Goal: Task Accomplishment & Management: Use online tool/utility

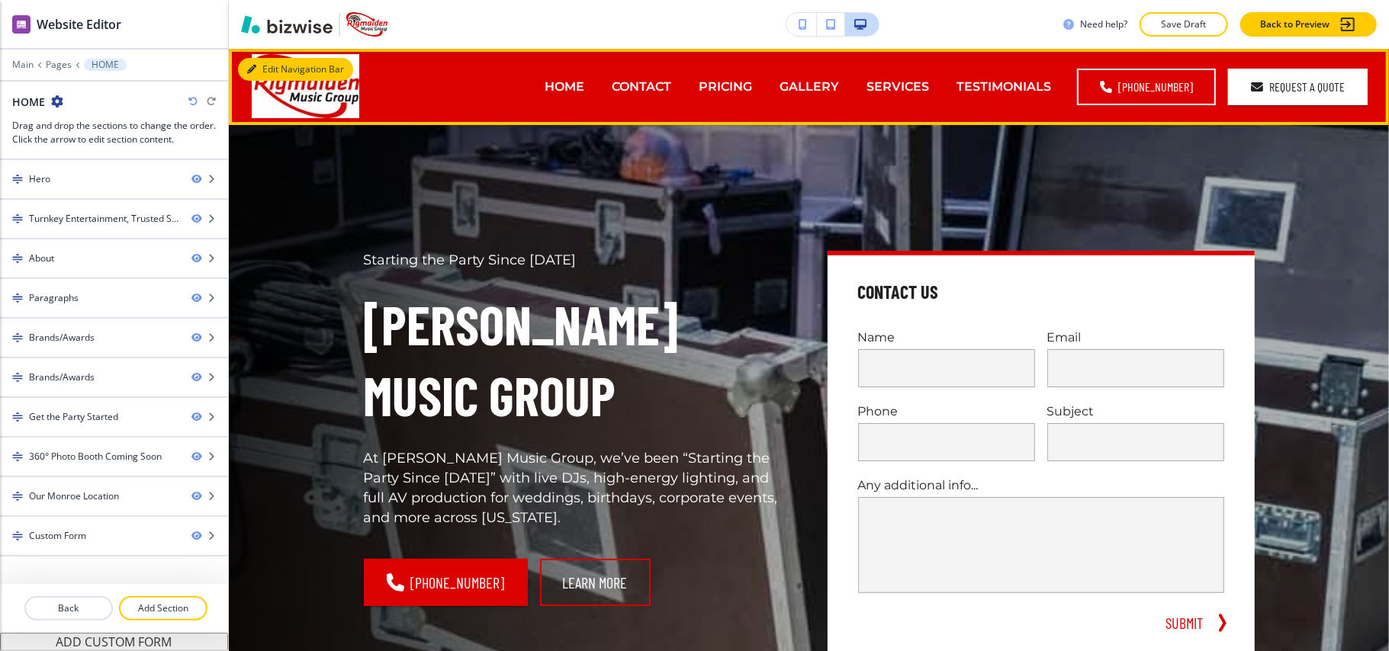
click at [259, 69] on button "Edit Navigation Bar" at bounding box center [295, 69] width 115 height 23
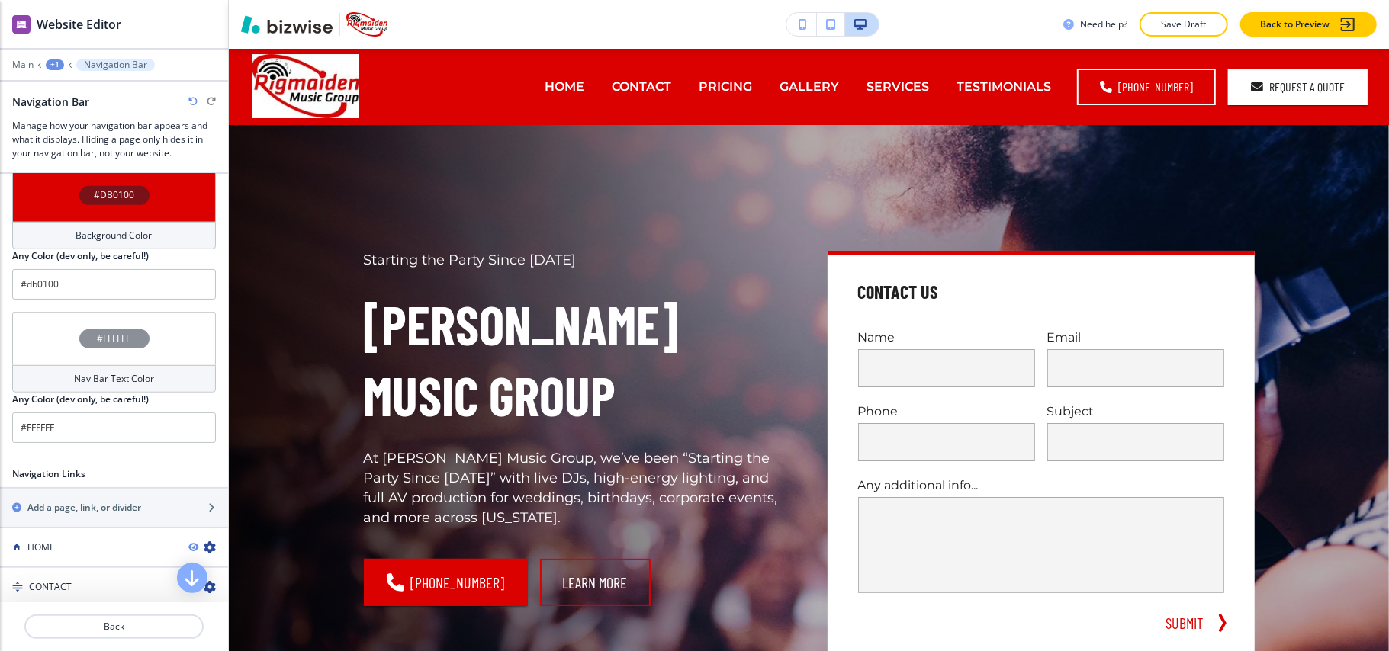
scroll to position [618, 0]
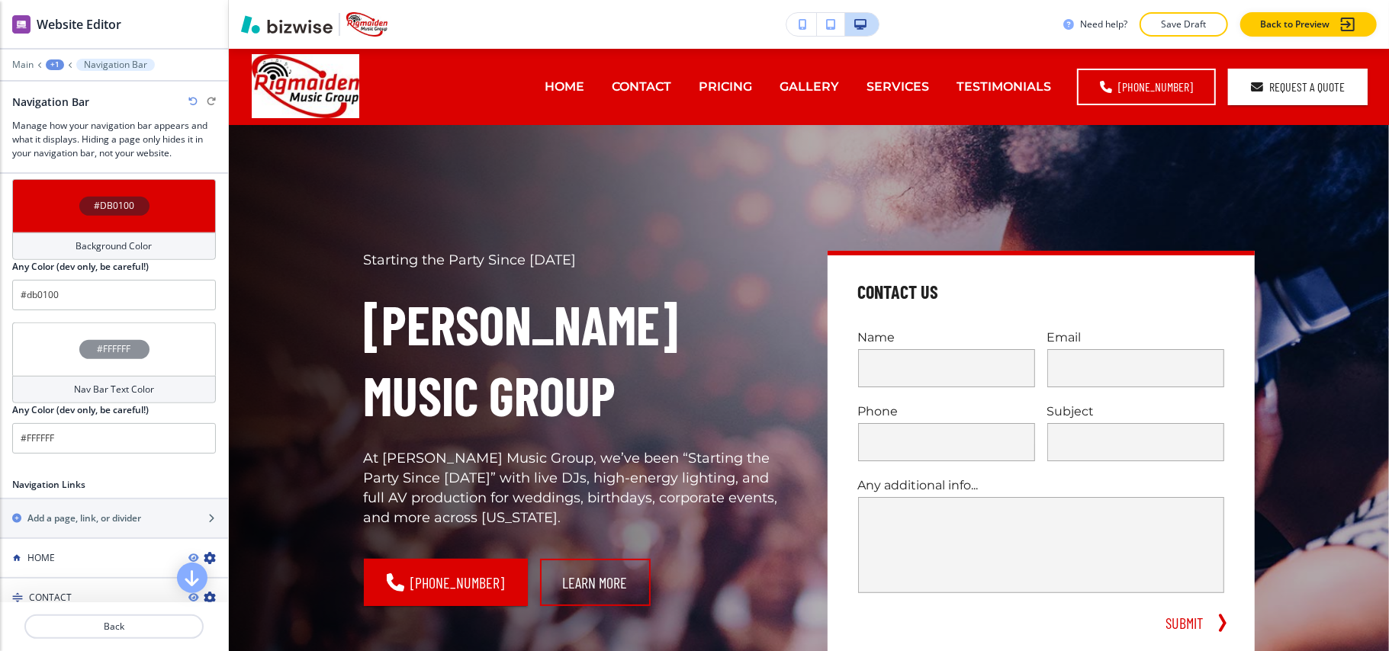
click at [52, 223] on div "#DB0100" at bounding box center [114, 205] width 204 height 53
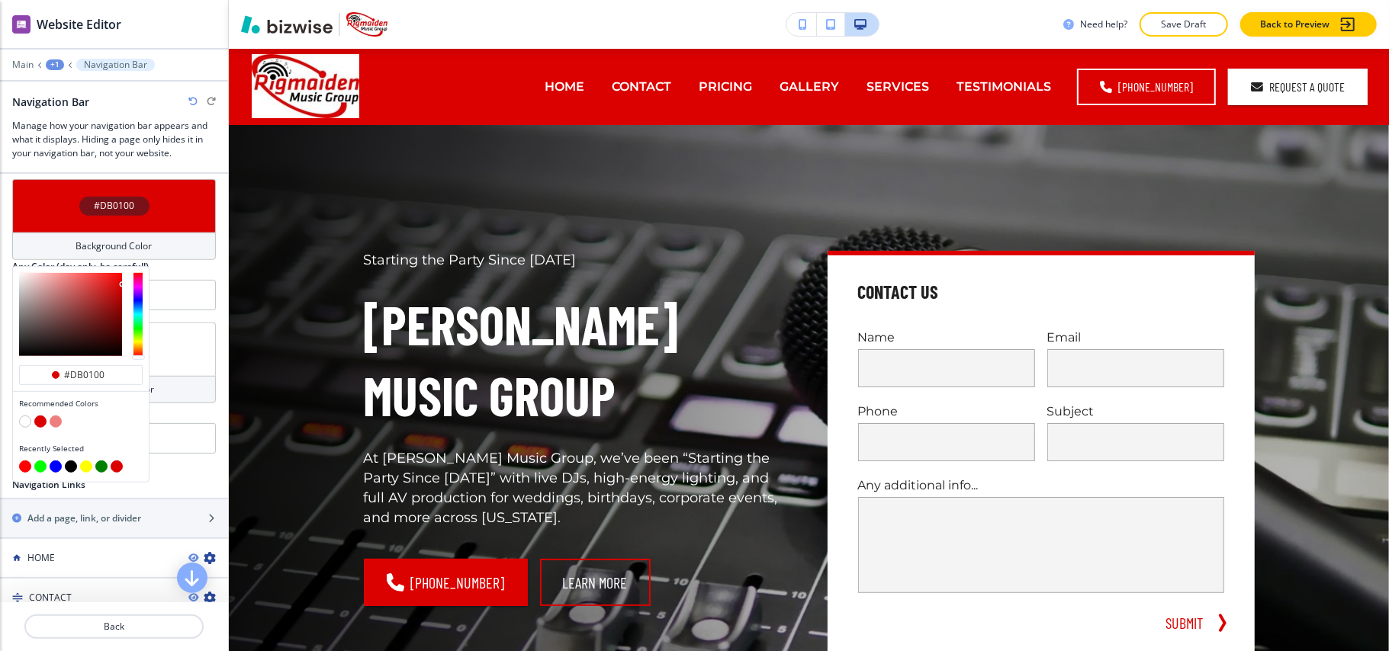
click at [21, 428] on button "button" at bounding box center [25, 422] width 12 height 12
type input "#FFFFFF"
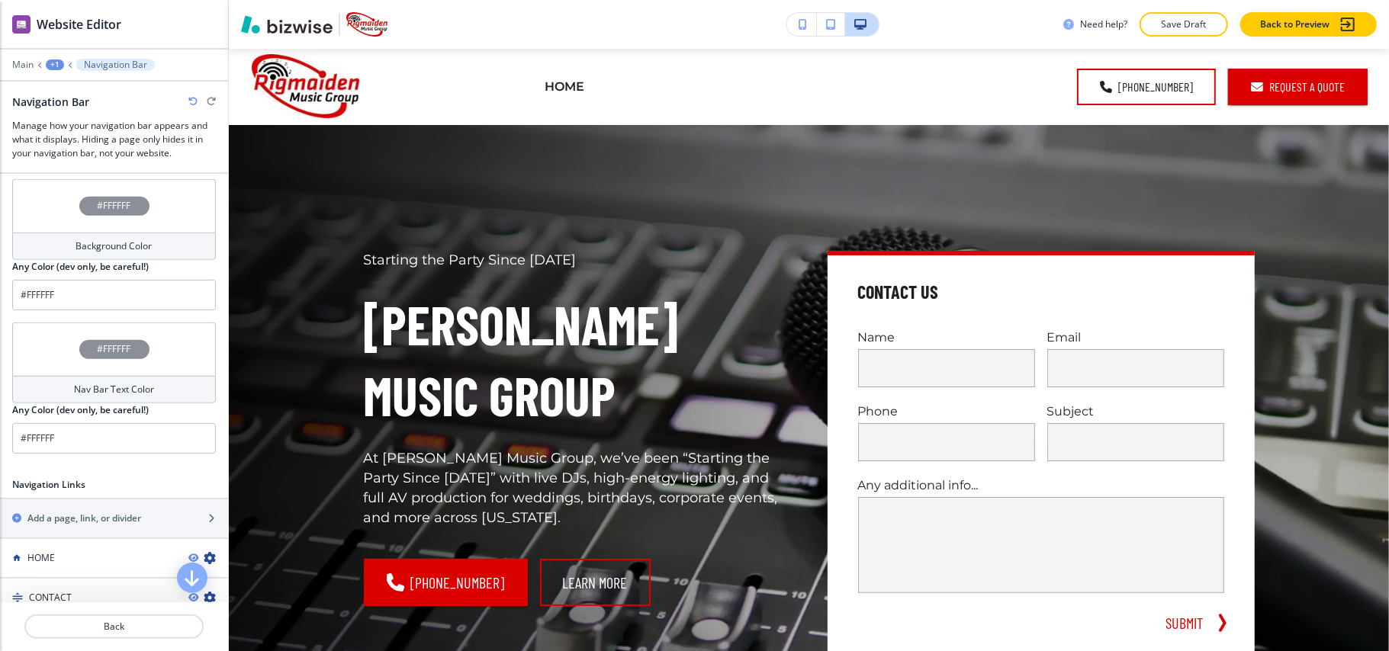
click at [29, 334] on div "#FFFFFF" at bounding box center [114, 349] width 204 height 53
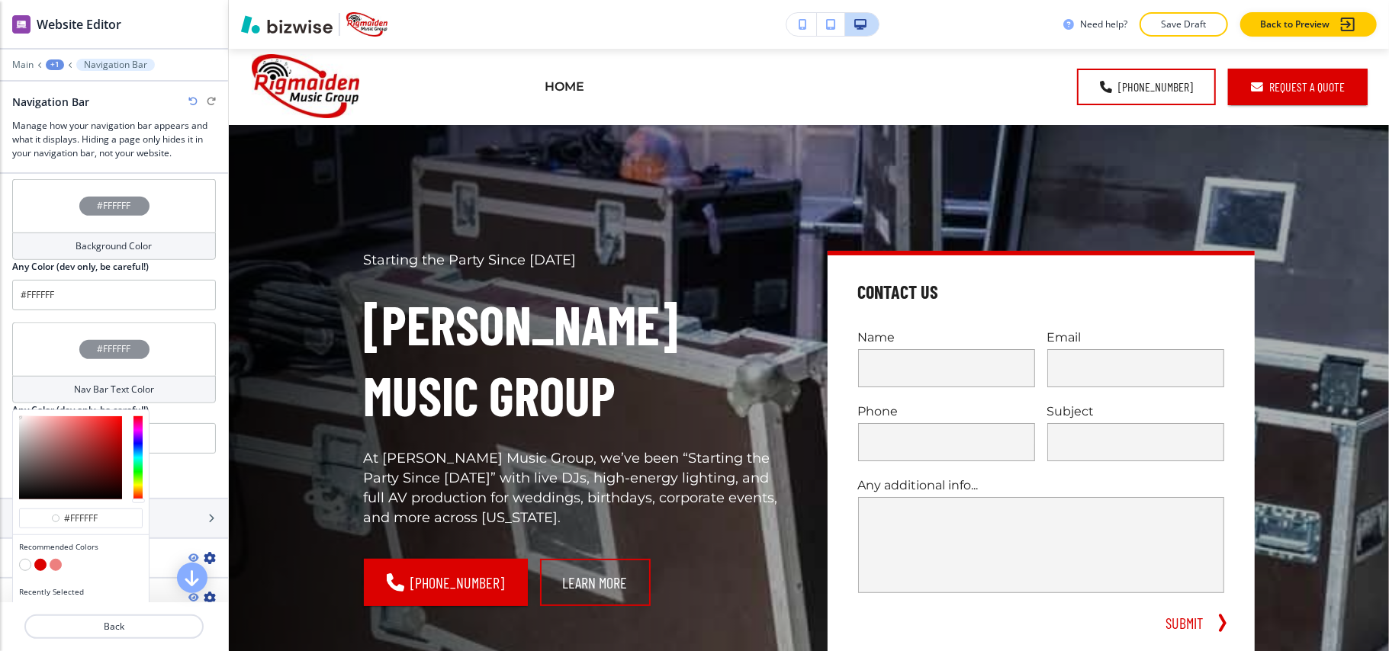
click at [41, 571] on button "button" at bounding box center [40, 565] width 12 height 12
type input "#db0100"
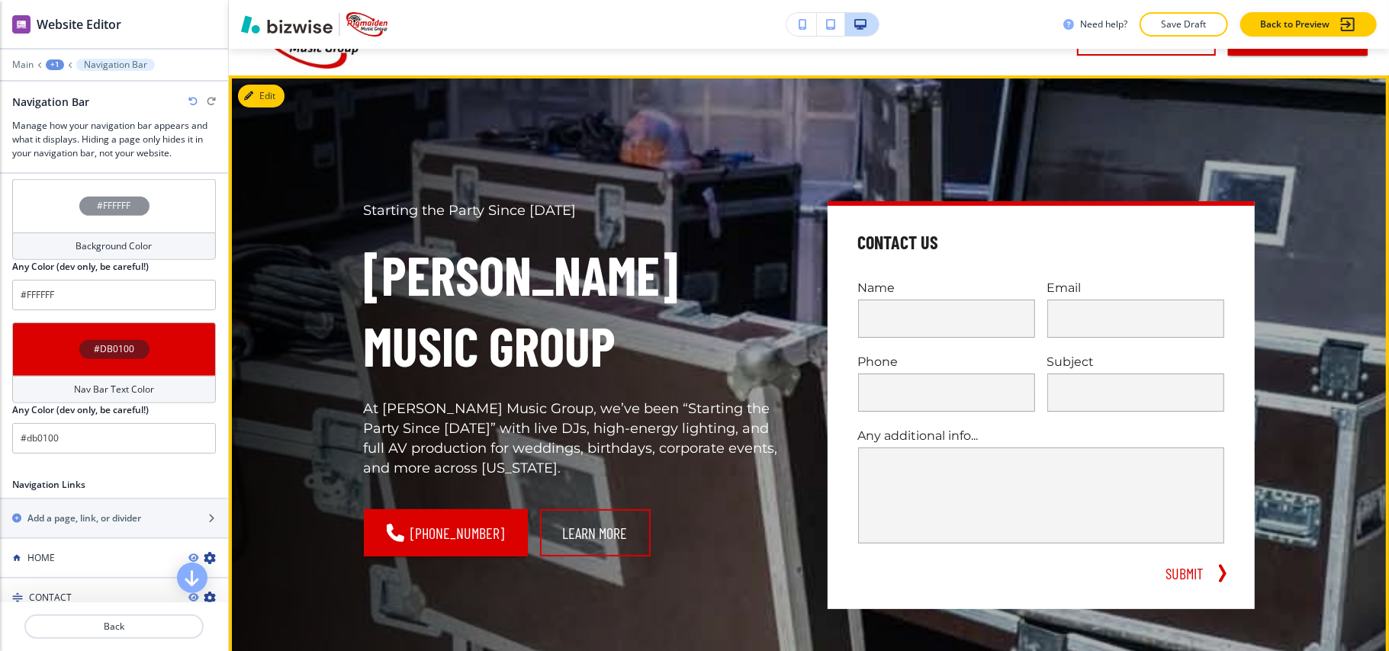
scroll to position [0, 0]
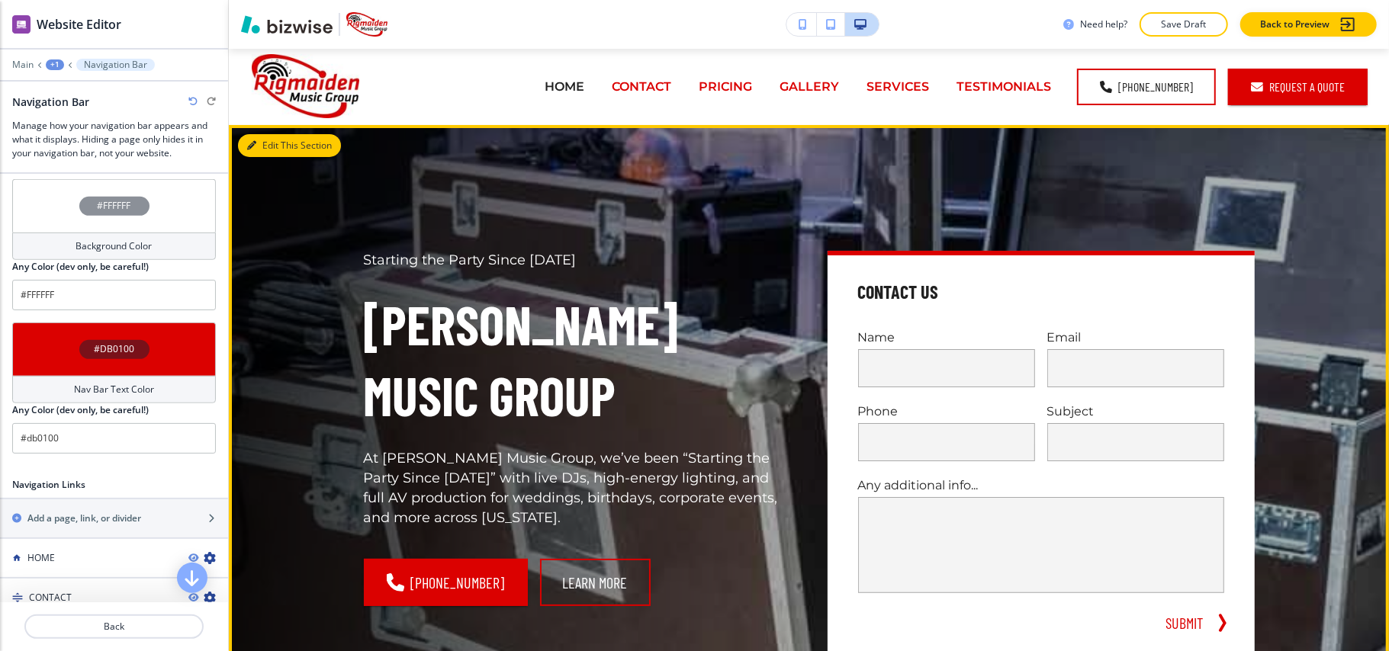
click at [262, 143] on button "Edit This Section" at bounding box center [289, 145] width 103 height 23
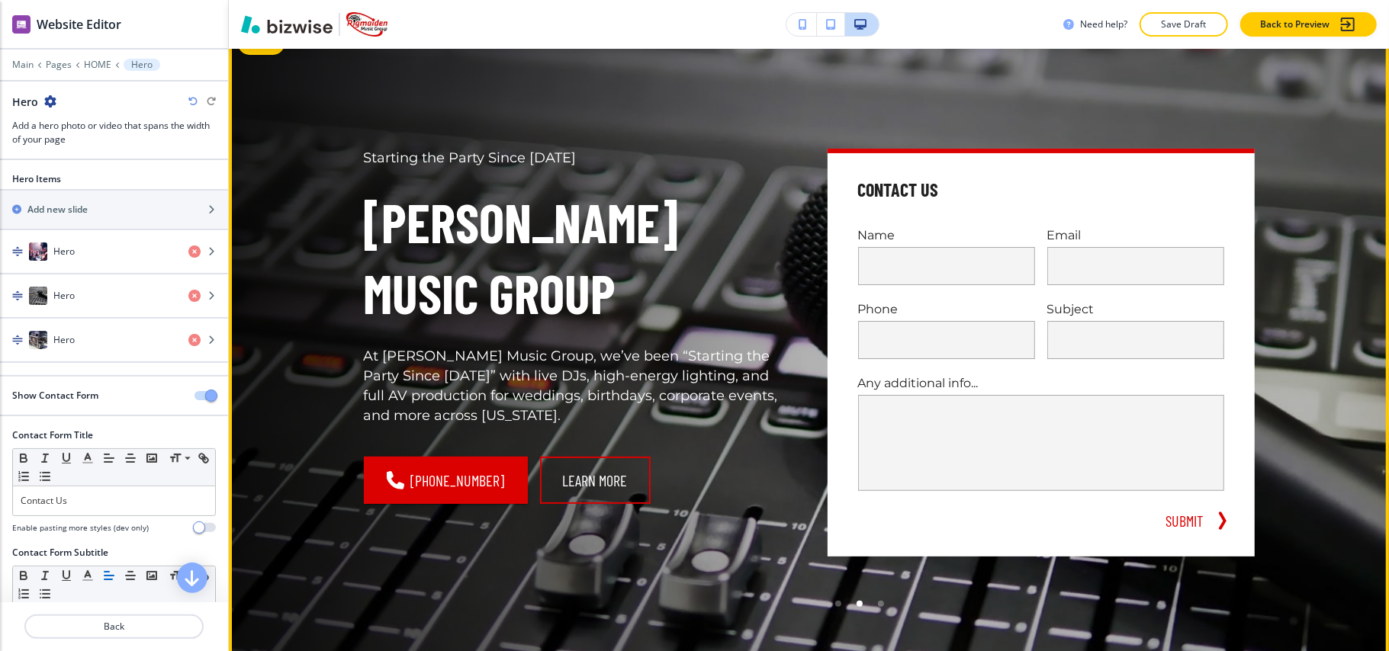
scroll to position [101, 0]
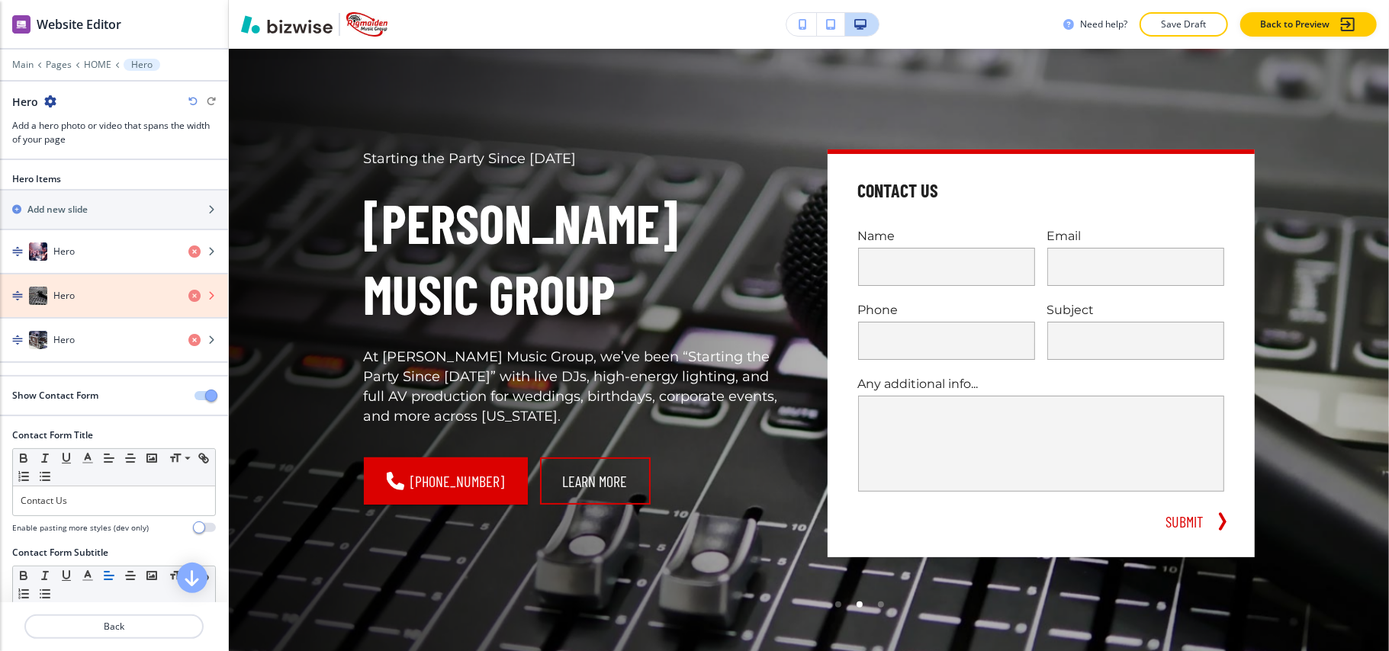
click at [188, 300] on icon "button" at bounding box center [194, 296] width 12 height 12
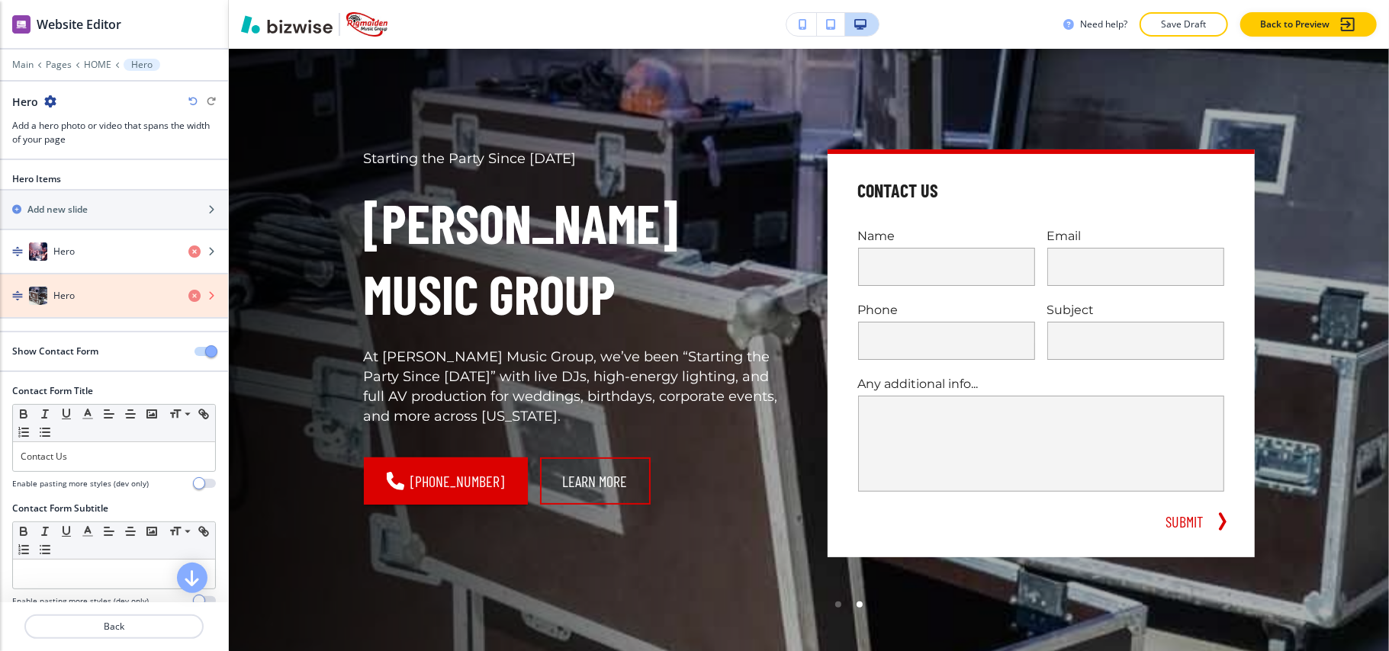
click at [188, 300] on icon "button" at bounding box center [194, 296] width 12 height 12
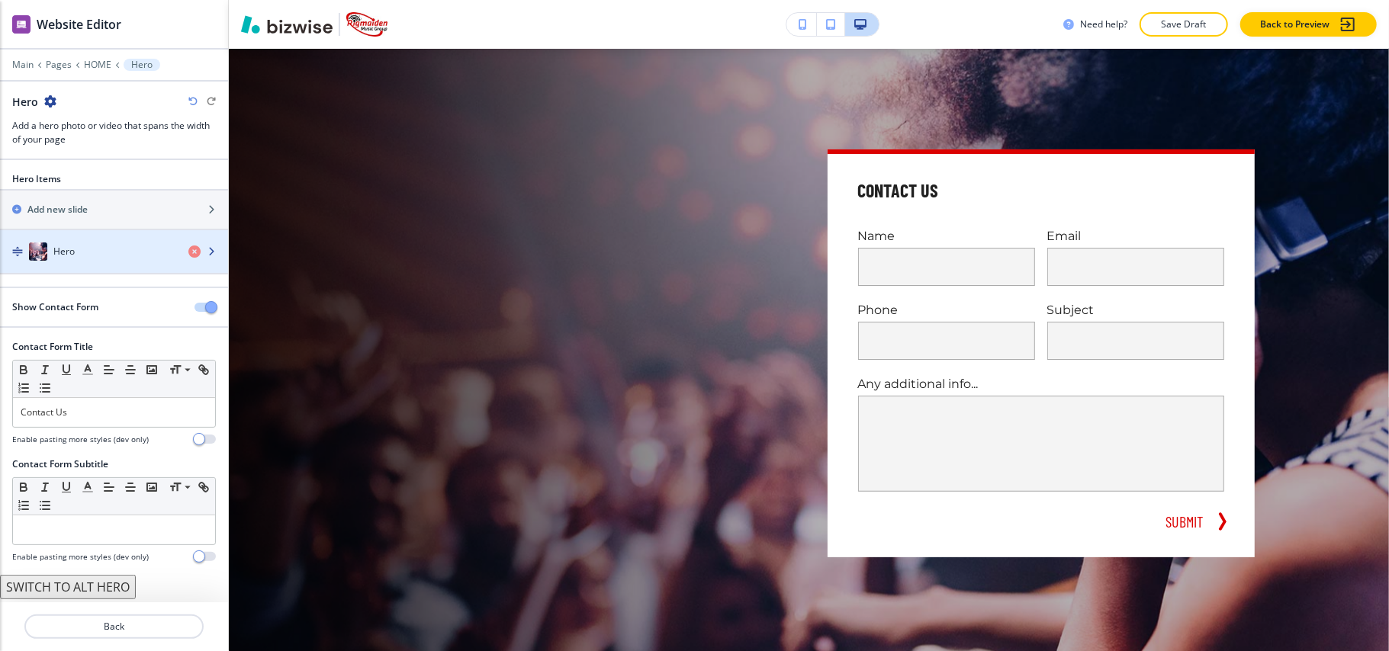
click at [68, 256] on h4 "Hero" at bounding box center [63, 252] width 21 height 14
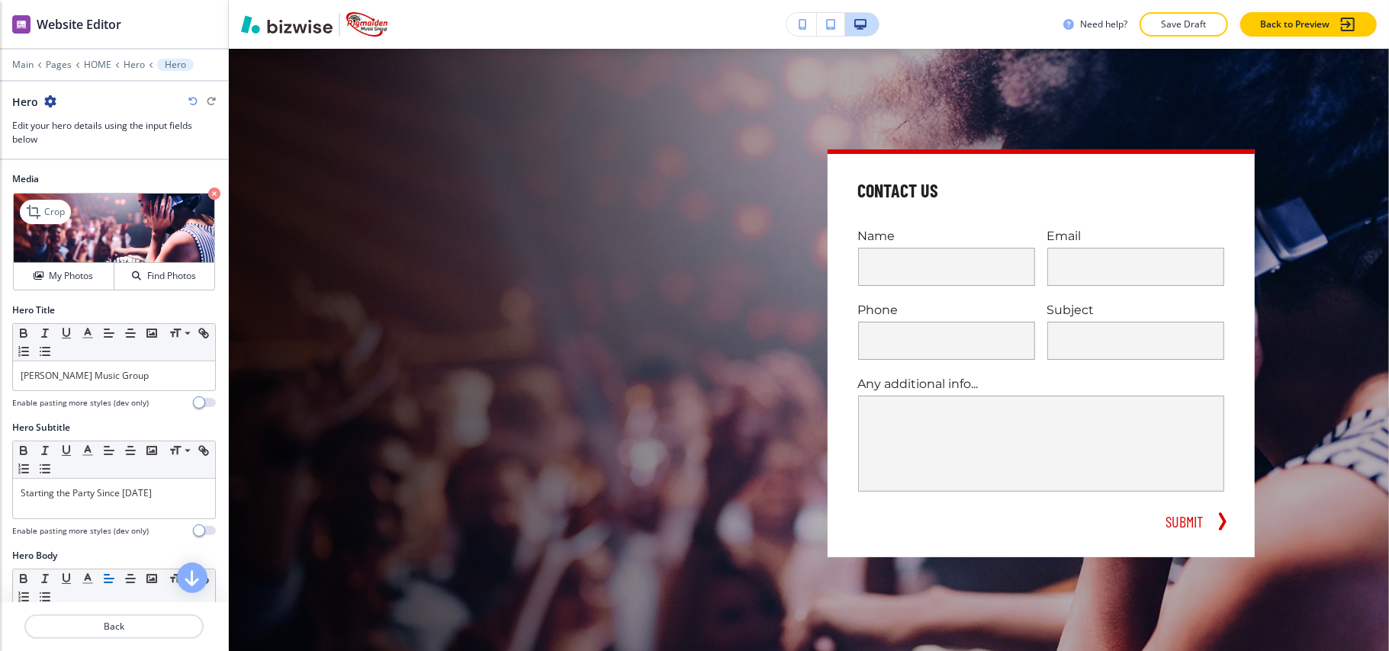
drag, startPoint x: 198, startPoint y: 195, endPoint x: 110, endPoint y: 255, distance: 106.6
click at [208, 195] on icon "button" at bounding box center [214, 194] width 12 height 12
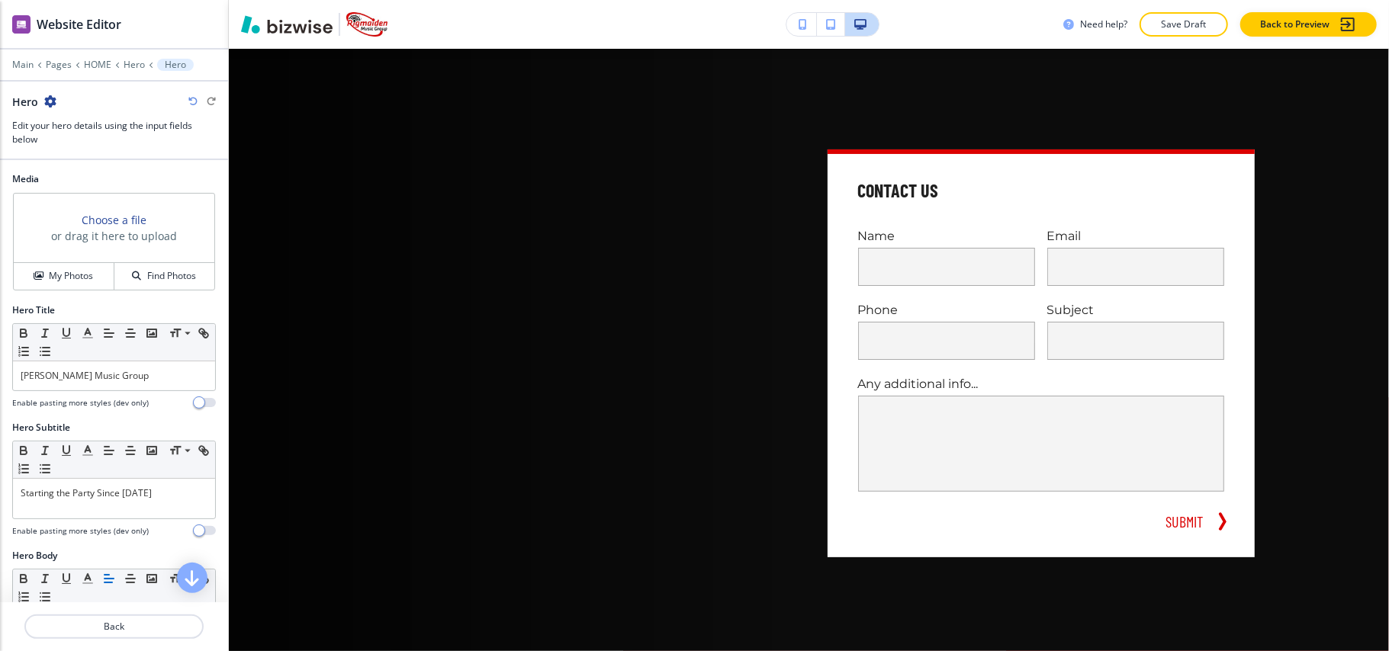
click at [53, 291] on div "Choose a file or drag it here to upload My Photos Find Photos" at bounding box center [114, 241] width 204 height 99
click at [59, 278] on h4 "My Photos" at bounding box center [71, 276] width 44 height 14
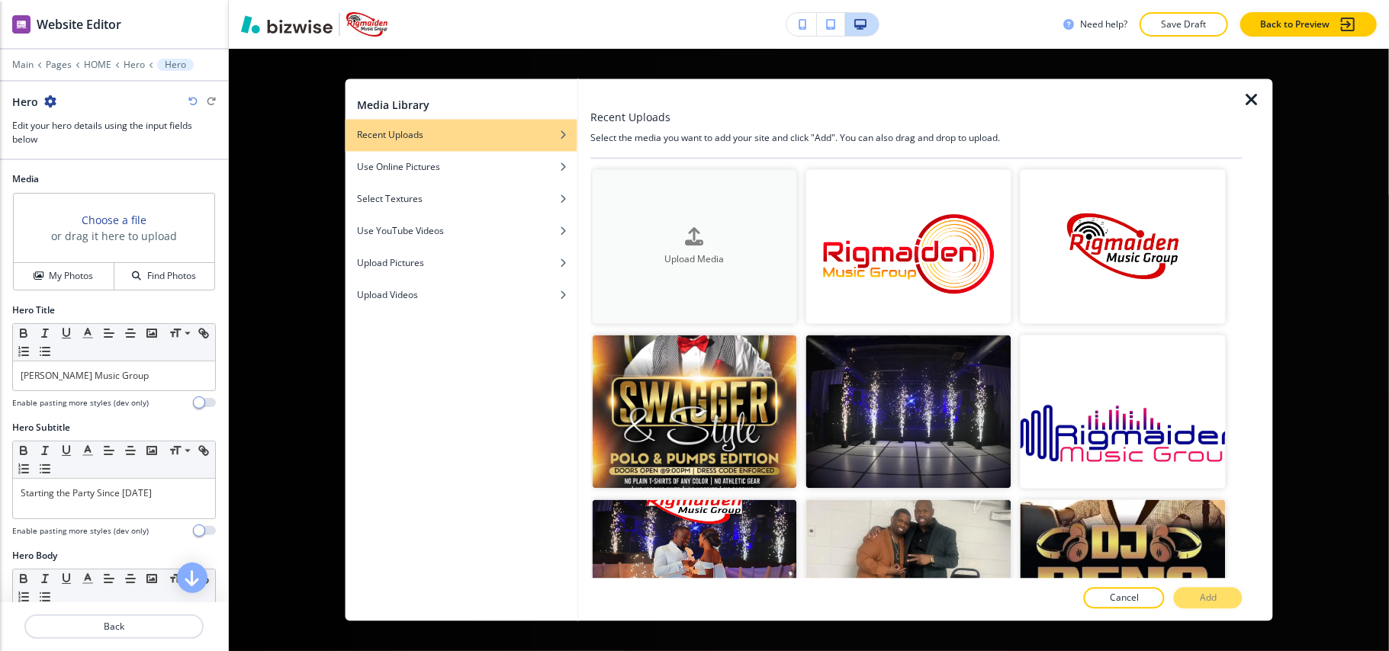
click at [665, 229] on div "Upload Media" at bounding box center [694, 246] width 205 height 39
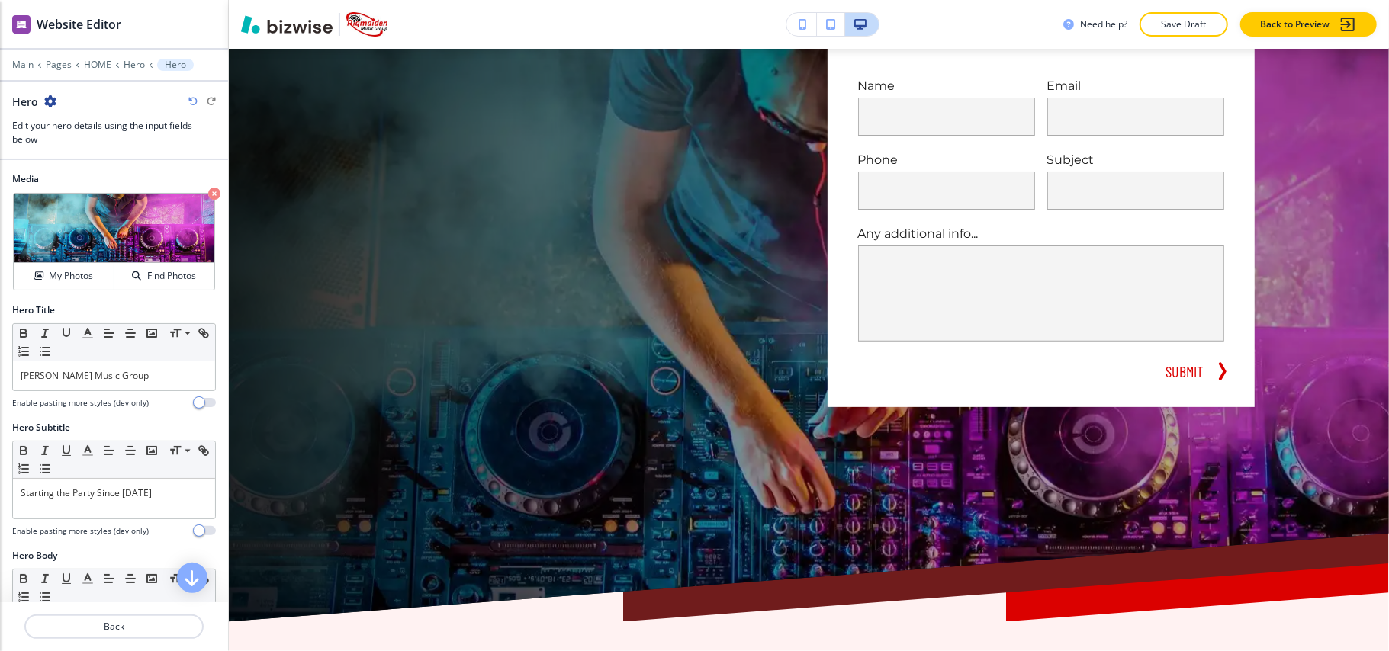
scroll to position [305, 0]
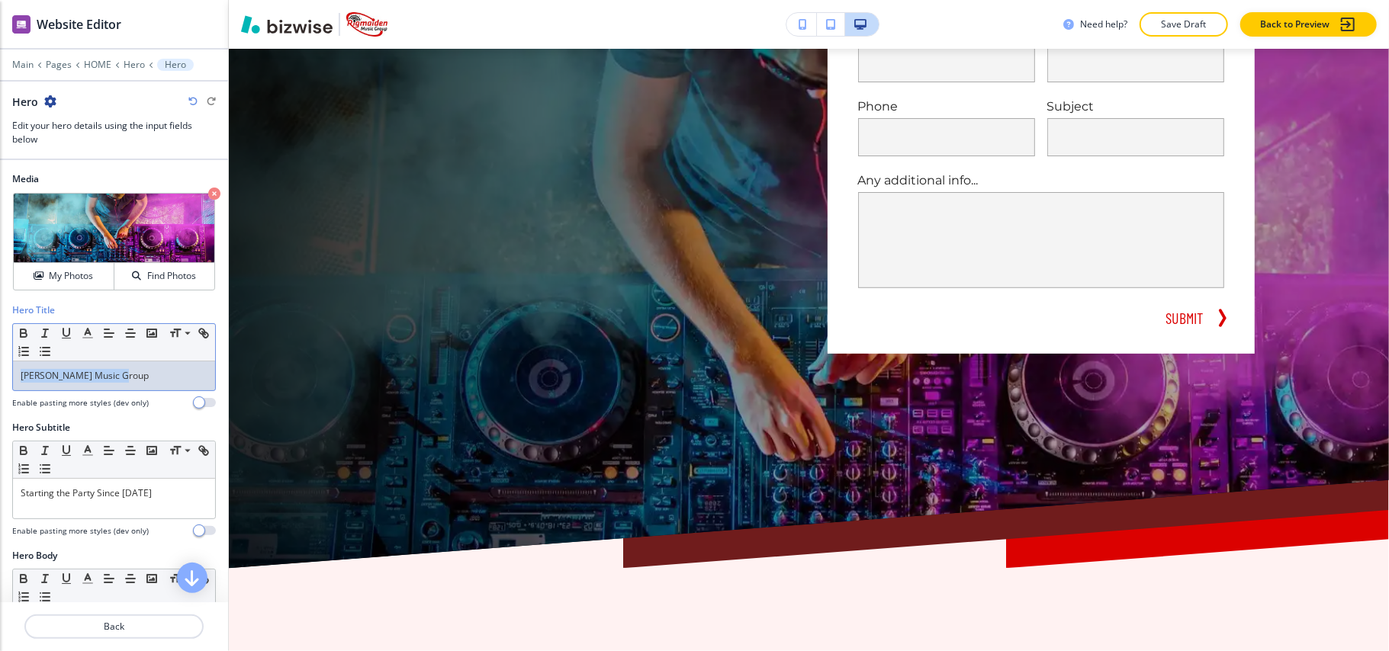
drag, startPoint x: 145, startPoint y: 374, endPoint x: 0, endPoint y: 374, distance: 144.9
click at [0, 374] on div "Hero Title Small Normal Large Huge Rigmaiden Music Group Enable pasting more st…" at bounding box center [114, 362] width 228 height 117
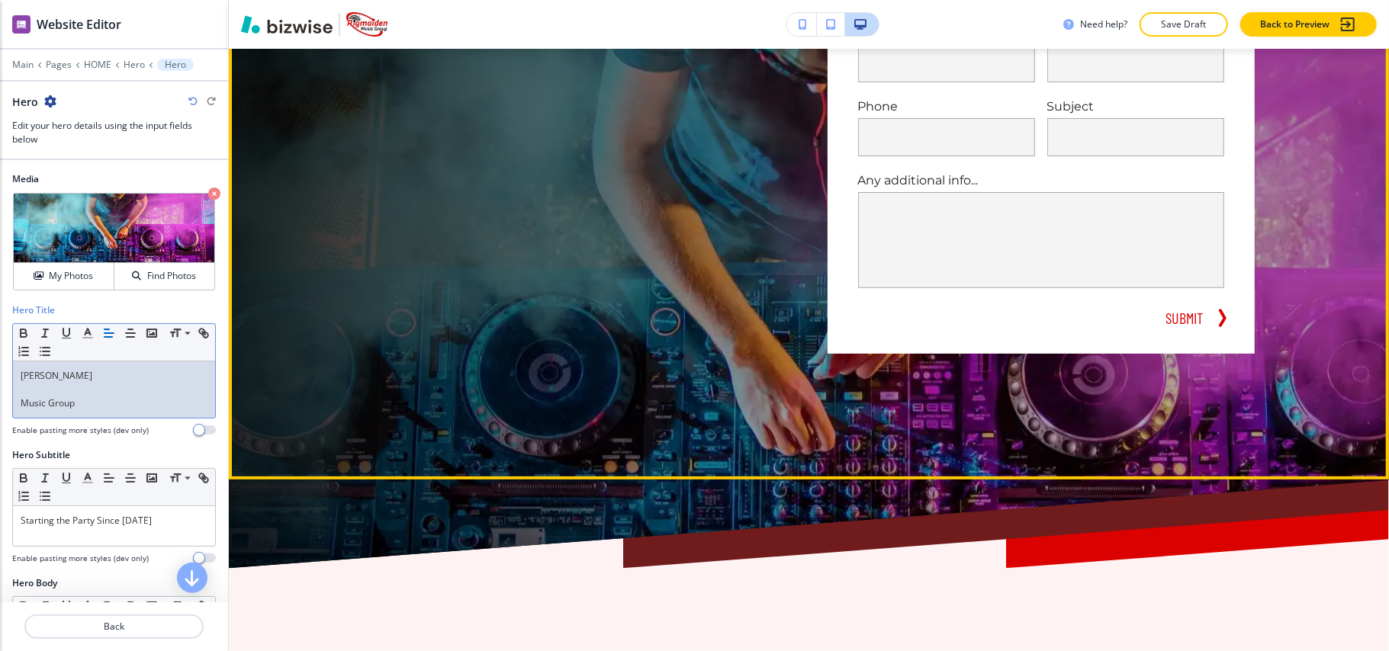
scroll to position [0, 0]
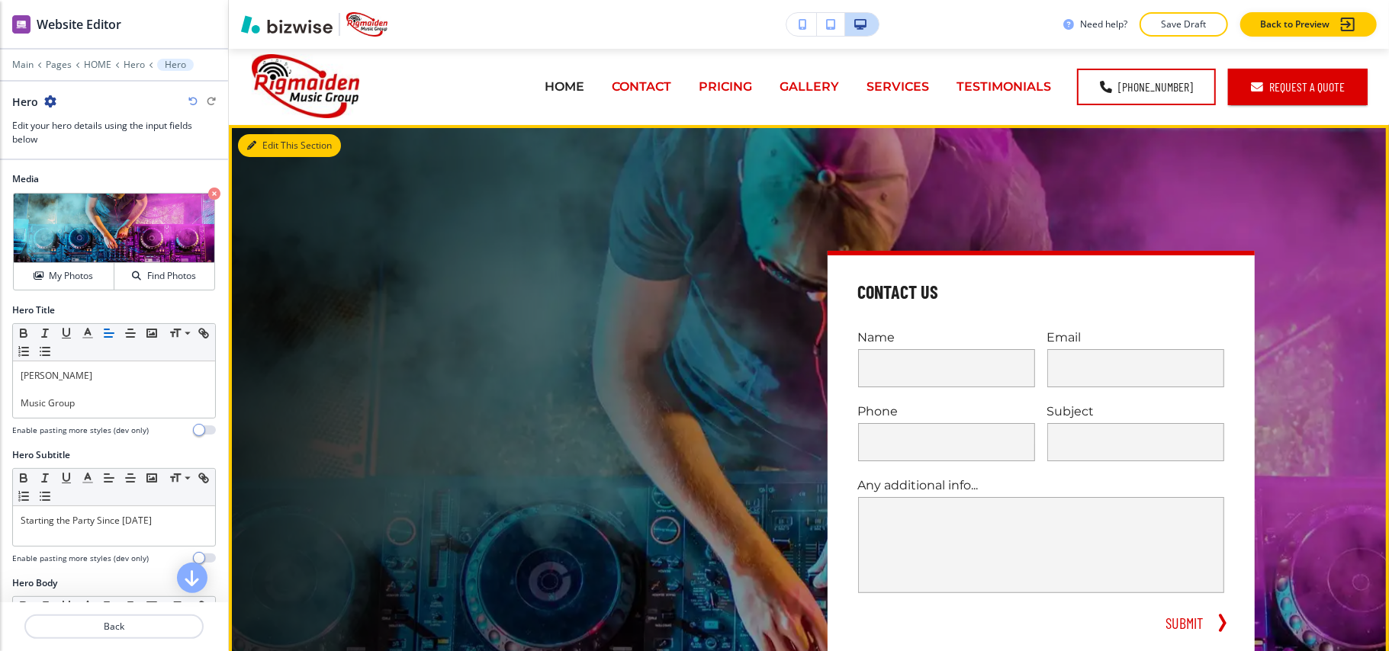
click at [268, 142] on button "Edit This Section" at bounding box center [289, 145] width 103 height 23
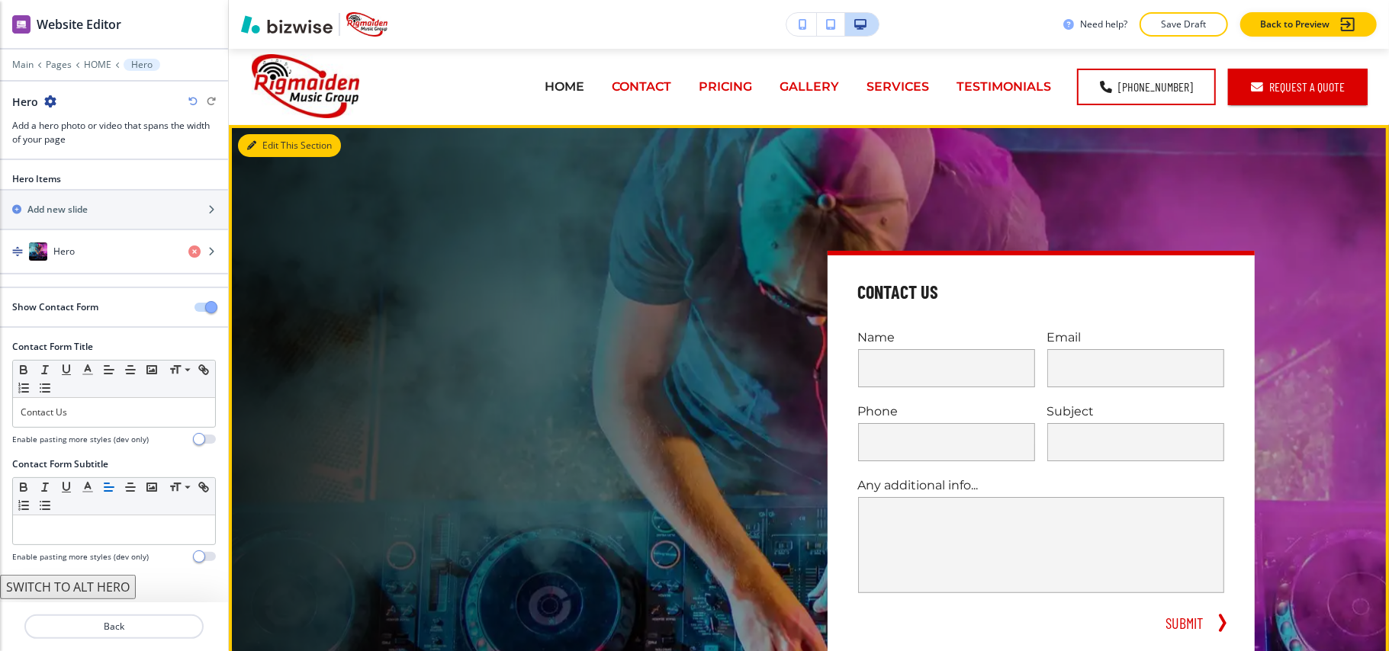
scroll to position [76, 0]
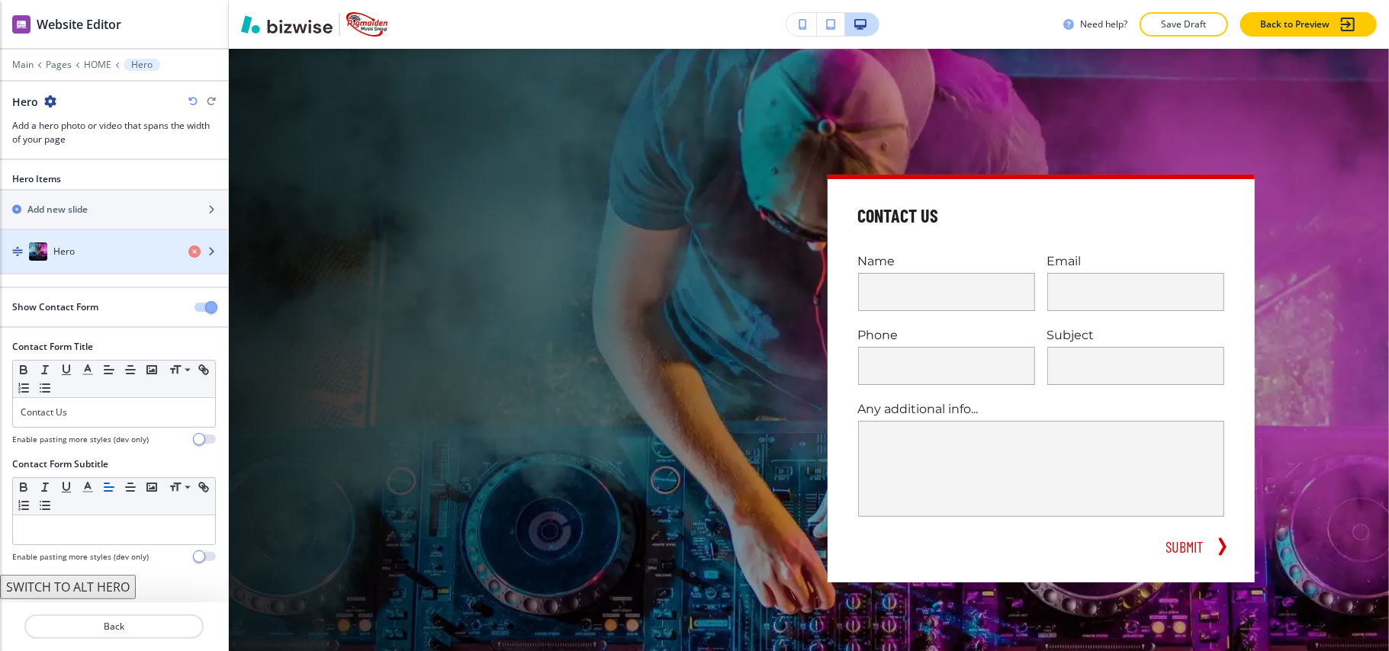
click at [107, 255] on div "Hero" at bounding box center [88, 252] width 176 height 18
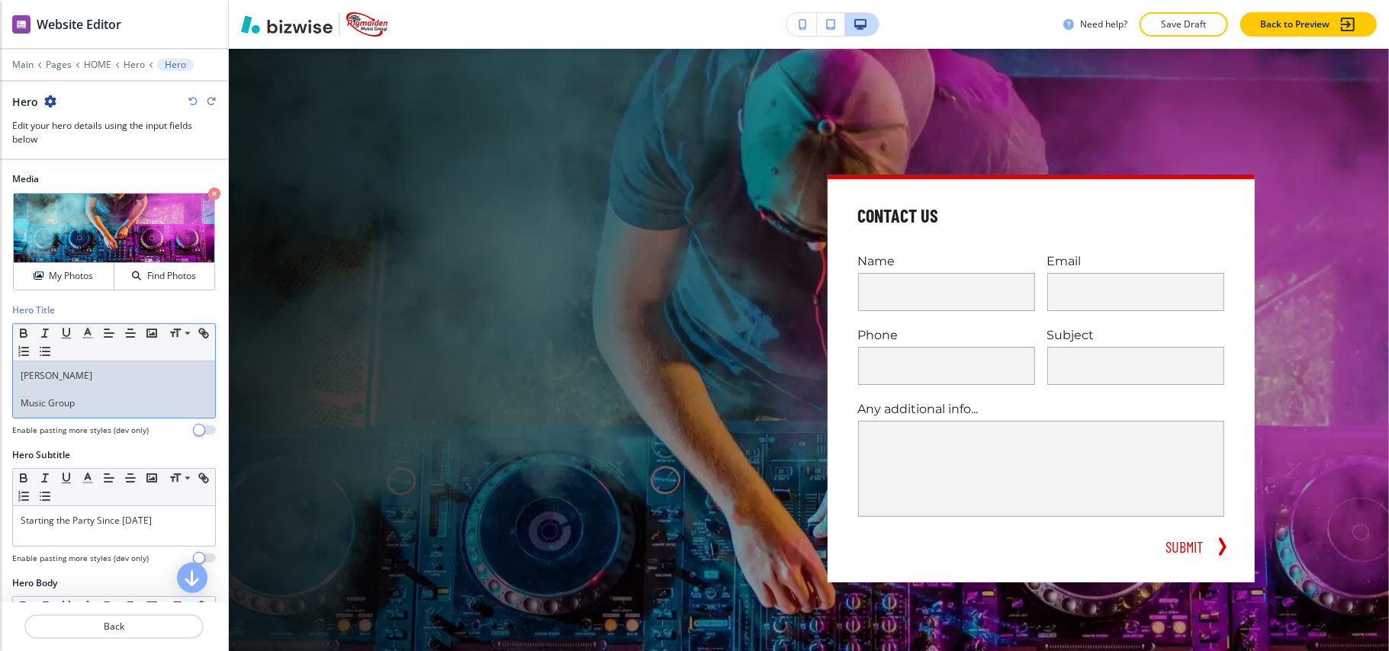
click at [101, 401] on p "Music Group" at bounding box center [114, 404] width 187 height 14
click at [53, 391] on p at bounding box center [114, 390] width 187 height 14
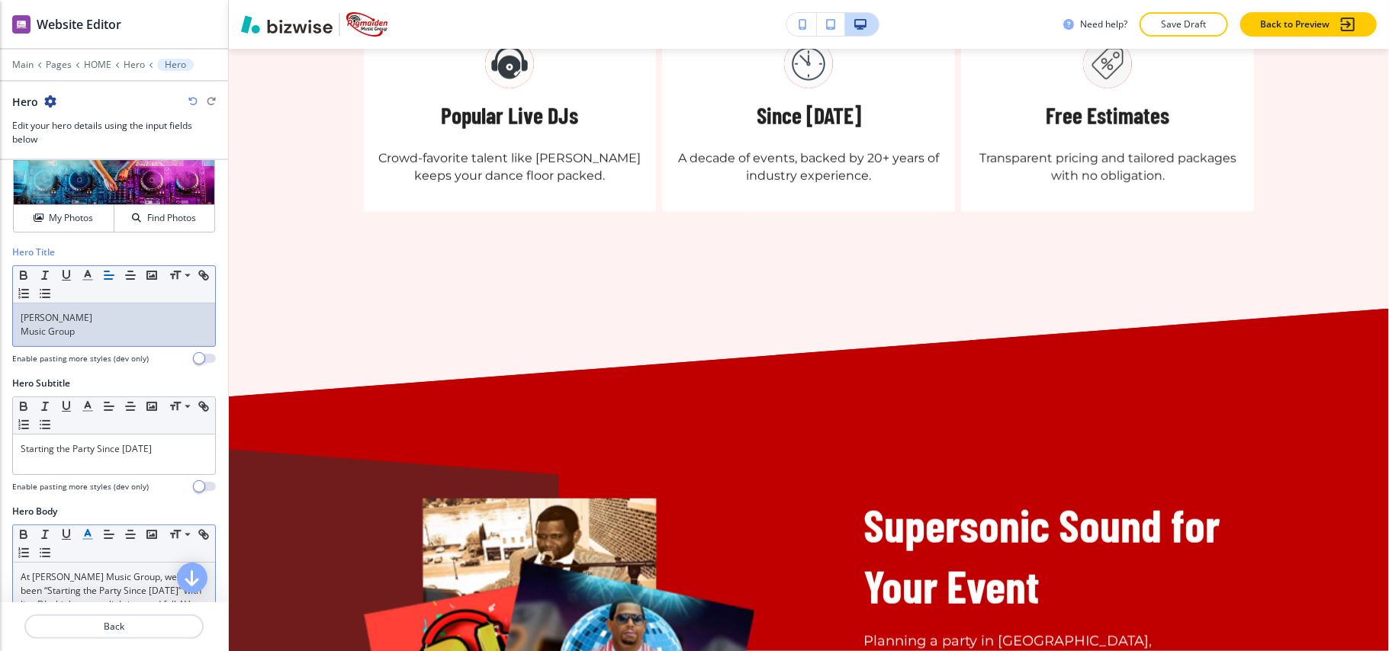
scroll to position [101, 0]
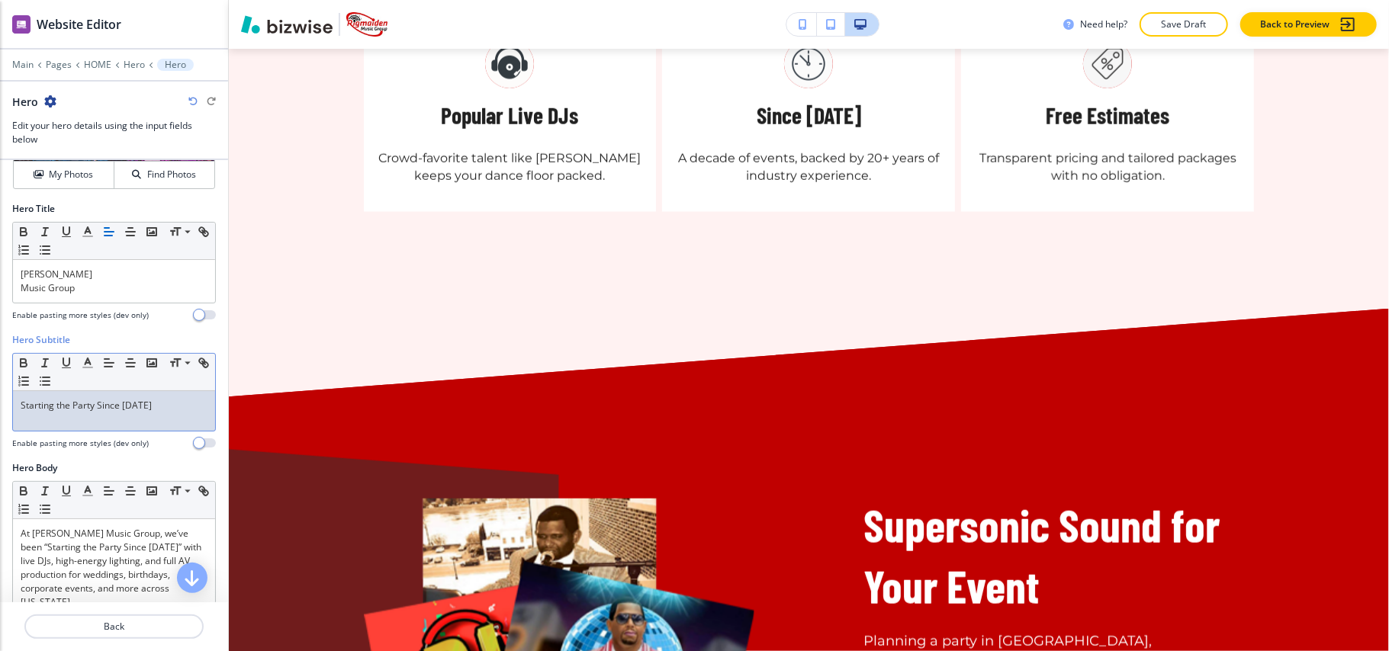
click at [175, 413] on p "Starting the Party Since [DATE]" at bounding box center [114, 406] width 187 height 14
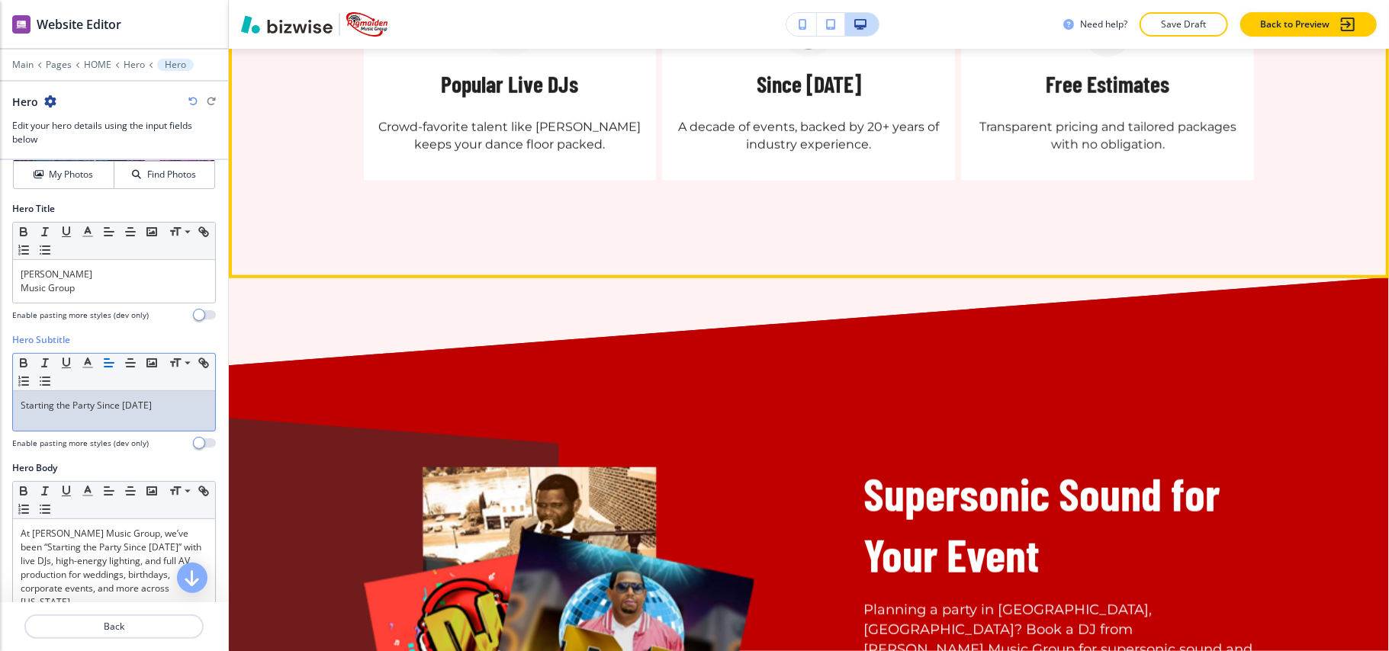
scroll to position [1093, 0]
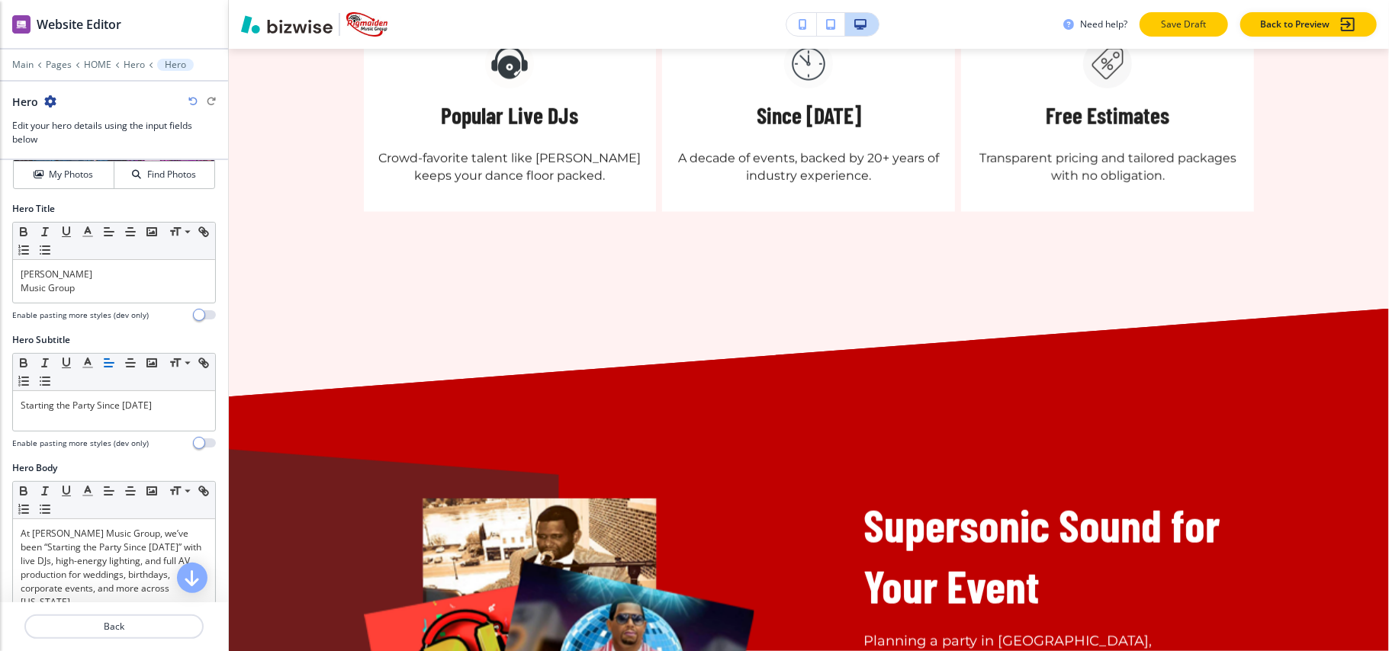
click at [1203, 25] on p "Save Draft" at bounding box center [1183, 25] width 49 height 14
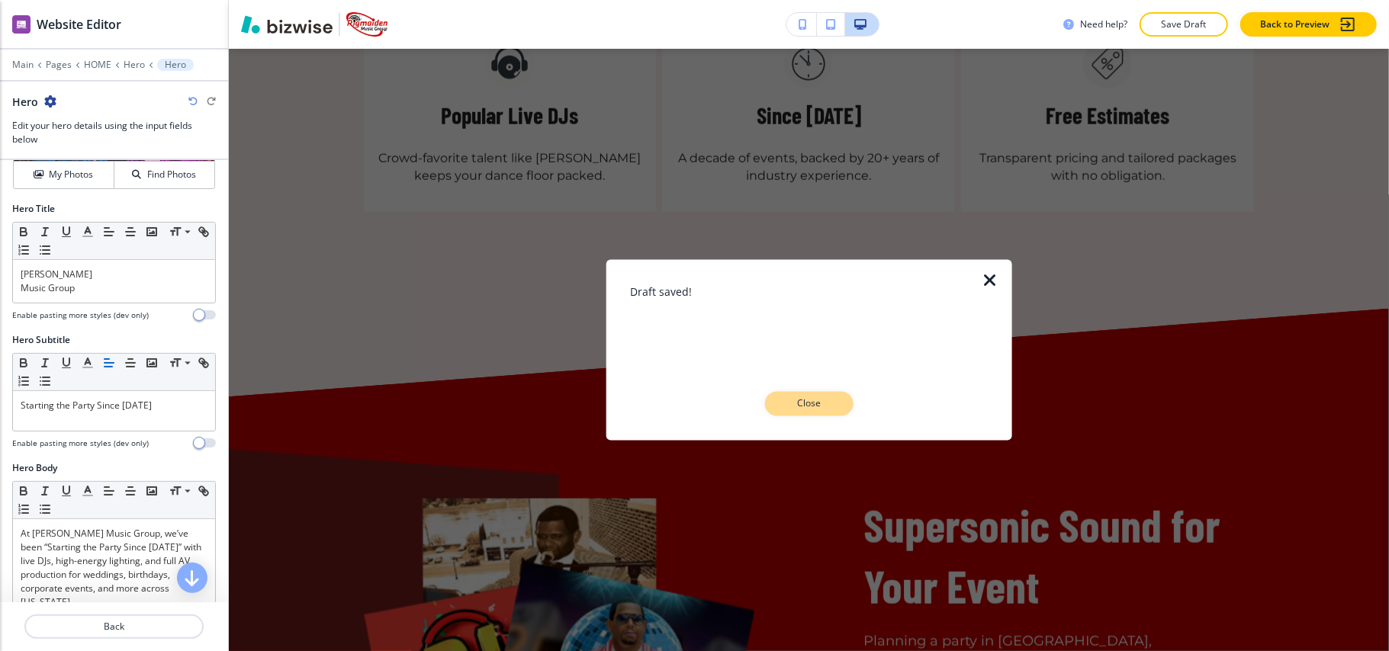
click at [804, 401] on p "Close" at bounding box center [809, 404] width 49 height 14
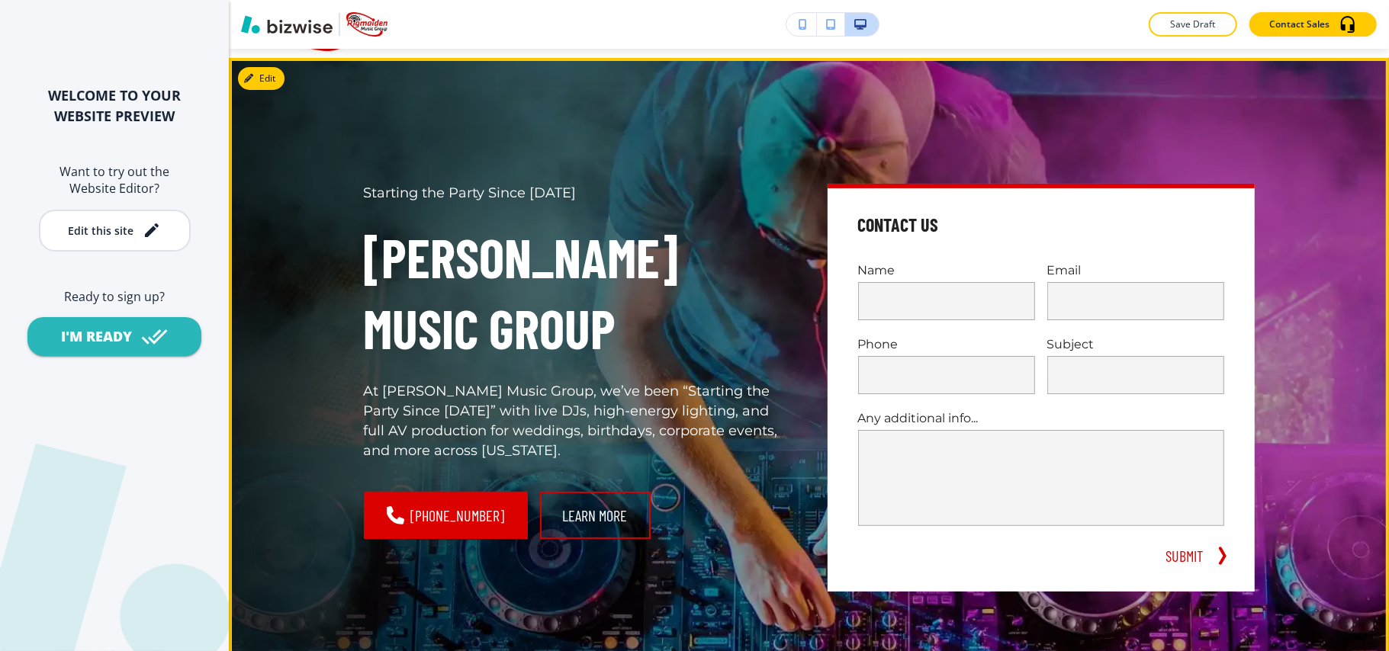
scroll to position [101, 0]
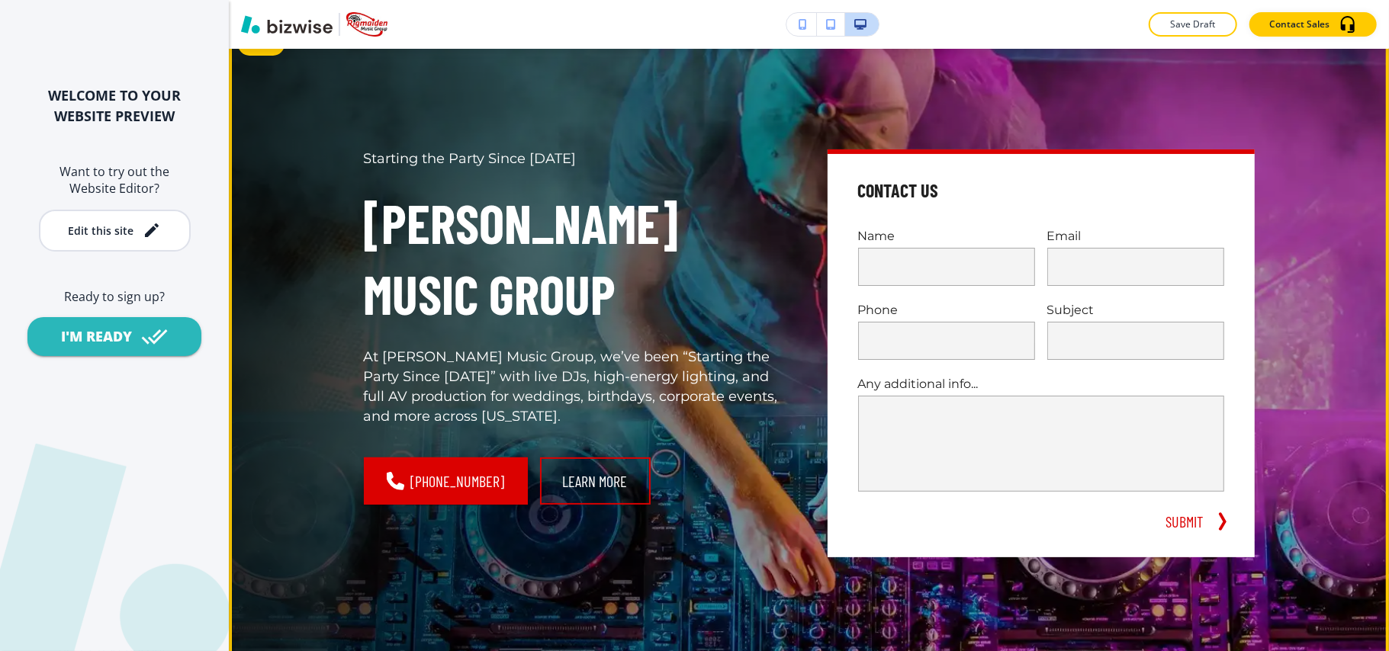
click at [270, 62] on div "Starting the Party Since [DATE] [PERSON_NAME] Music Group At [PERSON_NAME] Musi…" at bounding box center [809, 354] width 1160 height 660
click at [271, 53] on button "Edit This Section" at bounding box center [289, 44] width 103 height 23
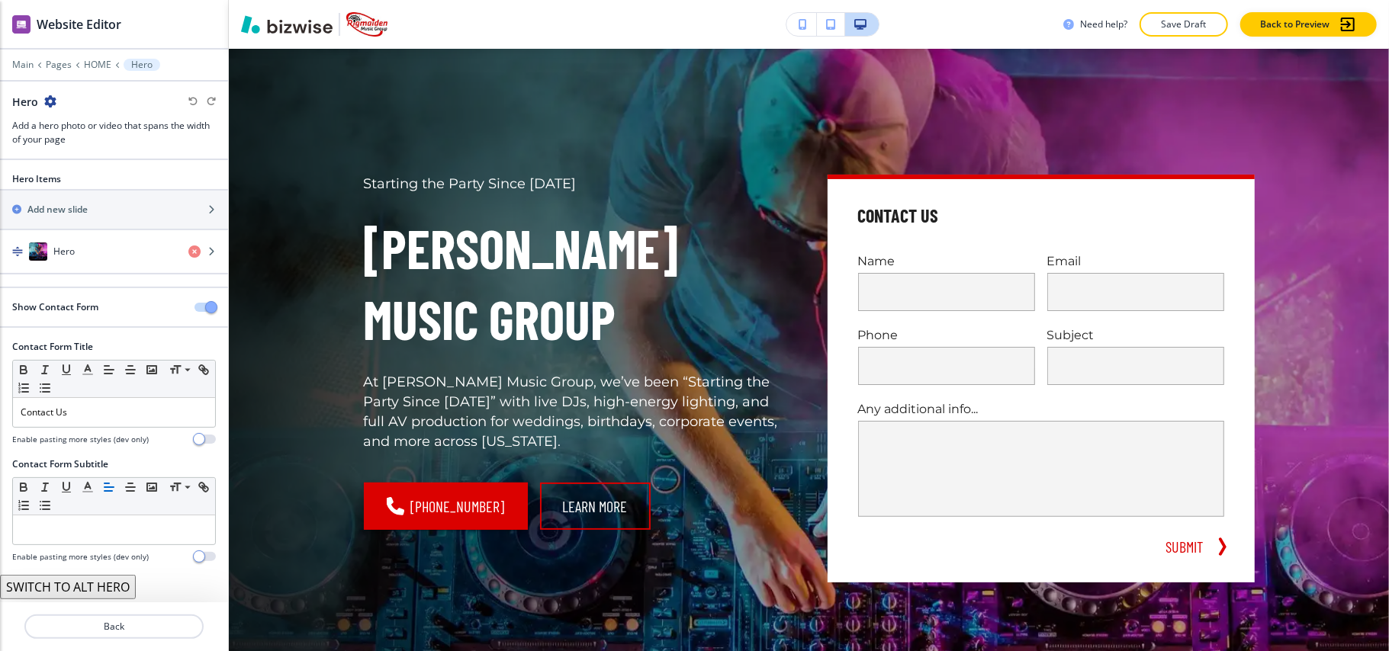
scroll to position [2, 0]
click at [122, 247] on div "Hero" at bounding box center [88, 252] width 176 height 18
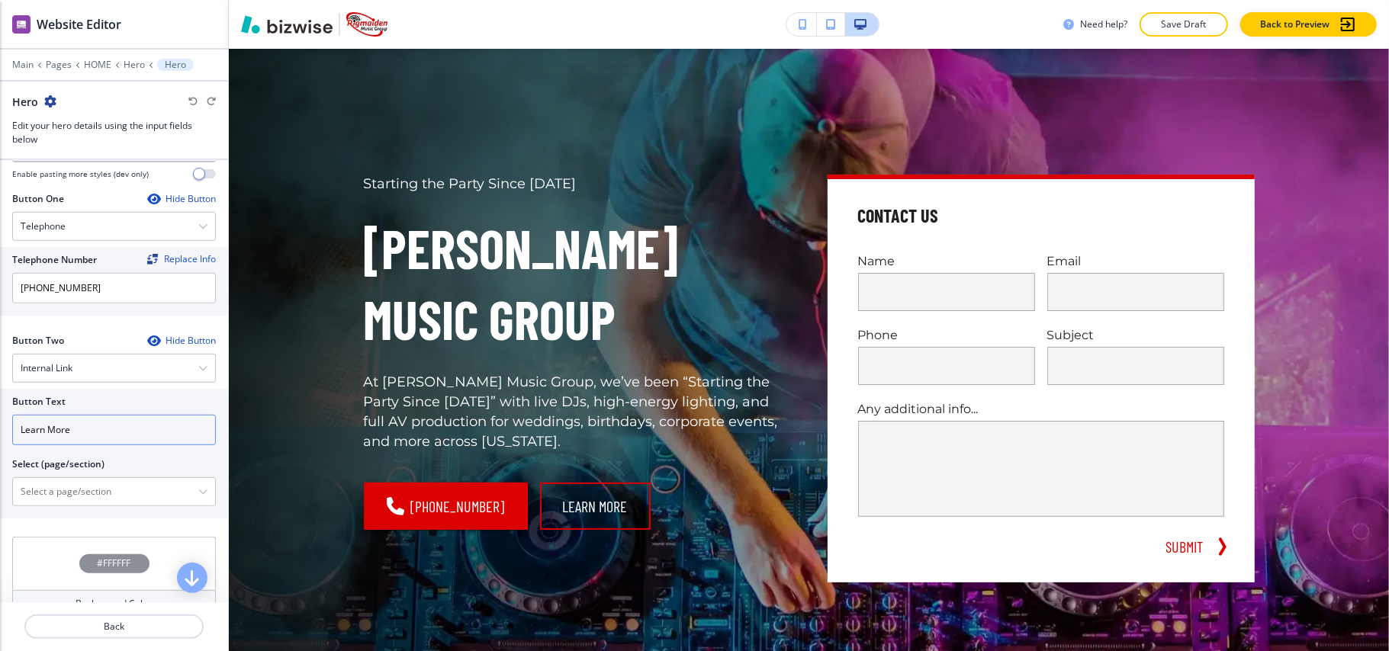
scroll to position [712, 0]
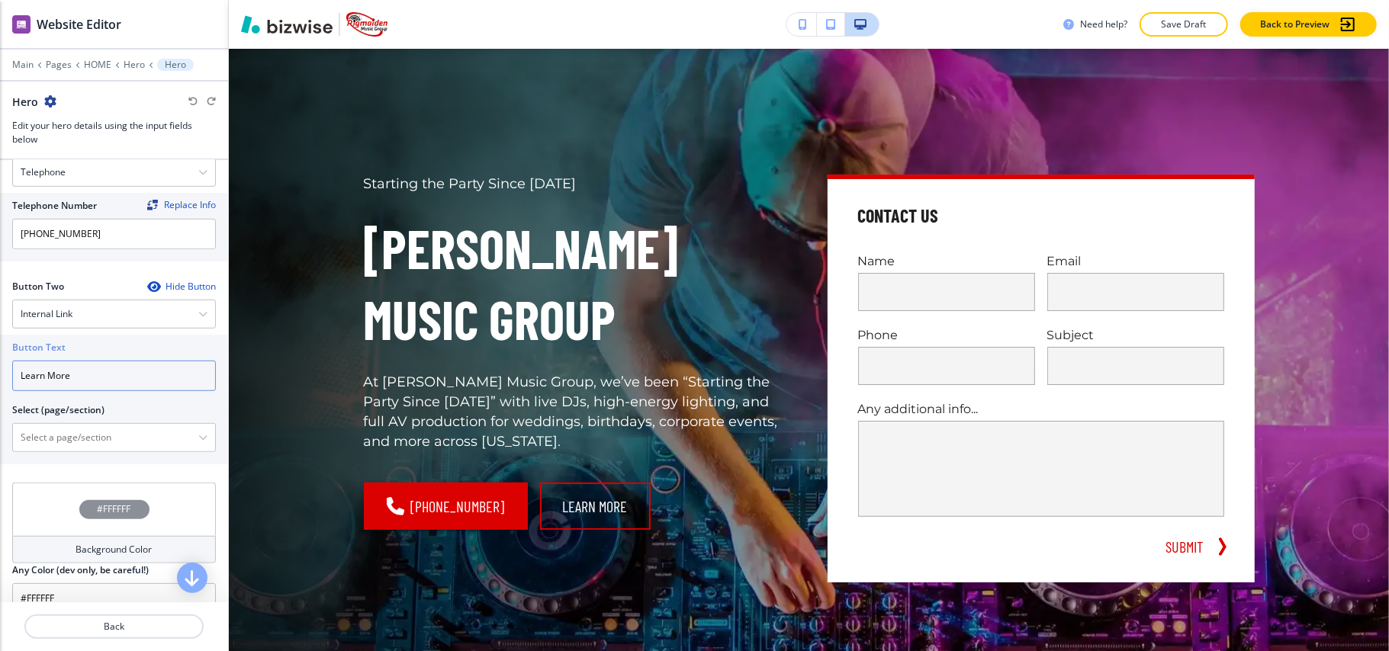
drag, startPoint x: 98, startPoint y: 383, endPoint x: 0, endPoint y: 383, distance: 97.6
click at [0, 383] on div "Button Text Learn More Select (page/section) HOME HOME | Hero HOME | Turnkey En…" at bounding box center [114, 400] width 228 height 130
paste input "BOOK NOW"
type input "BOOK NOW"
click at [72, 446] on \(page\/section\) "Manual Input" at bounding box center [105, 438] width 185 height 26
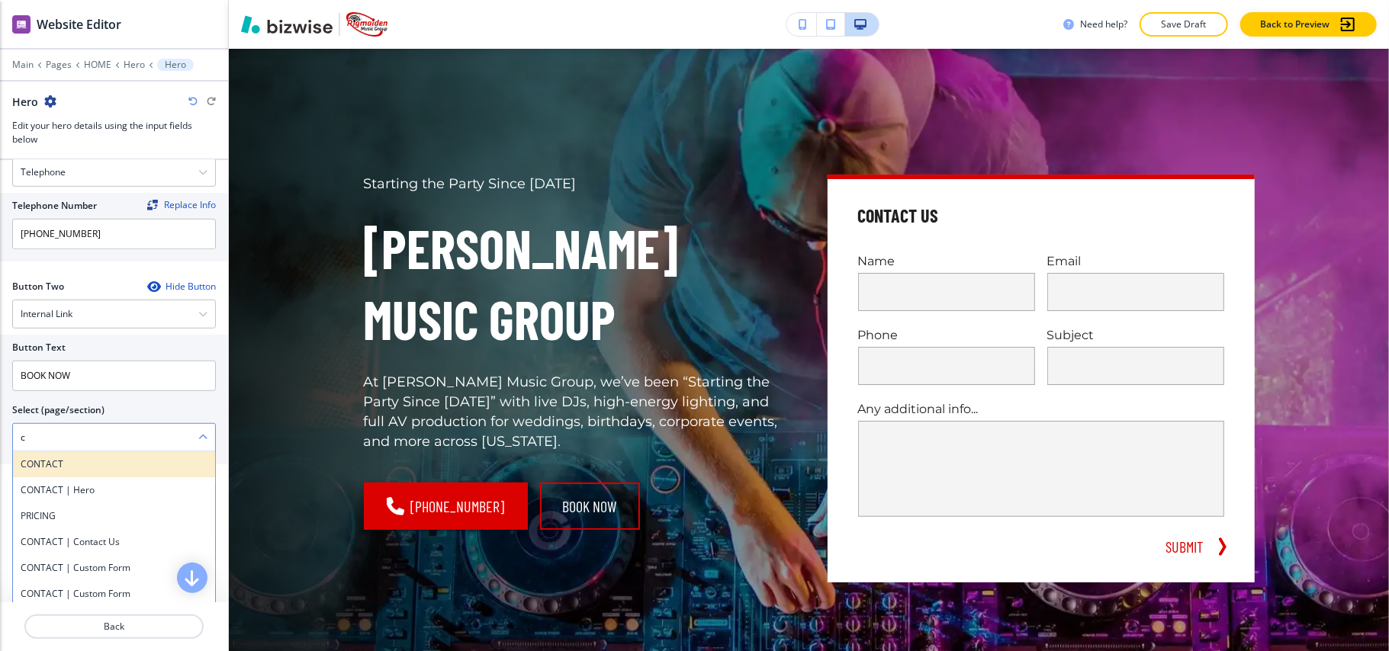
click at [63, 471] on h4 "CONTACT" at bounding box center [114, 465] width 187 height 14
type \(page\/section\) "CONTACT"
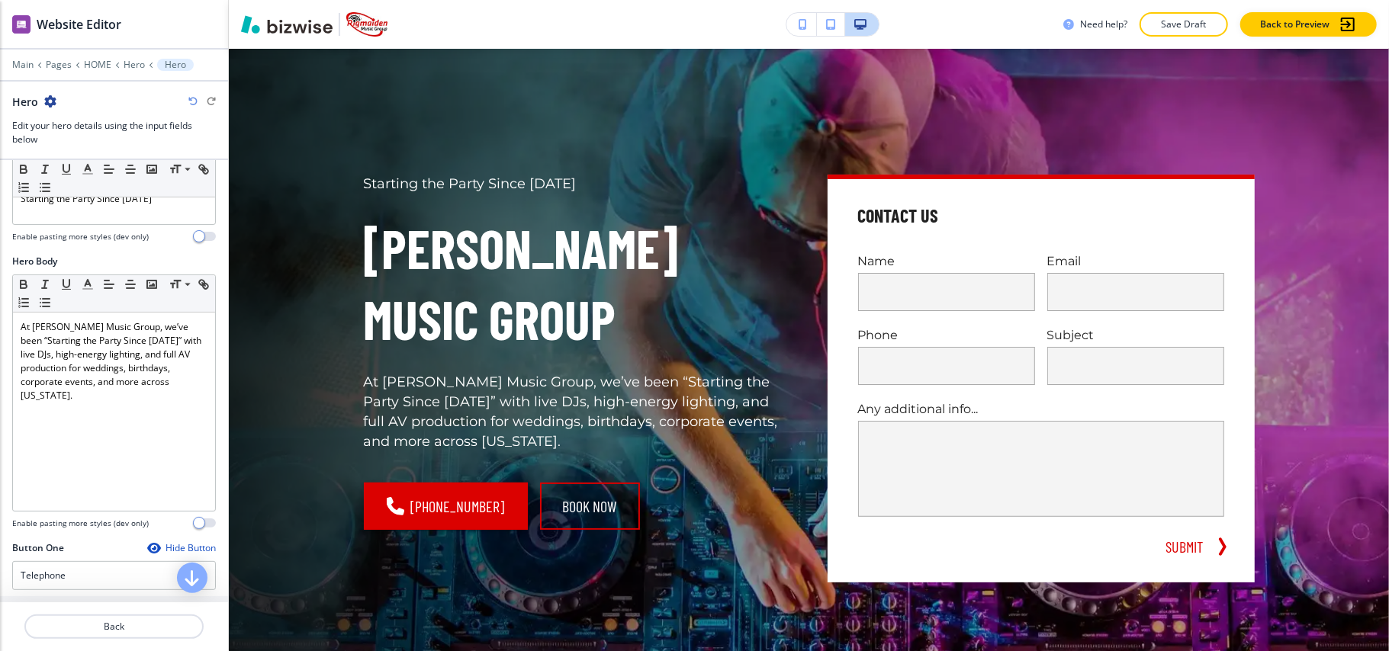
scroll to position [305, 0]
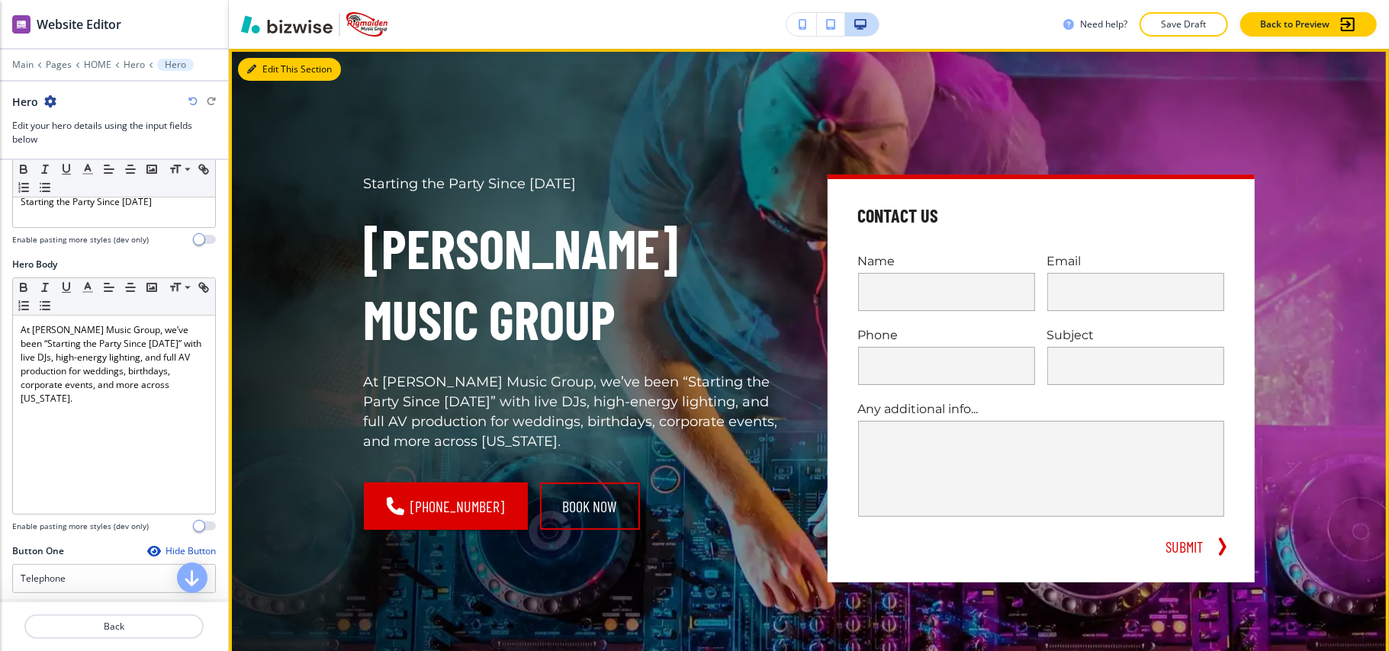
click at [278, 67] on button "Edit This Section" at bounding box center [289, 69] width 103 height 23
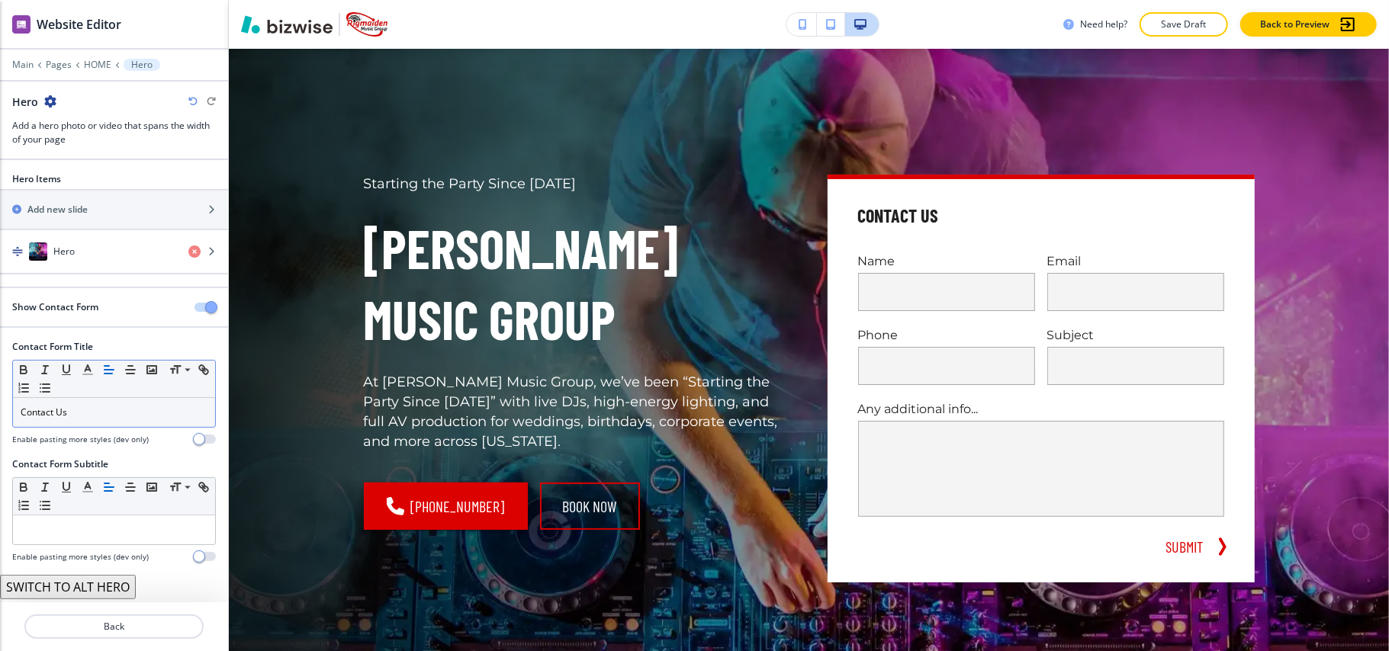
scroll to position [2, 0]
click at [194, 305] on button "button" at bounding box center [204, 307] width 21 height 9
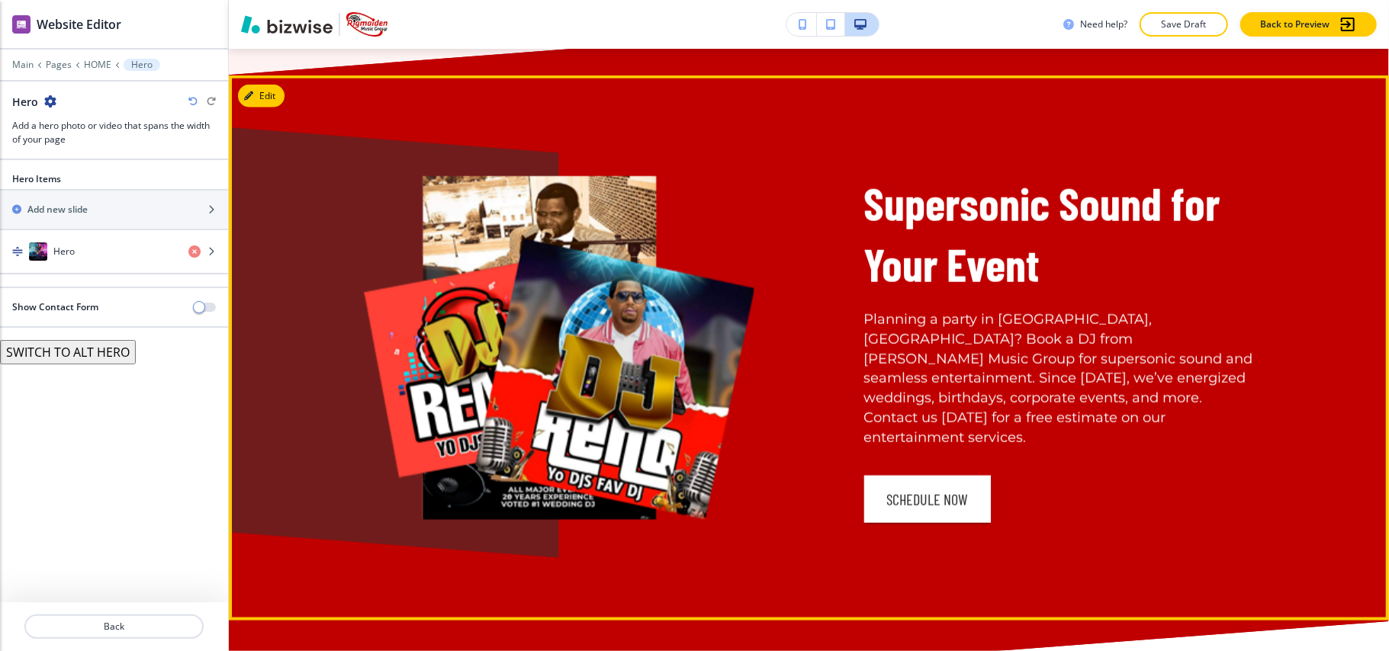
scroll to position [1296, 0]
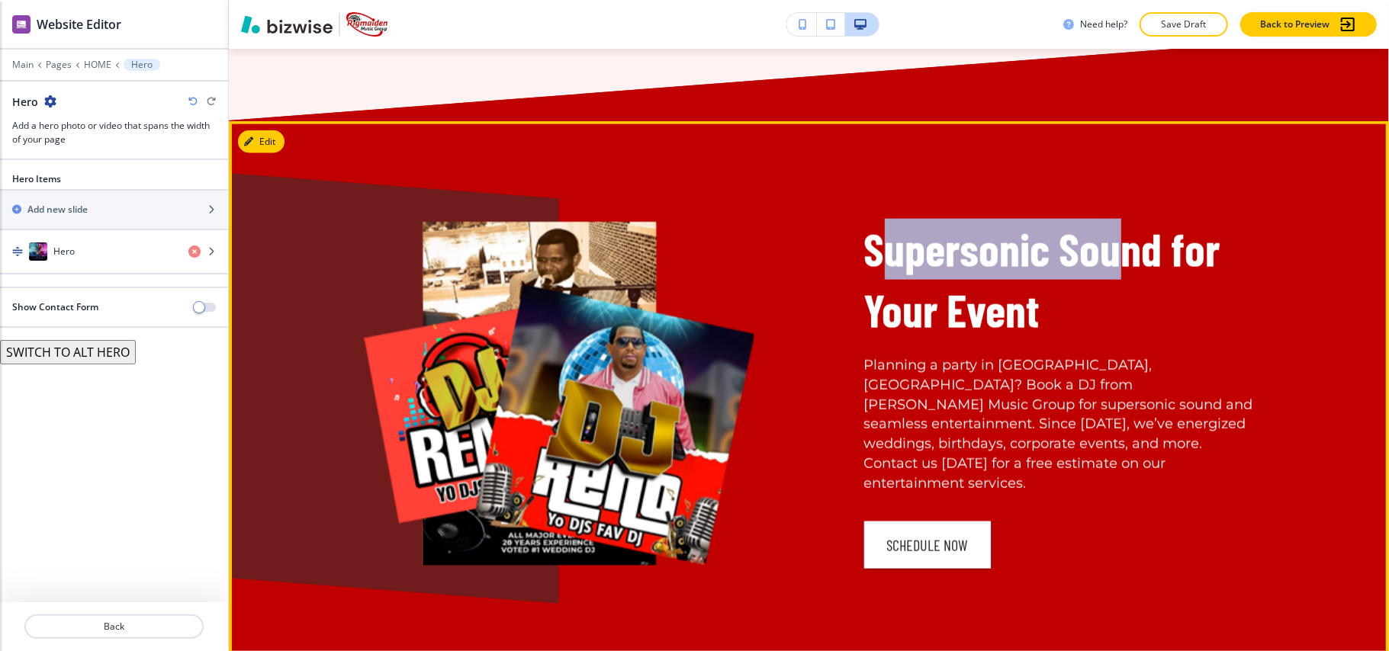
drag, startPoint x: 901, startPoint y: 160, endPoint x: 1102, endPoint y: 201, distance: 205.5
click at [1102, 201] on div "Supersonic Sound for Your Event Planning a party in [GEOGRAPHIC_DATA], [GEOGRAP…" at bounding box center [809, 393] width 1160 height 545
click at [273, 141] on button "Edit This Section" at bounding box center [289, 141] width 103 height 23
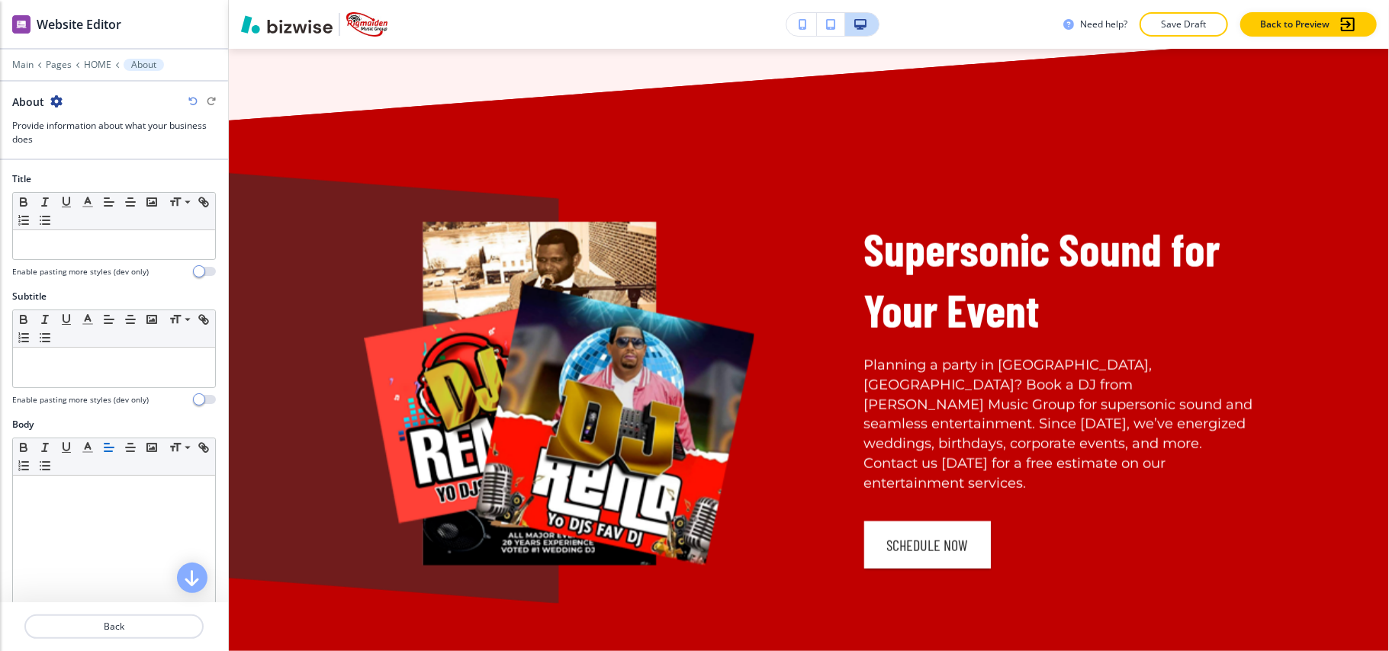
scroll to position [1367, 0]
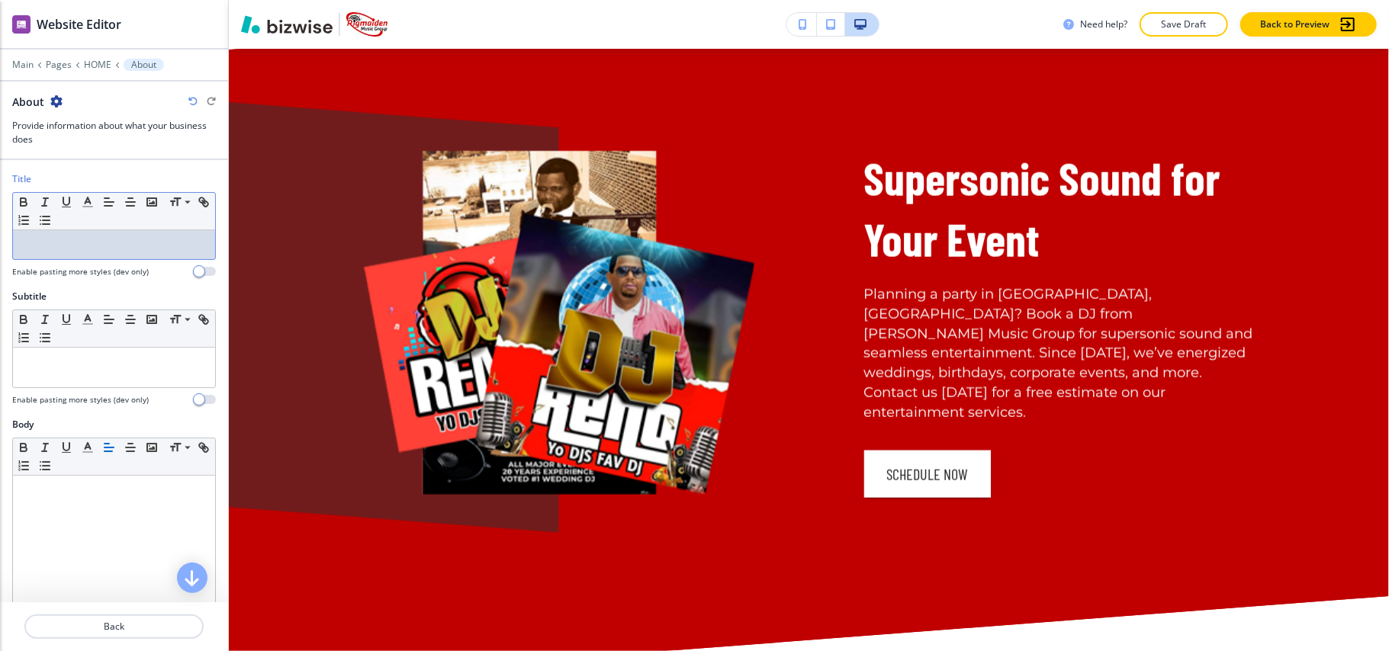
click at [102, 243] on p at bounding box center [114, 245] width 187 height 14
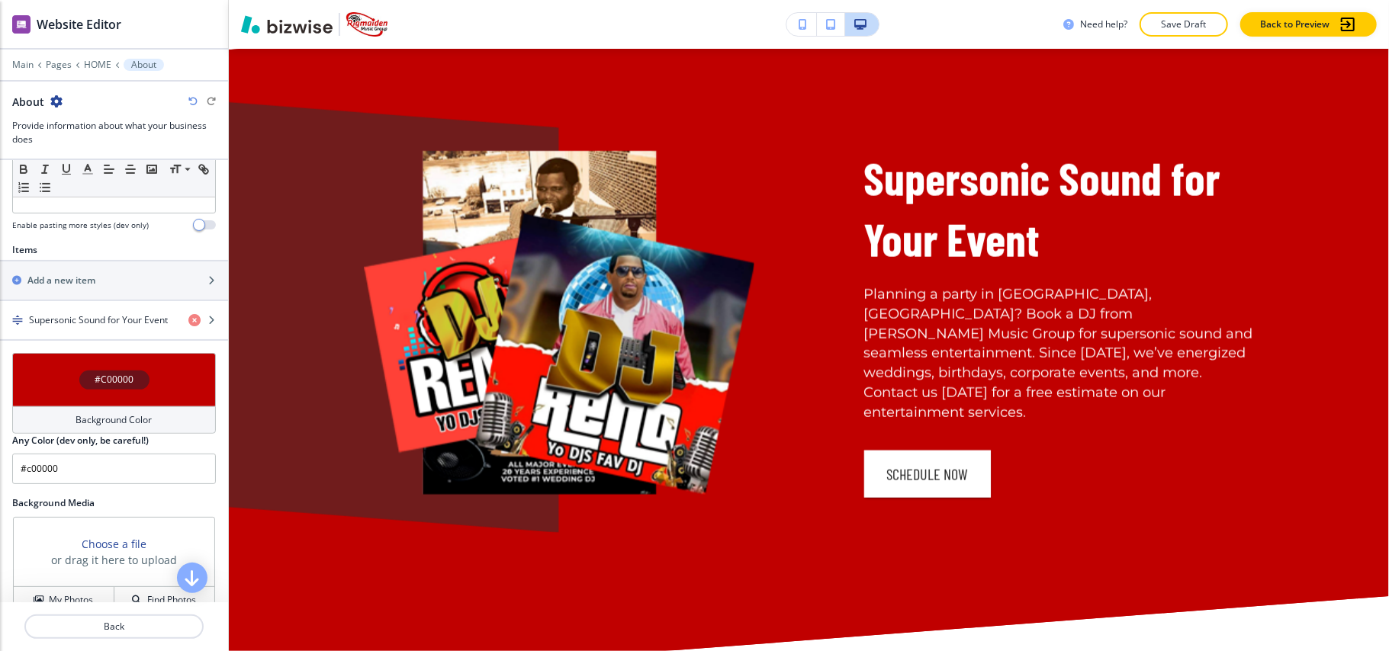
scroll to position [508, 0]
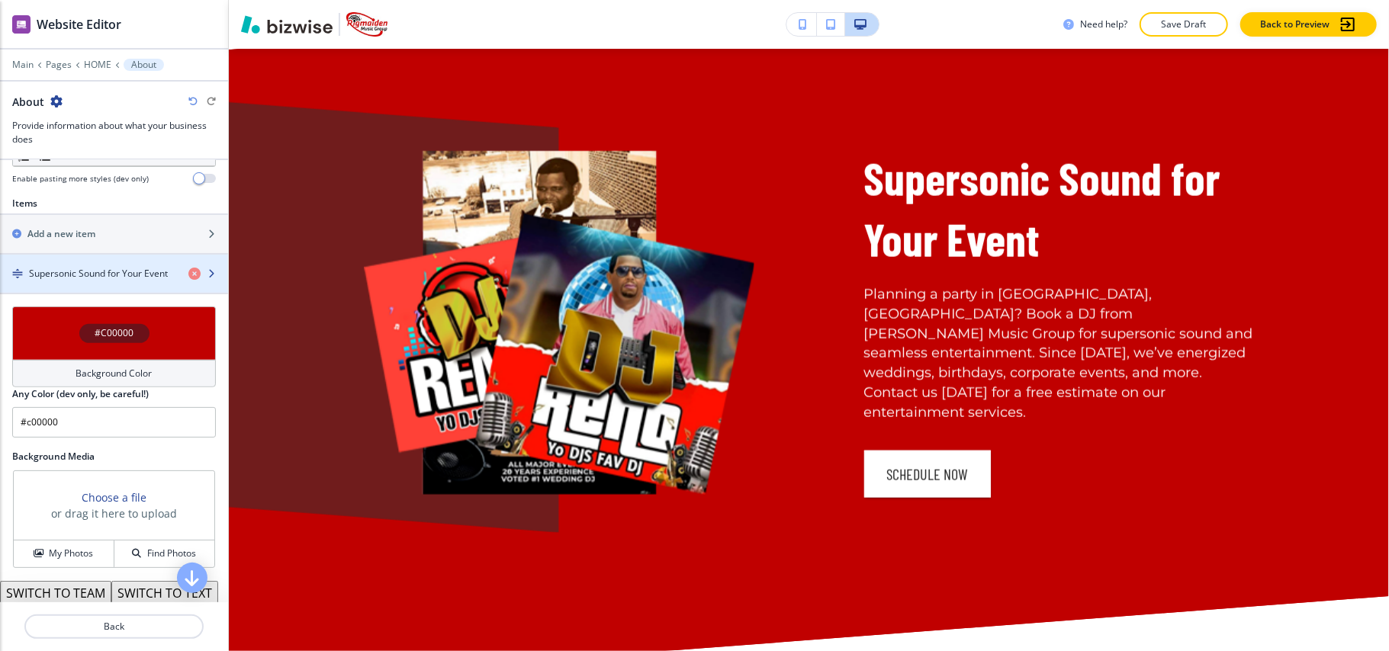
click at [104, 279] on h4 "Supersonic Sound for Your Event" at bounding box center [98, 274] width 139 height 14
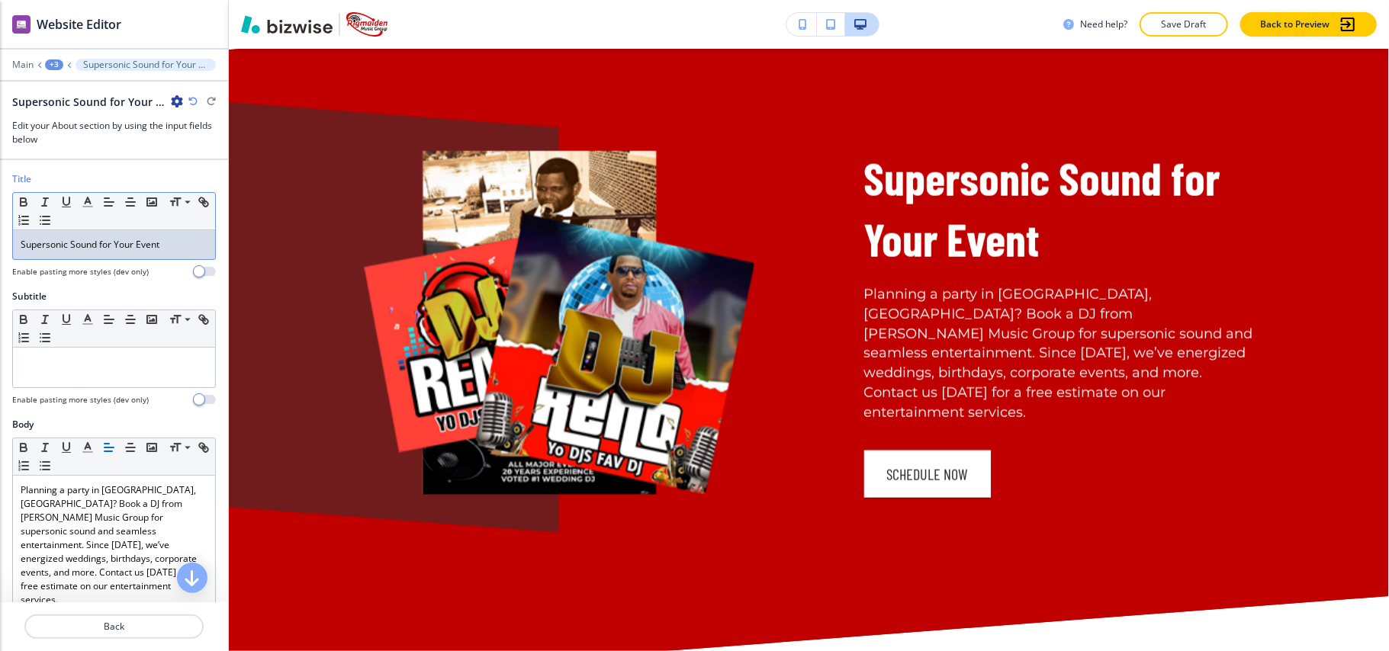
click at [114, 252] on p "Supersonic Sound for Your Event" at bounding box center [114, 245] width 187 height 14
click at [116, 252] on p "Supersonic Sound for Your Event" at bounding box center [114, 245] width 187 height 14
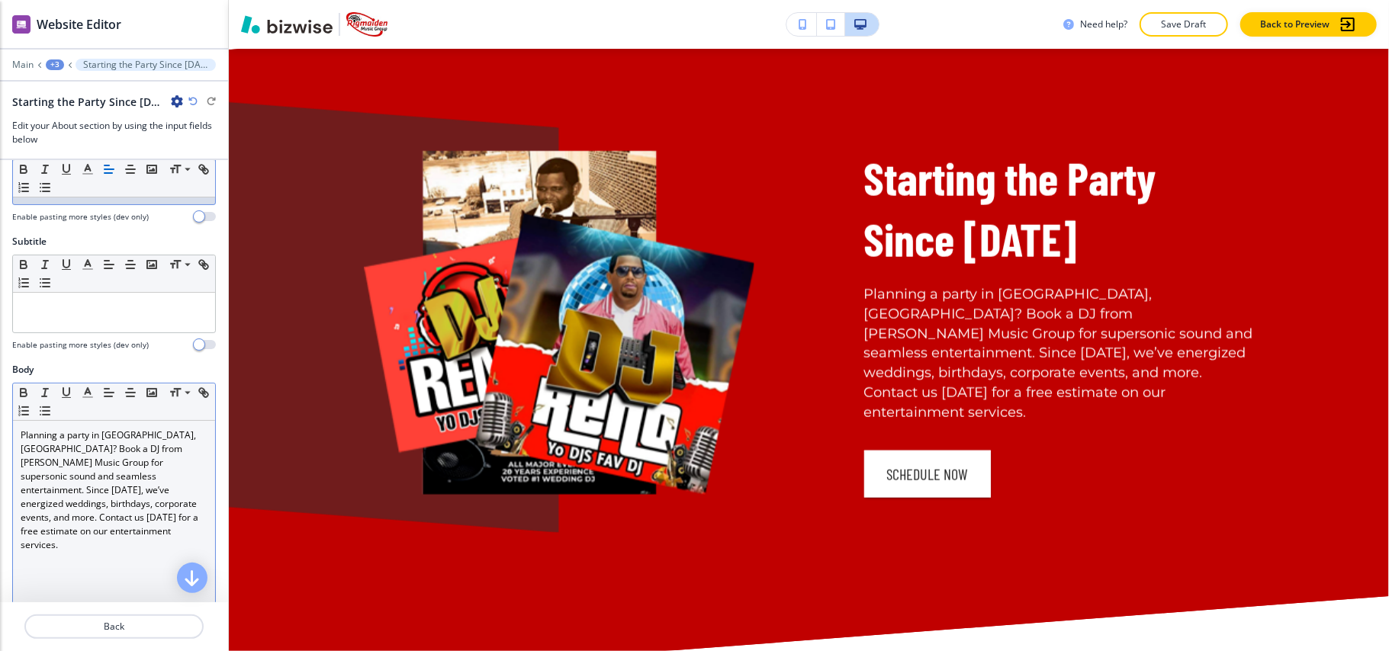
scroll to position [101, 0]
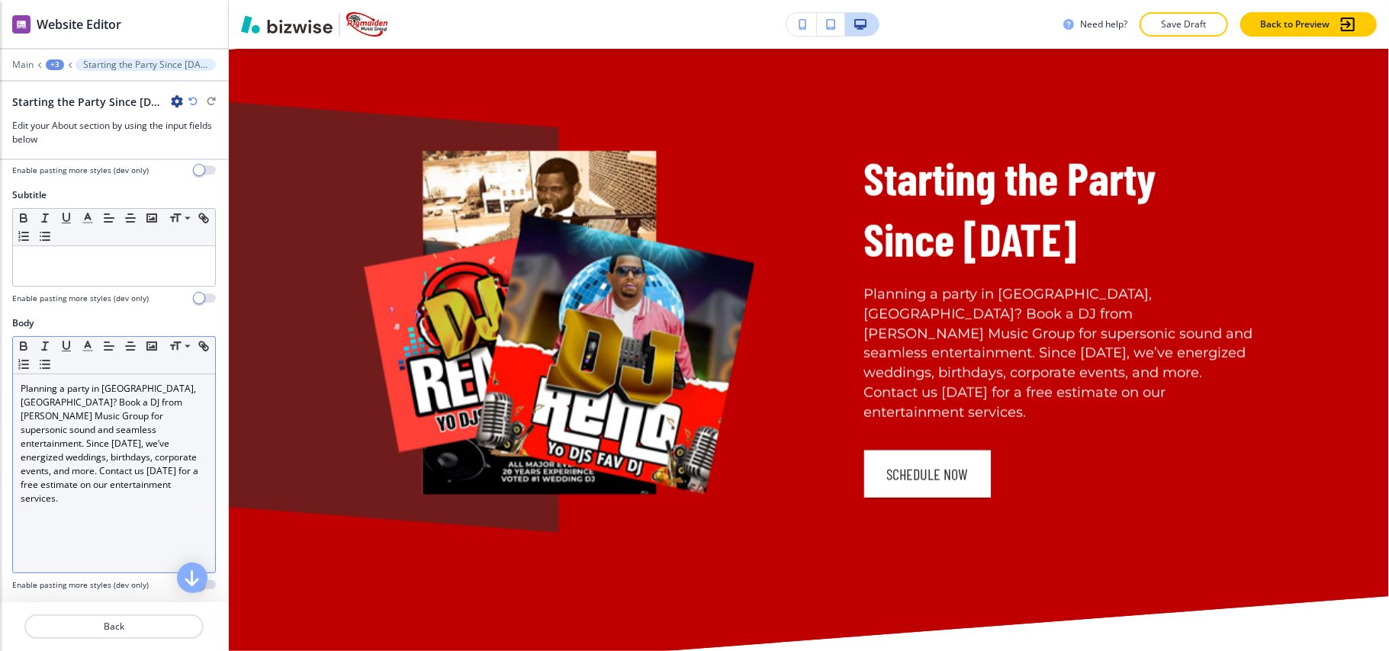
click at [123, 487] on p "Planning a party in [GEOGRAPHIC_DATA], [GEOGRAPHIC_DATA]? Book a DJ from [PERSO…" at bounding box center [114, 444] width 187 height 124
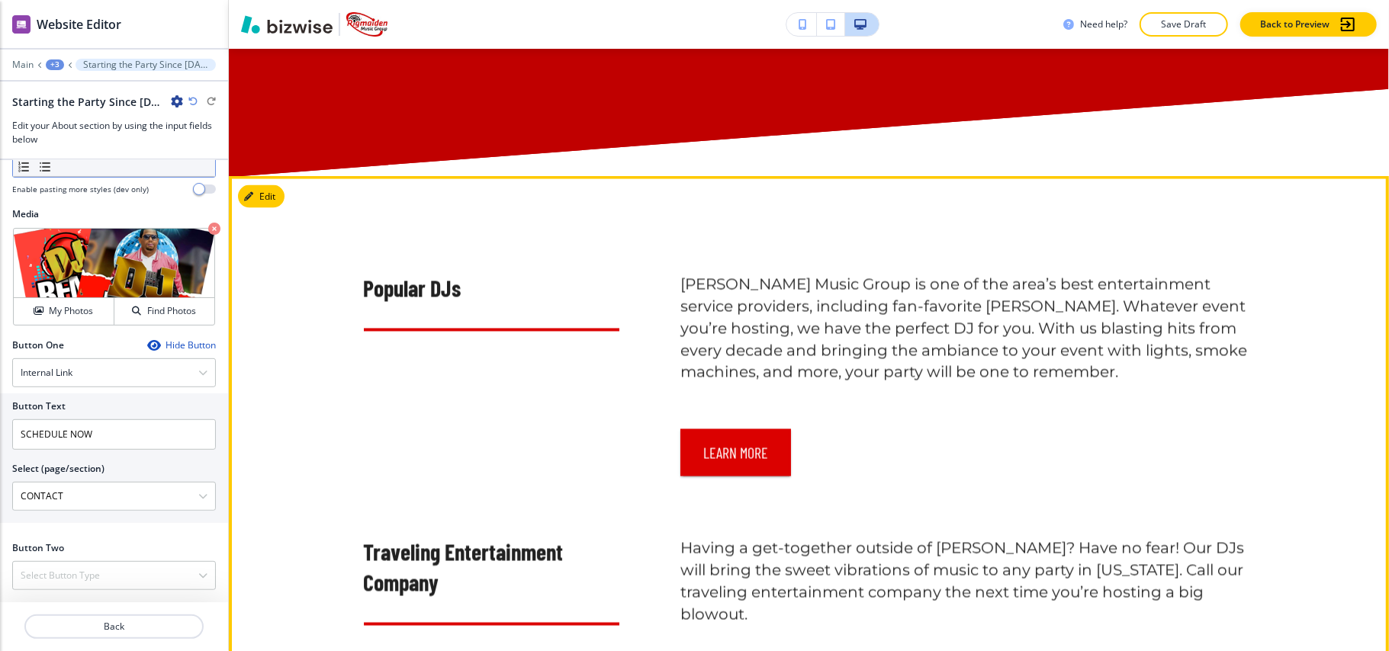
scroll to position [1977, 0]
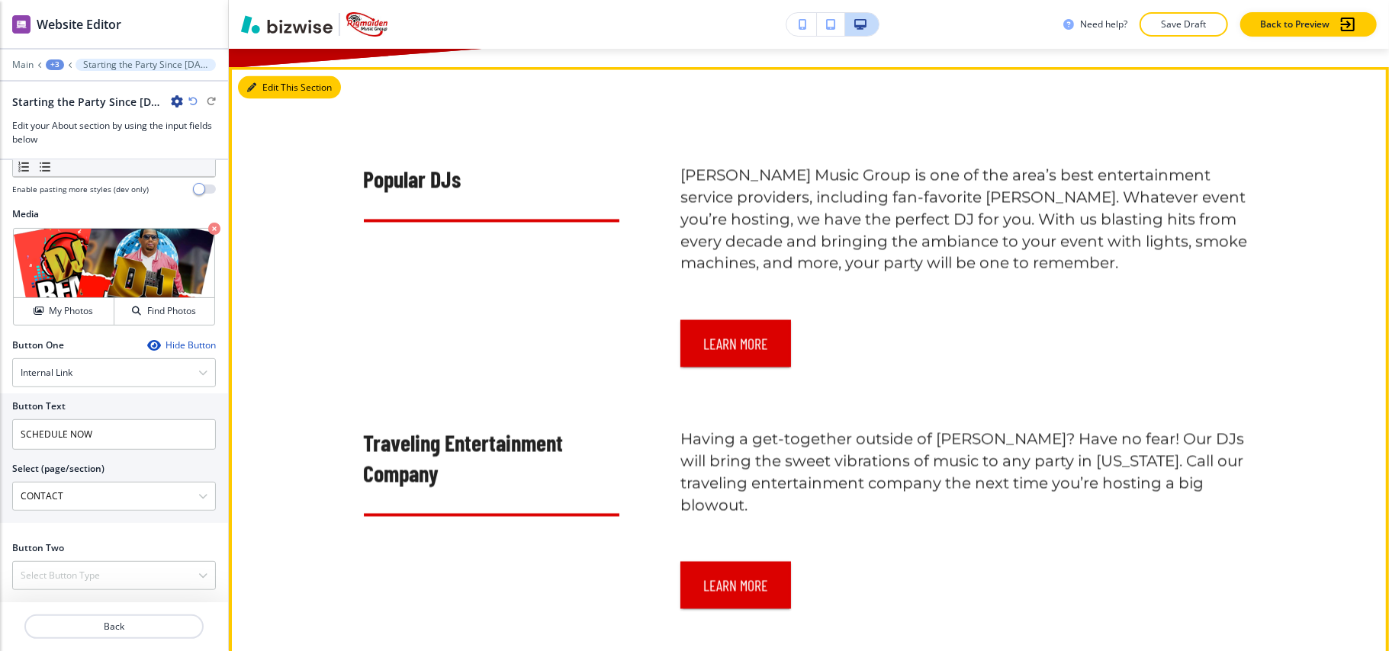
click at [269, 82] on button "Edit This Section" at bounding box center [289, 87] width 103 height 23
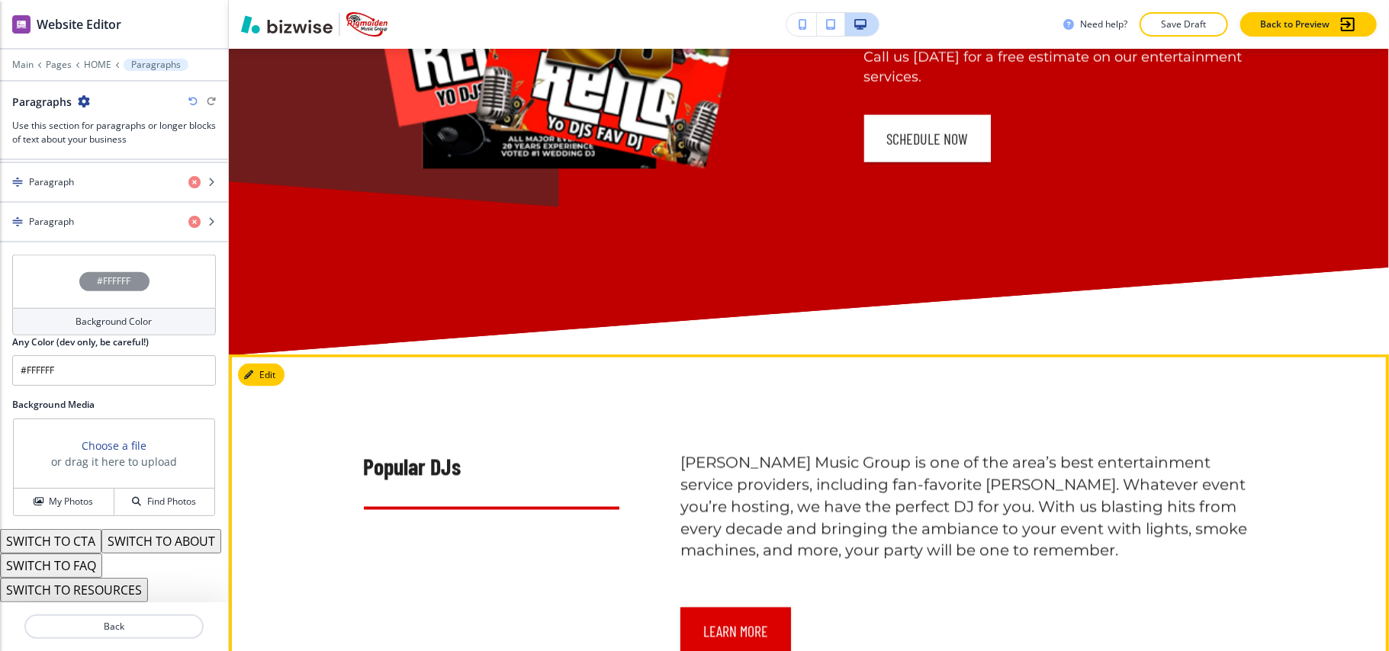
scroll to position [1486, 0]
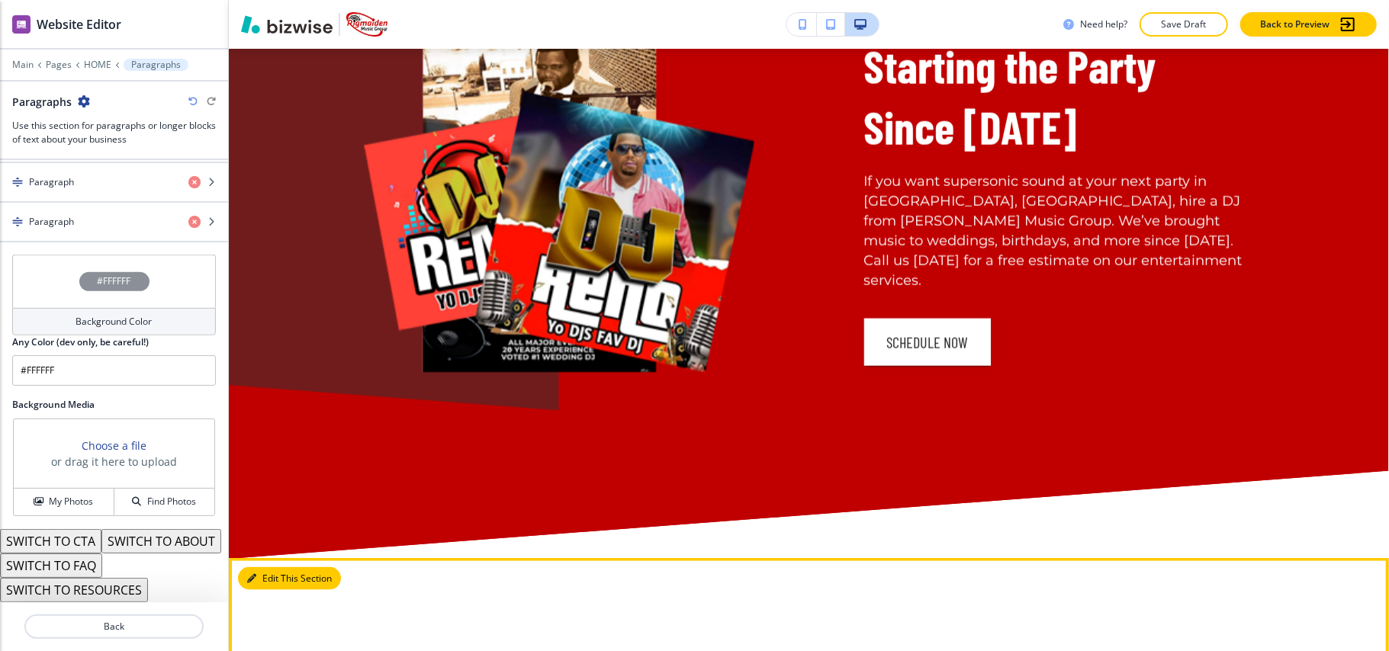
click at [264, 572] on button "Edit This Section" at bounding box center [289, 578] width 103 height 23
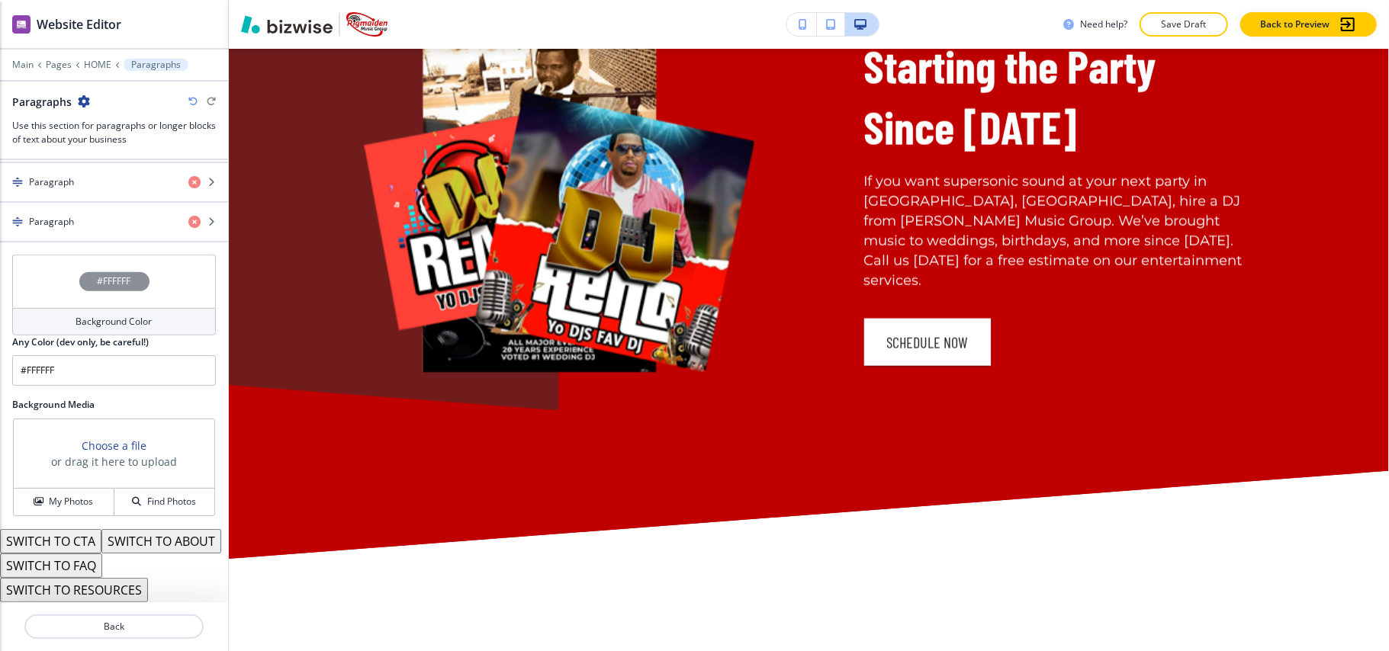
click at [101, 541] on button "SWITCH TO ABOUT" at bounding box center [161, 541] width 120 height 24
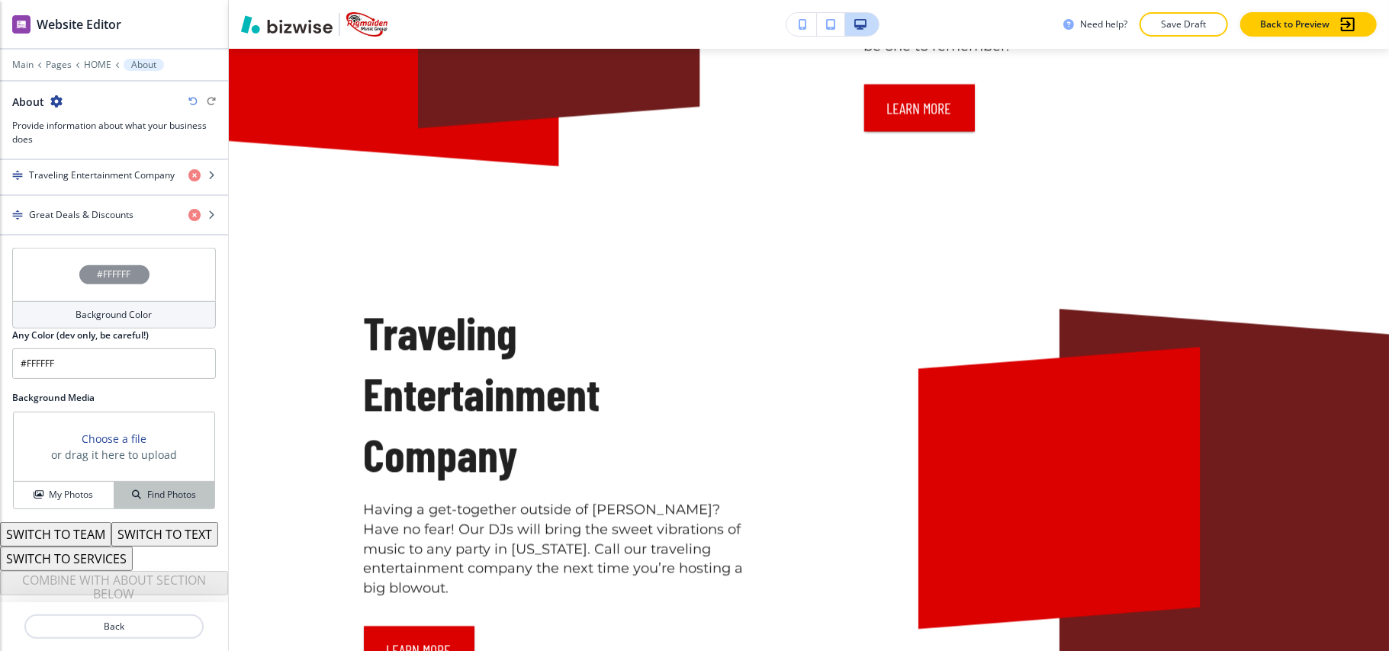
scroll to position [677, 0]
click at [90, 59] on p "HOME" at bounding box center [97, 64] width 27 height 11
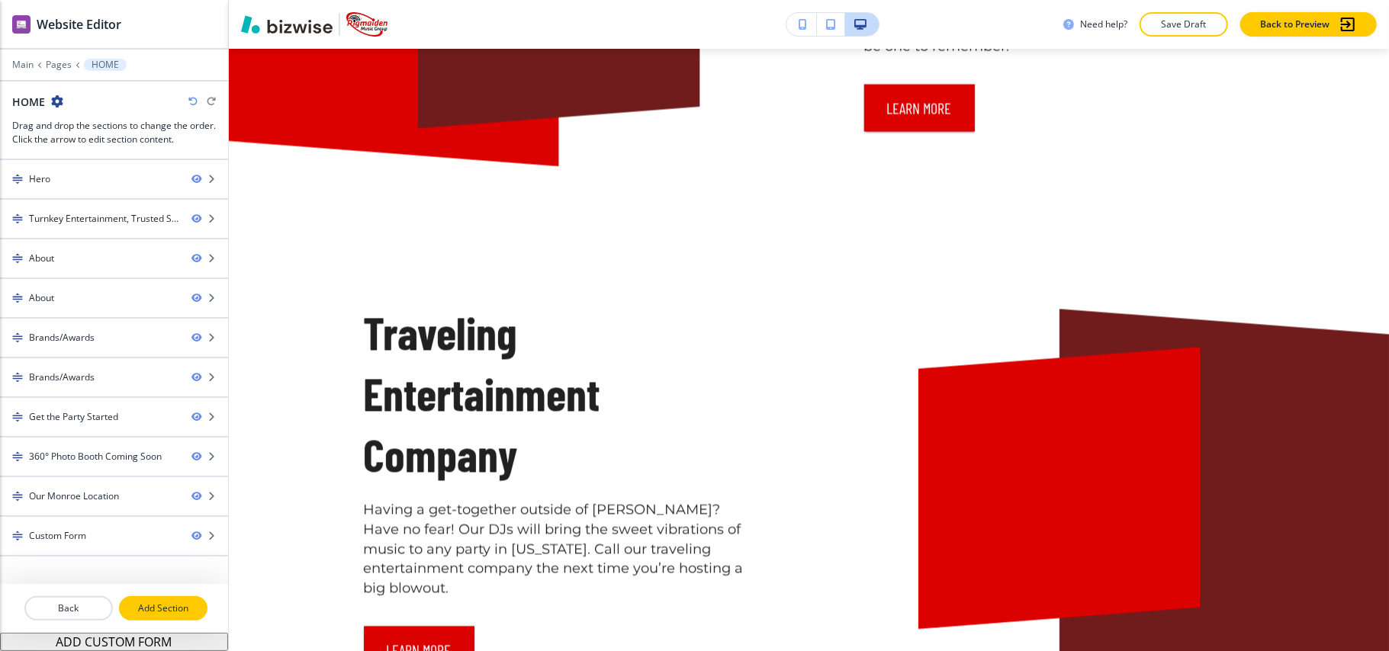
click at [148, 608] on p "Add Section" at bounding box center [162, 609] width 85 height 14
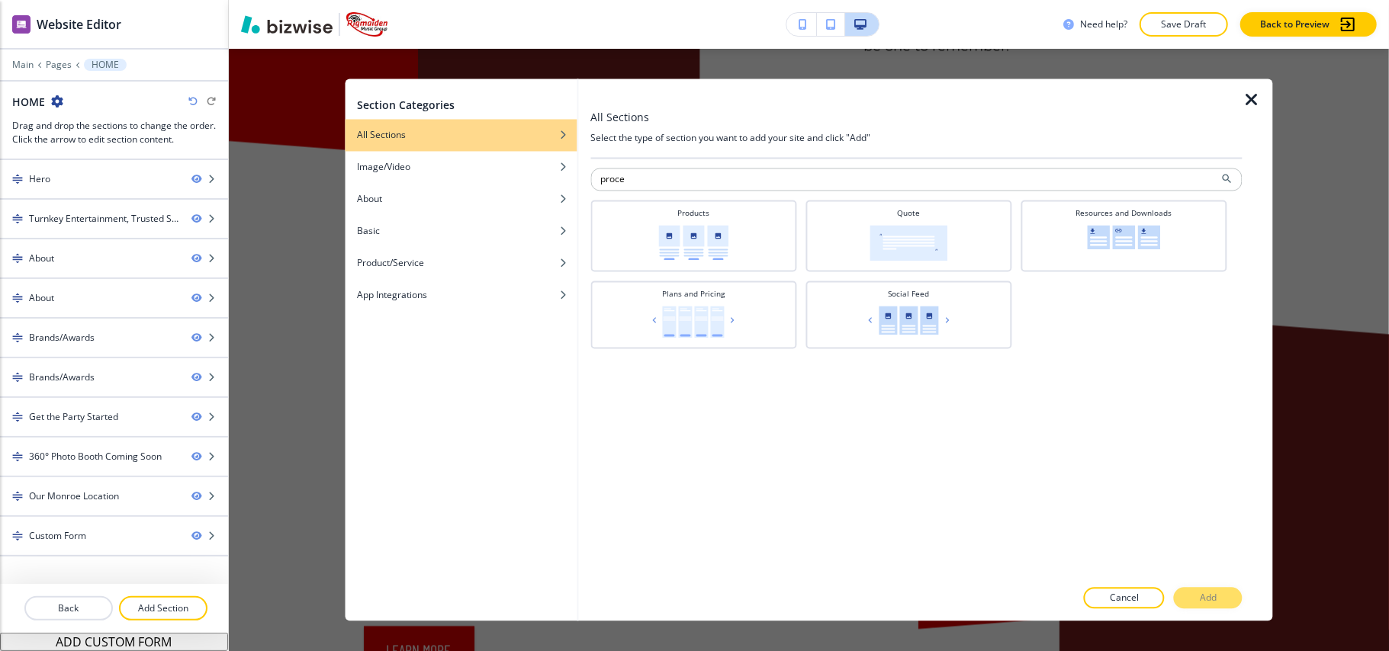
type input "proce"
click at [1248, 95] on icon "button" at bounding box center [1251, 101] width 18 height 18
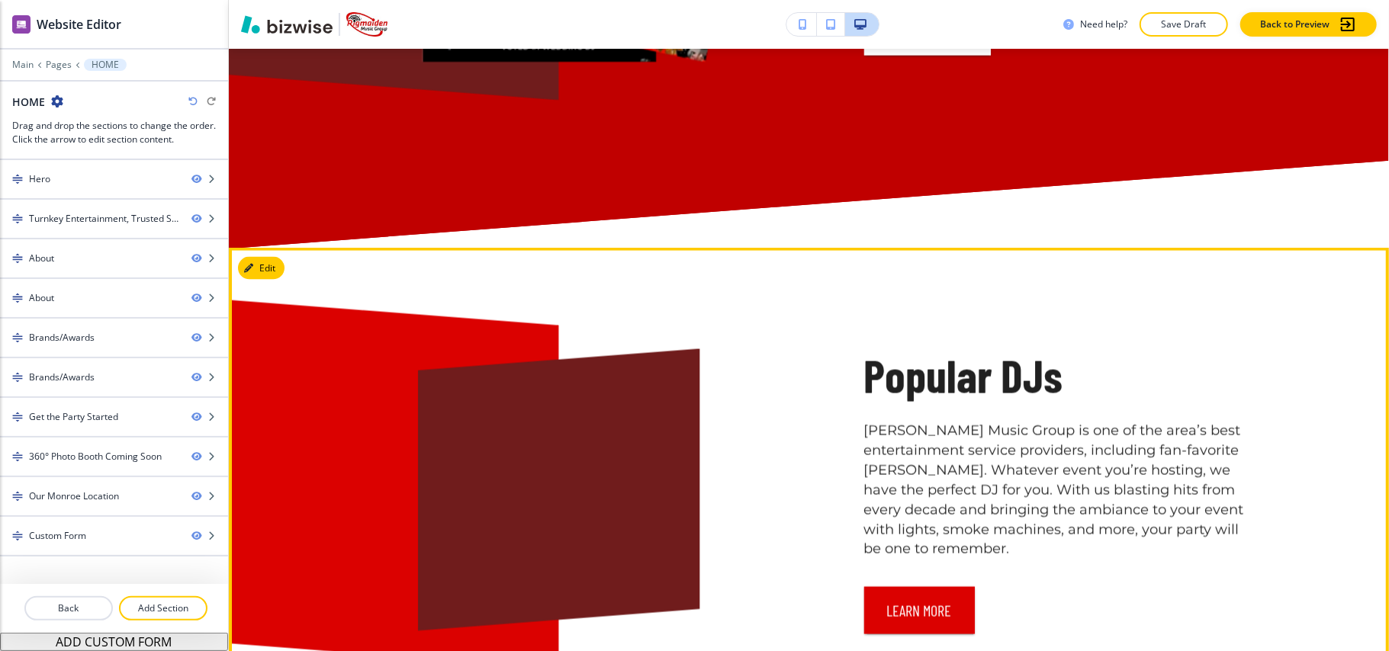
scroll to position [1995, 0]
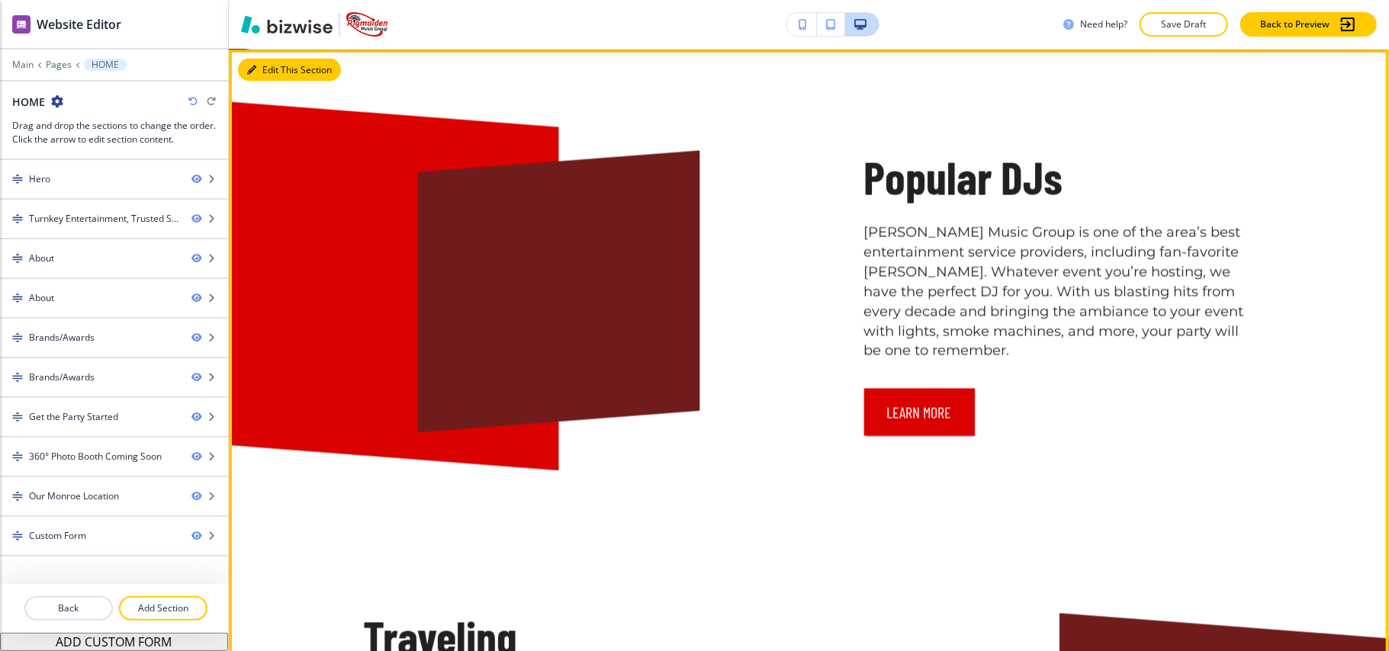
click at [264, 59] on button "Edit This Section" at bounding box center [289, 70] width 103 height 23
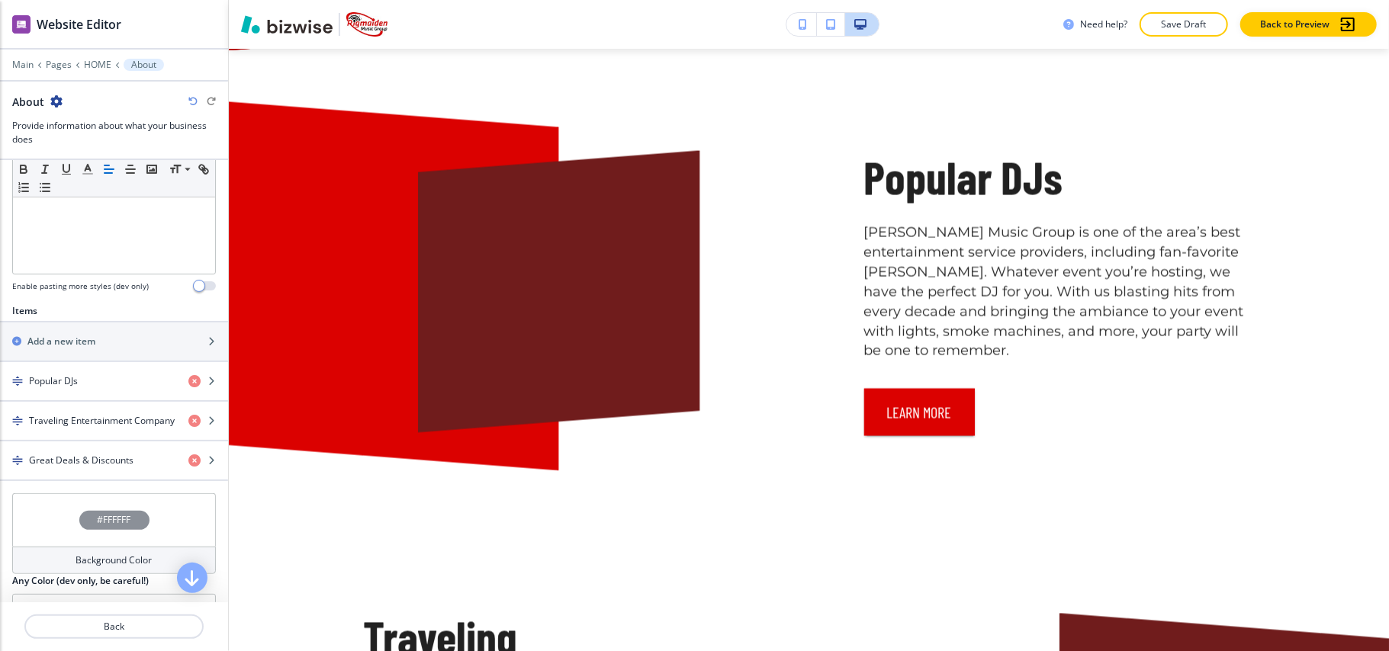
scroll to position [508, 0]
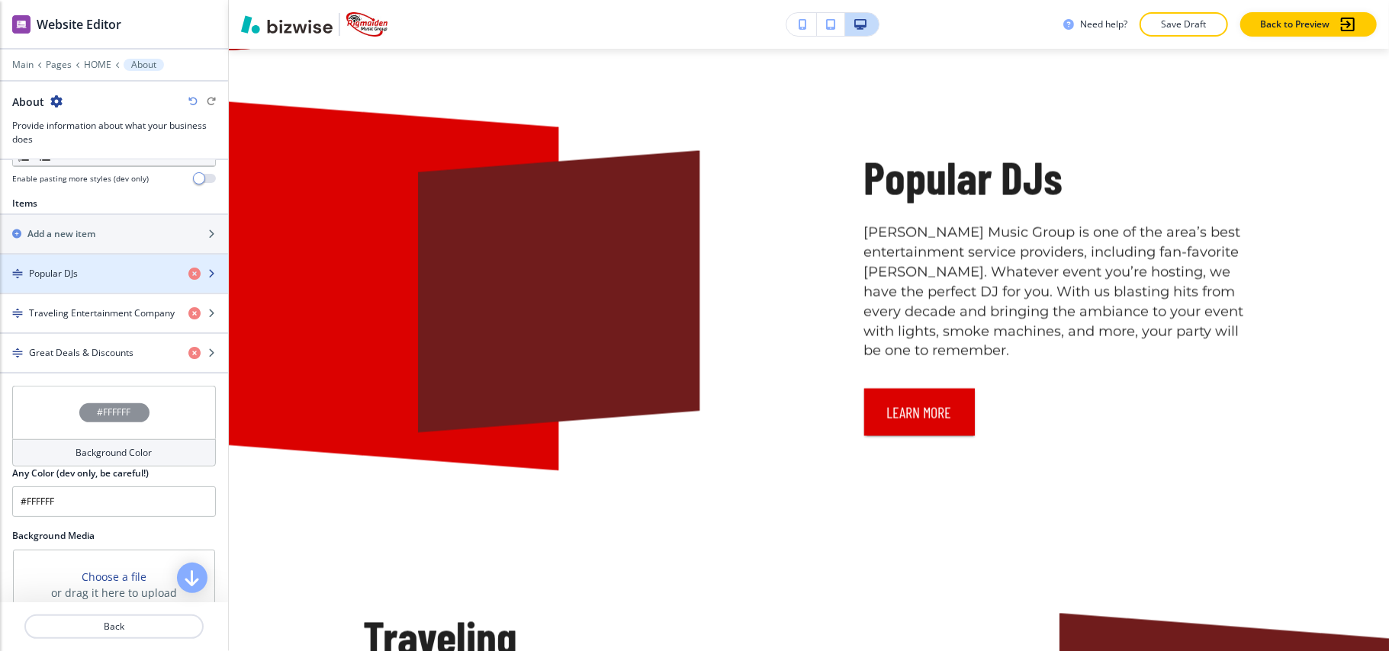
click at [55, 267] on div "button" at bounding box center [114, 261] width 228 height 12
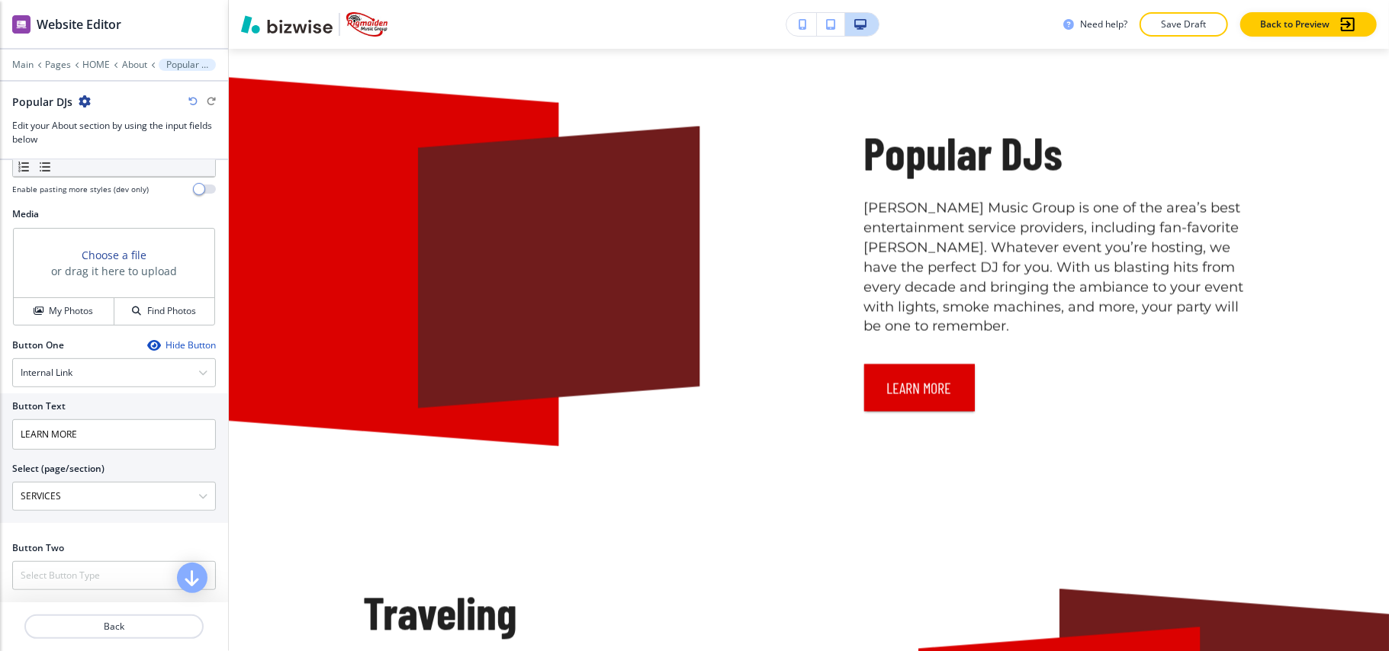
scroll to position [503, 0]
click at [74, 322] on button "My Photos" at bounding box center [64, 311] width 101 height 27
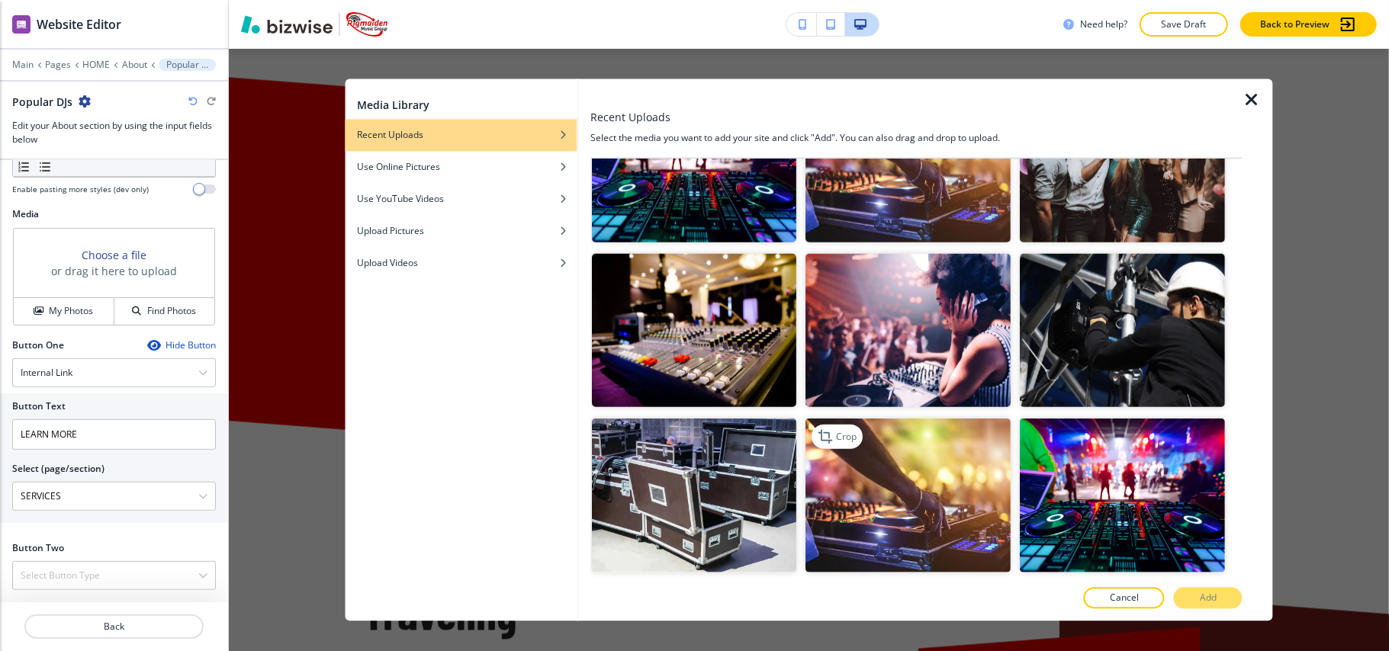
scroll to position [1118, 0]
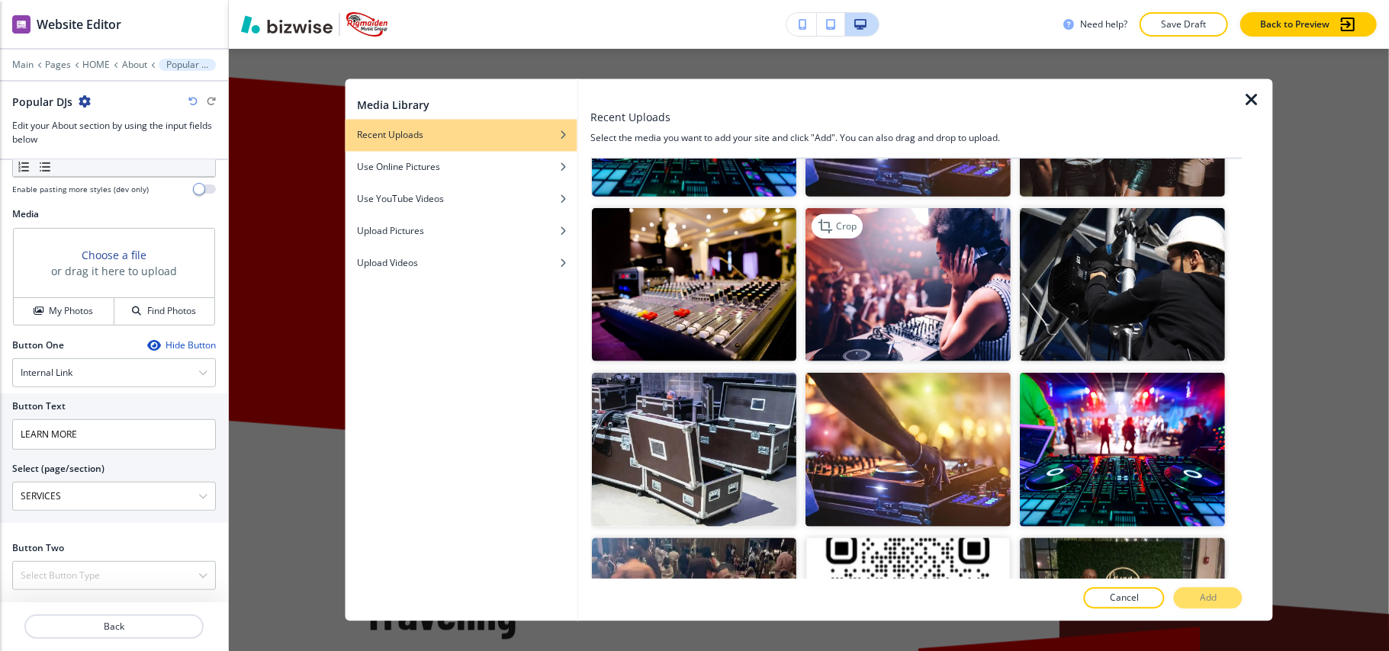
click at [915, 265] on img "button" at bounding box center [908, 284] width 205 height 154
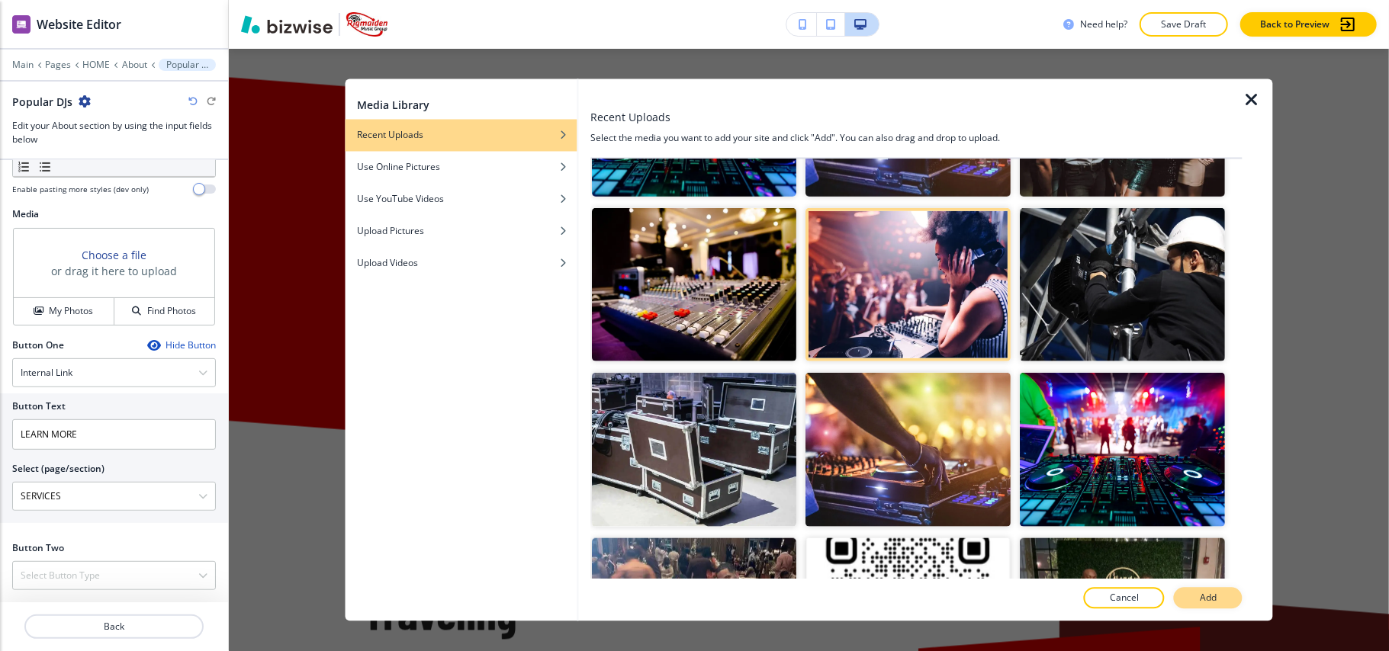
click at [1221, 593] on button "Add" at bounding box center [1208, 598] width 69 height 21
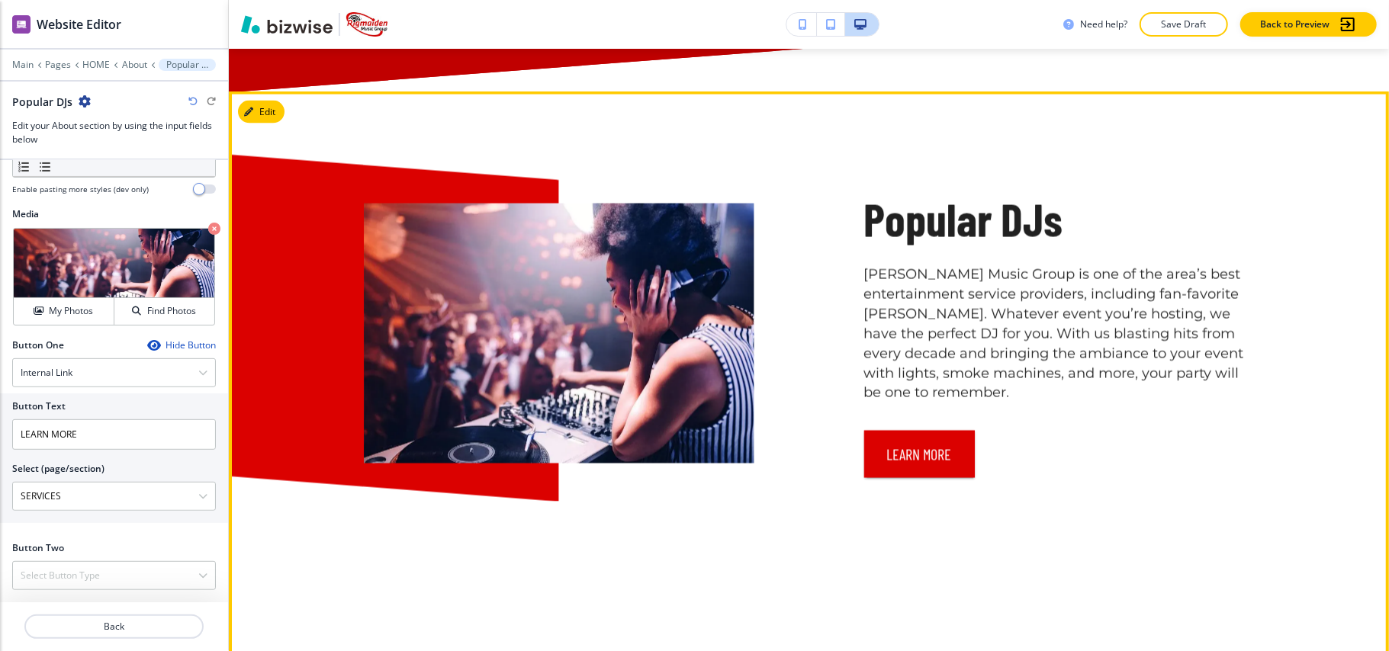
scroll to position [1917, 0]
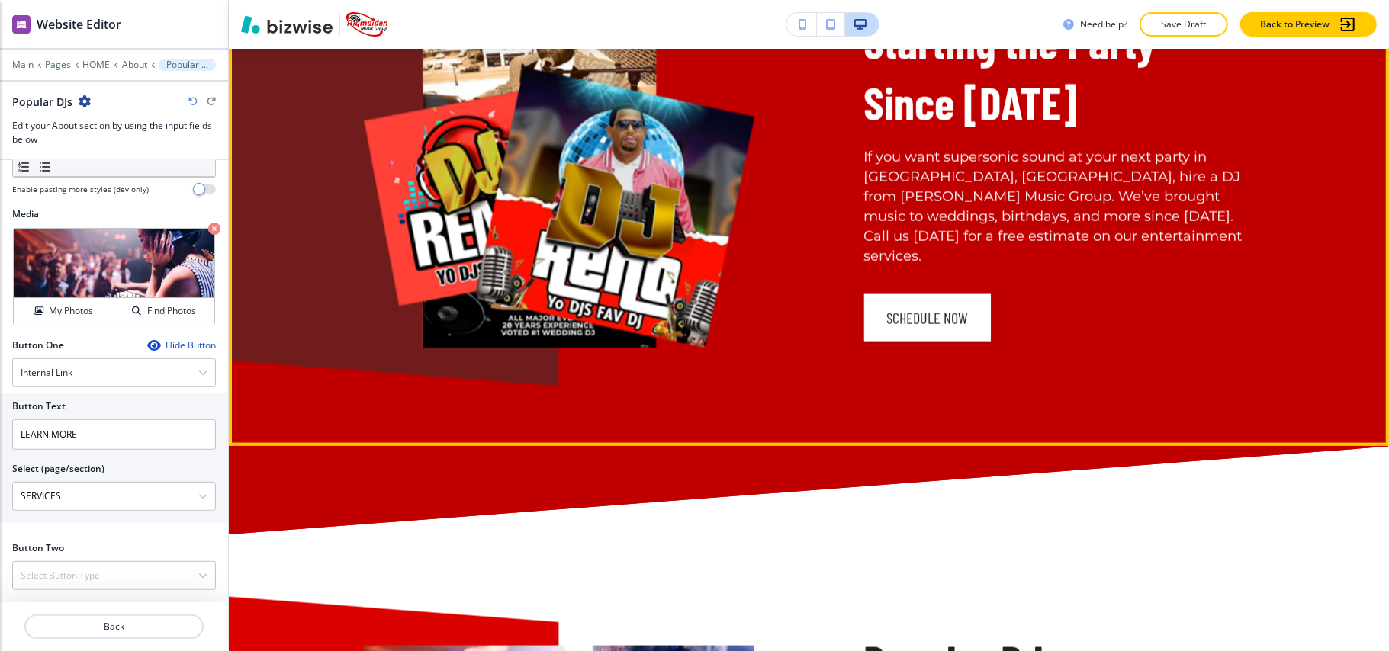
scroll to position [1307, 0]
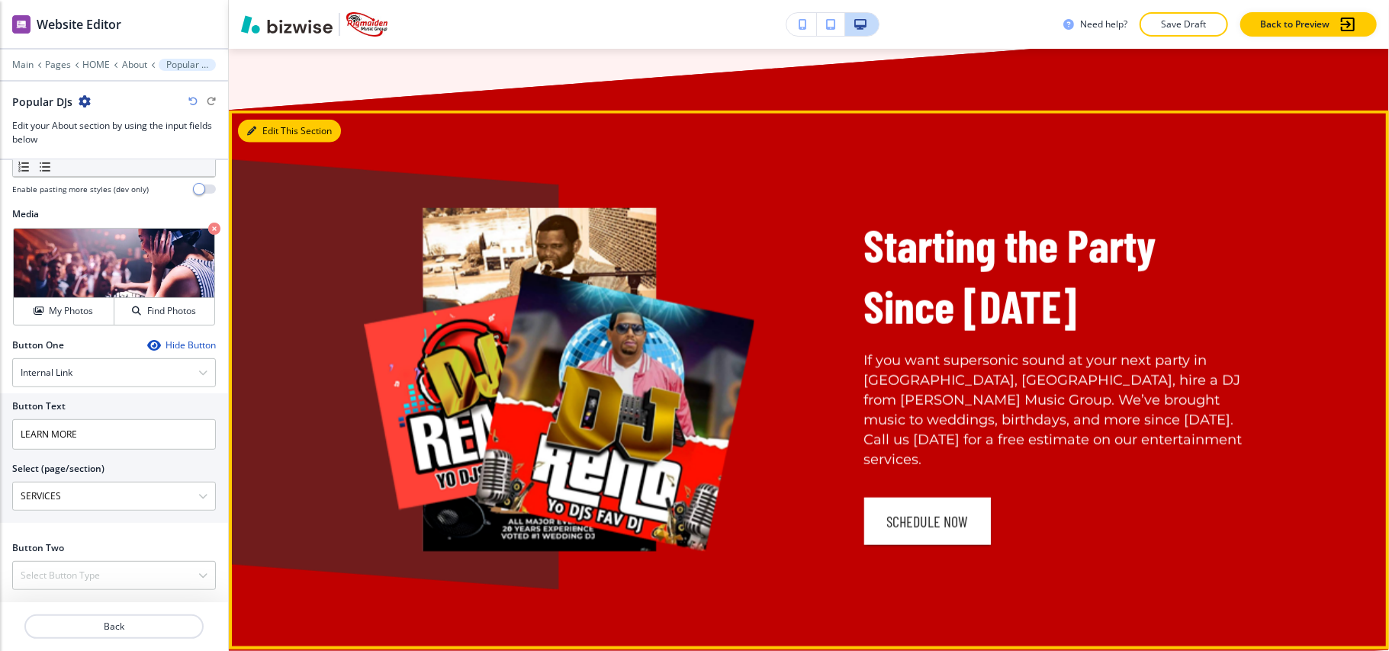
click at [263, 136] on button "Edit This Section" at bounding box center [289, 131] width 103 height 23
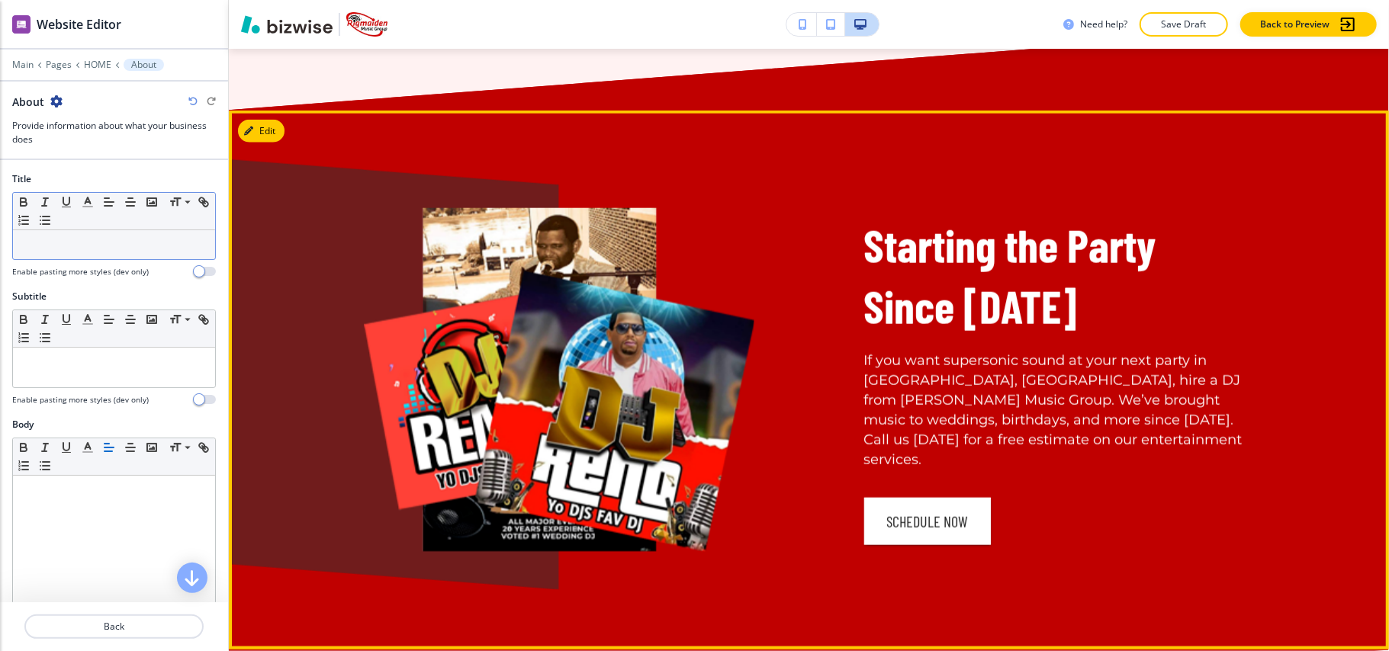
scroll to position [1367, 0]
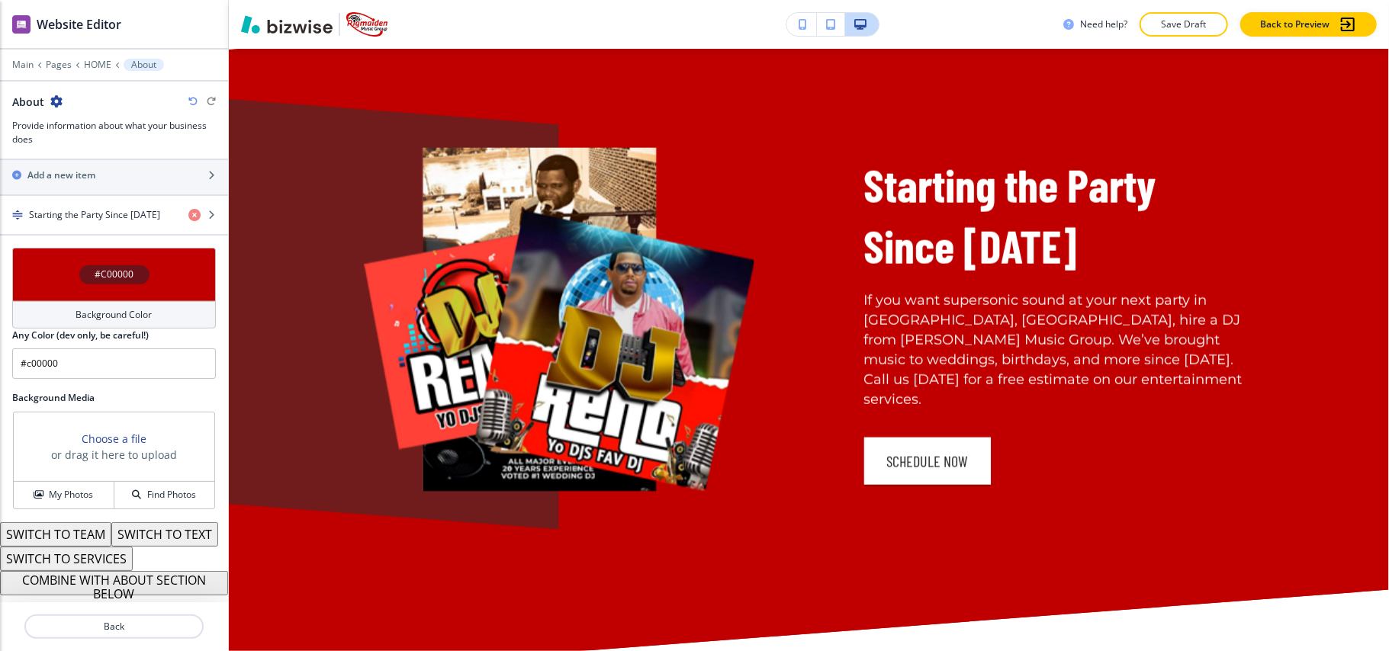
click at [31, 257] on div "#C00000" at bounding box center [114, 274] width 204 height 53
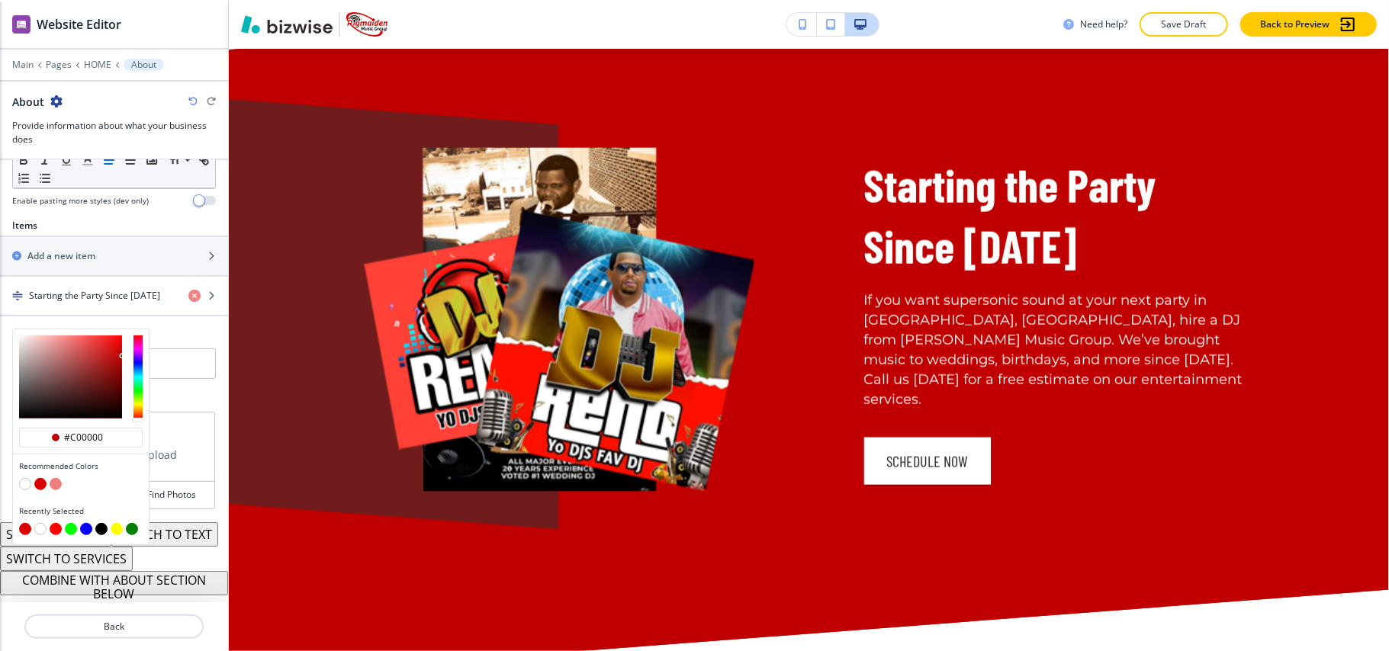
click at [29, 478] on button "button" at bounding box center [25, 484] width 12 height 12
type input "#FFFFFF"
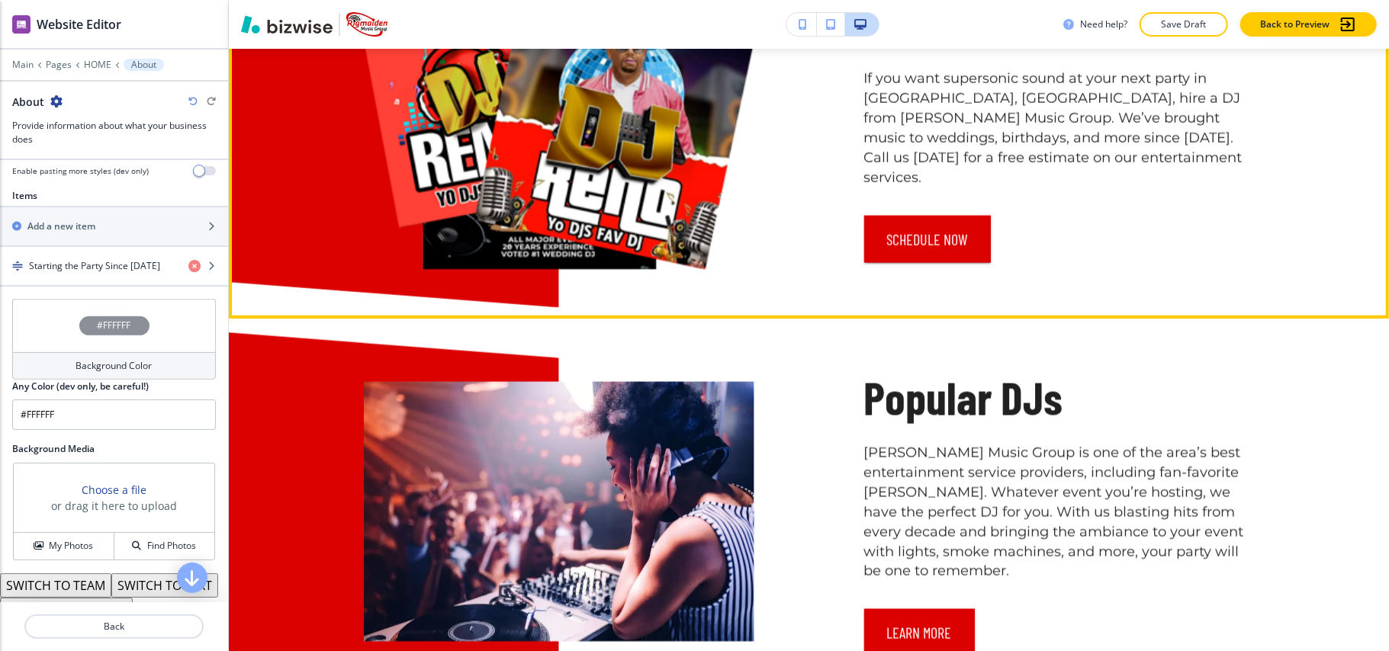
scroll to position [1774, 0]
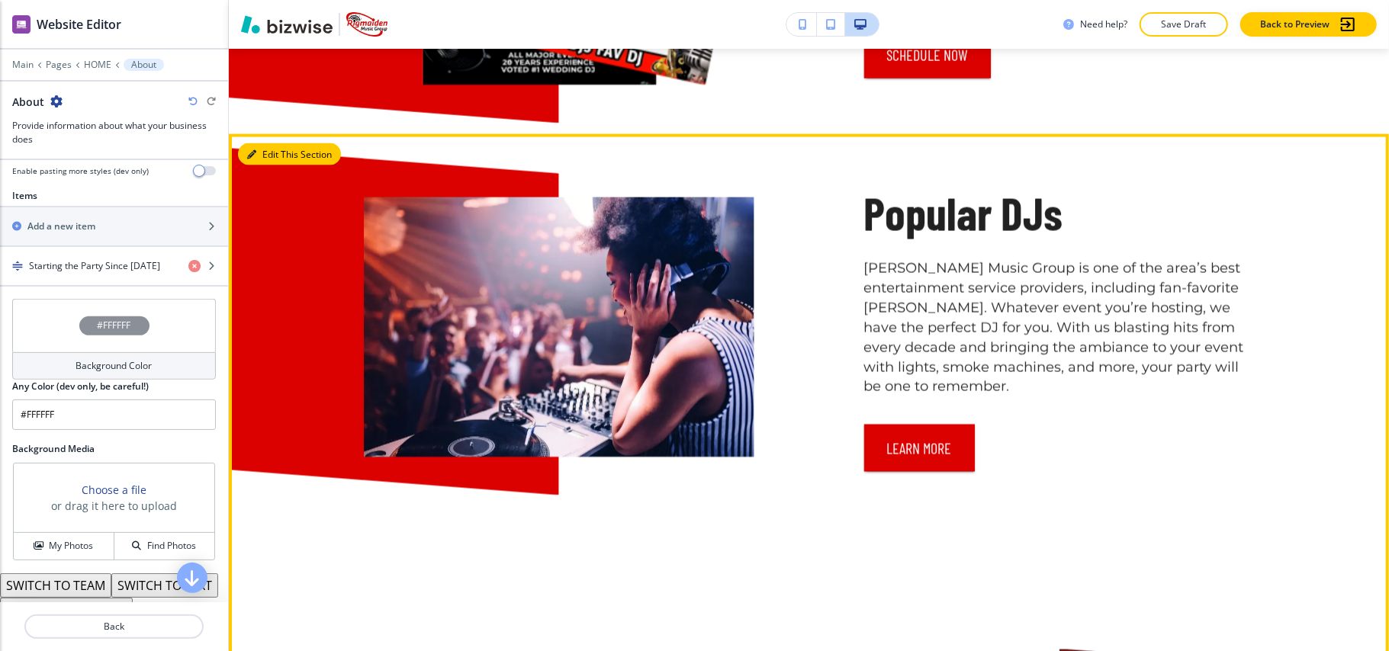
click at [259, 144] on button "Edit This Section" at bounding box center [289, 154] width 103 height 23
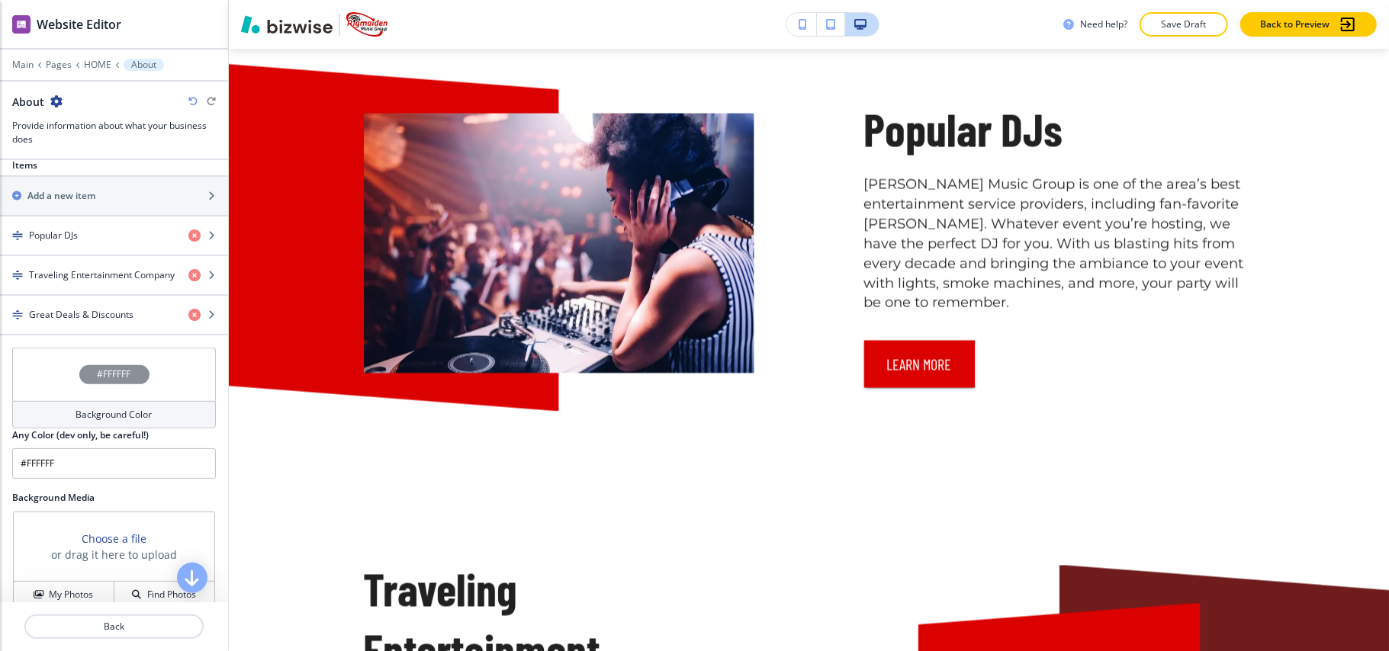
scroll to position [677, 0]
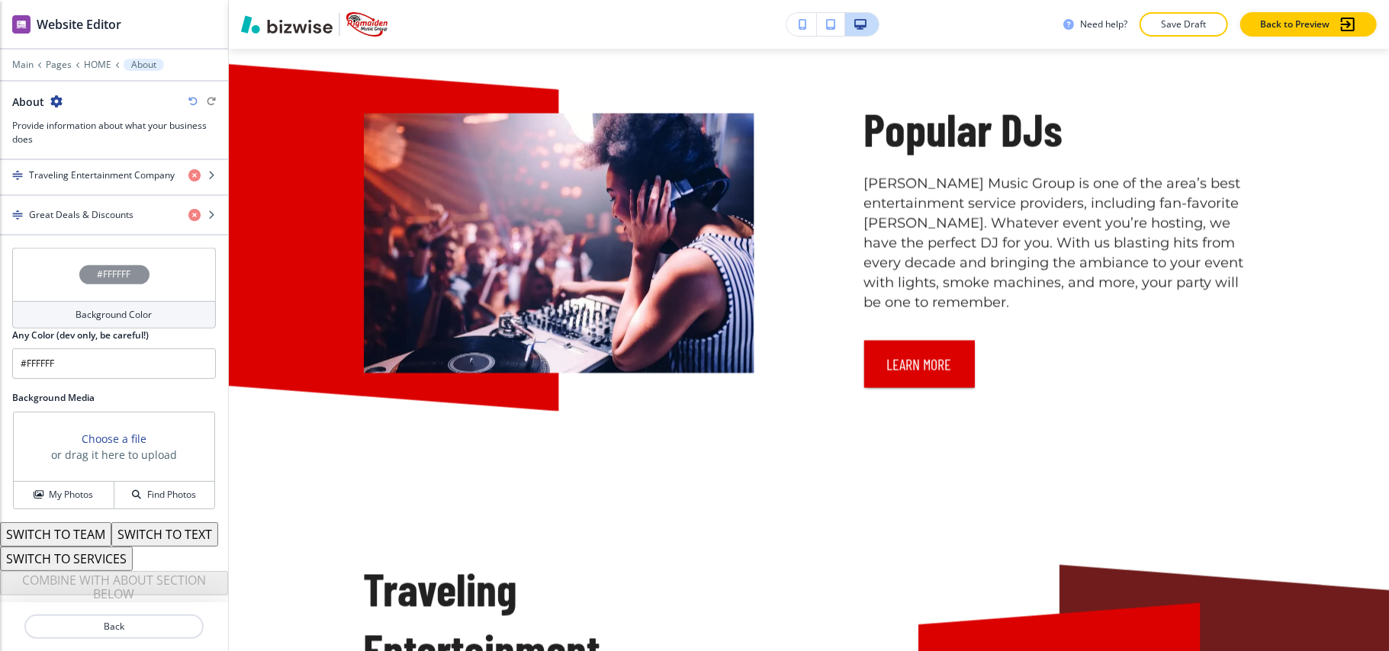
click at [37, 248] on div "#FFFFFF" at bounding box center [114, 274] width 204 height 53
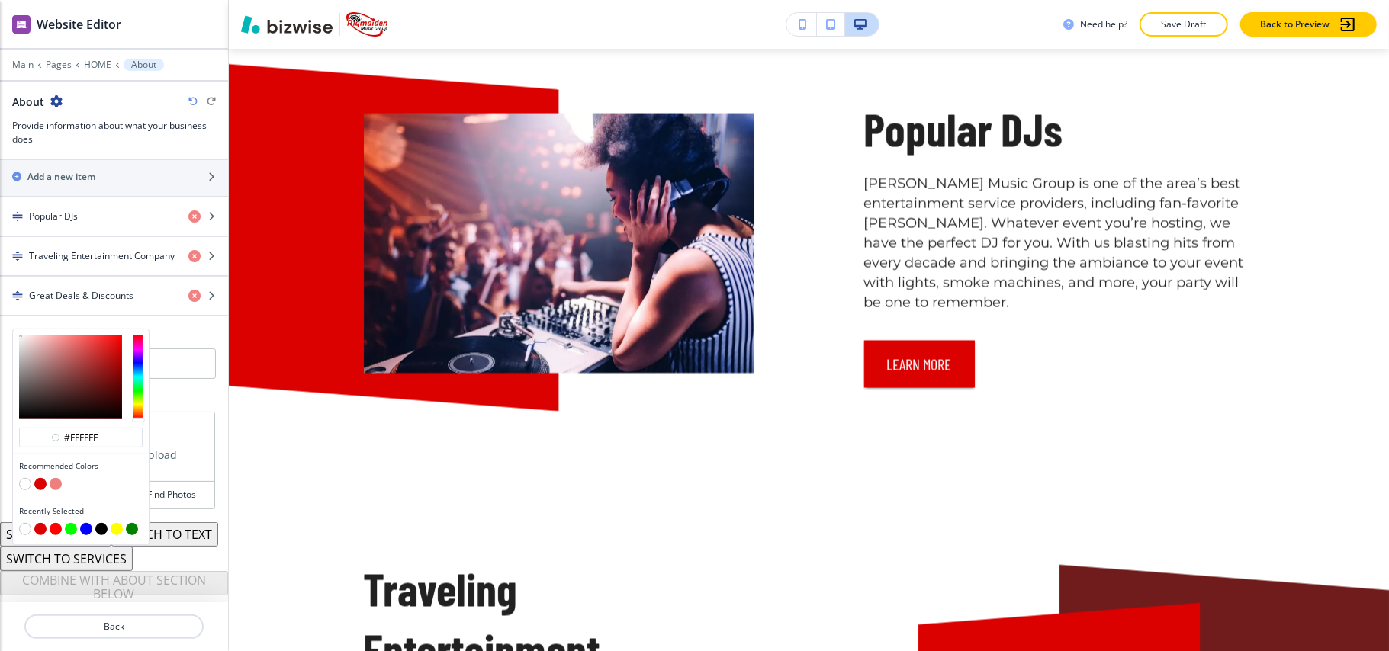
scroll to position [596, 0]
click at [99, 523] on button "button" at bounding box center [101, 529] width 12 height 12
type input "#000000"
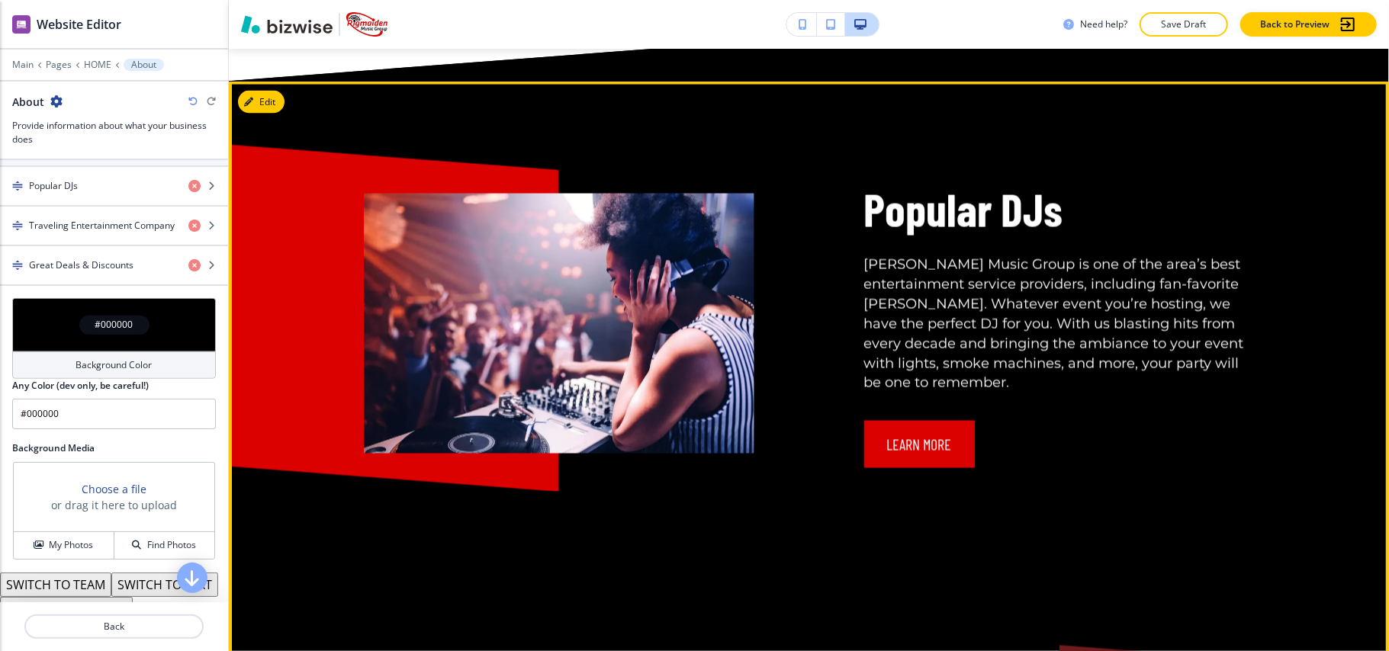
scroll to position [1959, 0]
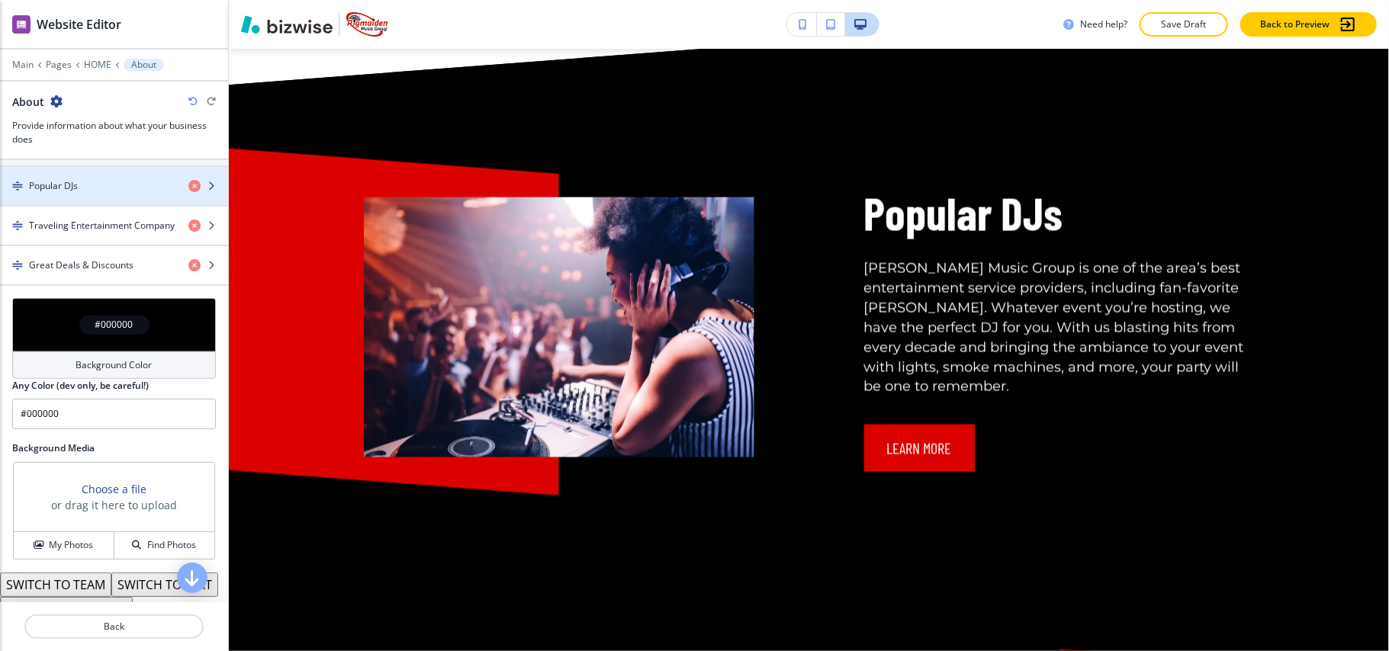
click at [82, 184] on div "Popular DJs" at bounding box center [88, 186] width 176 height 14
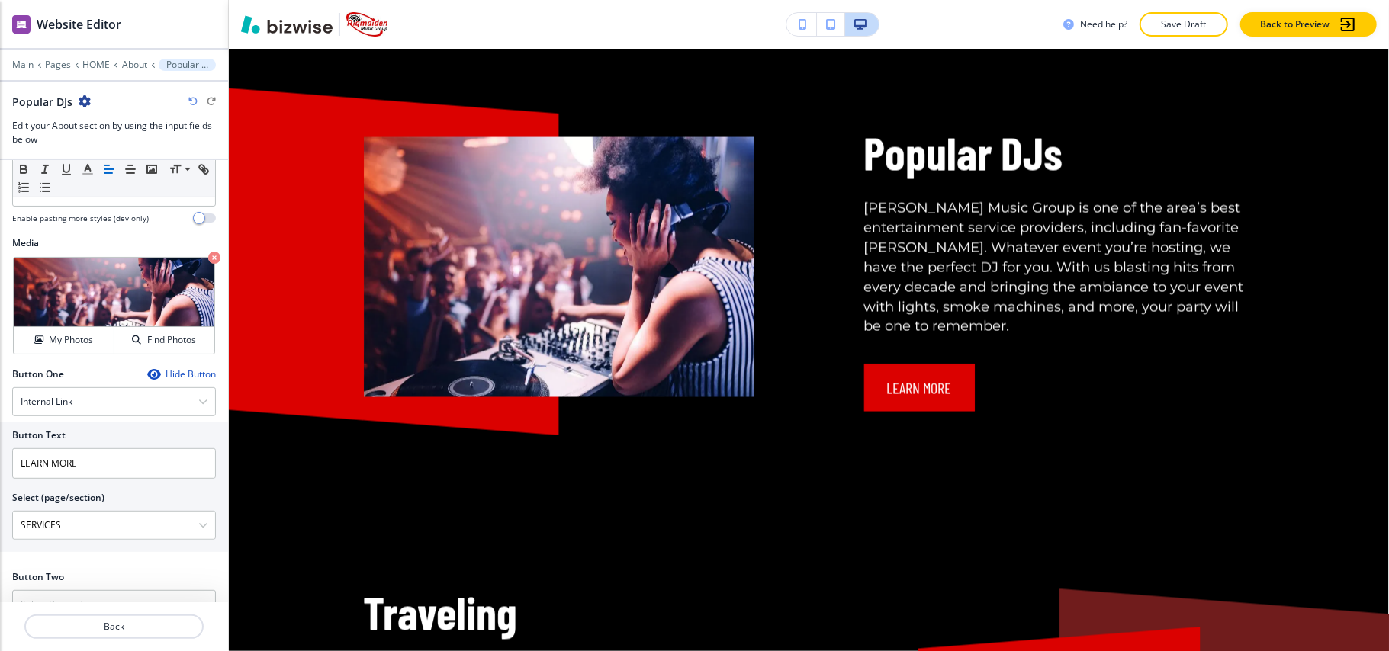
scroll to position [503, 0]
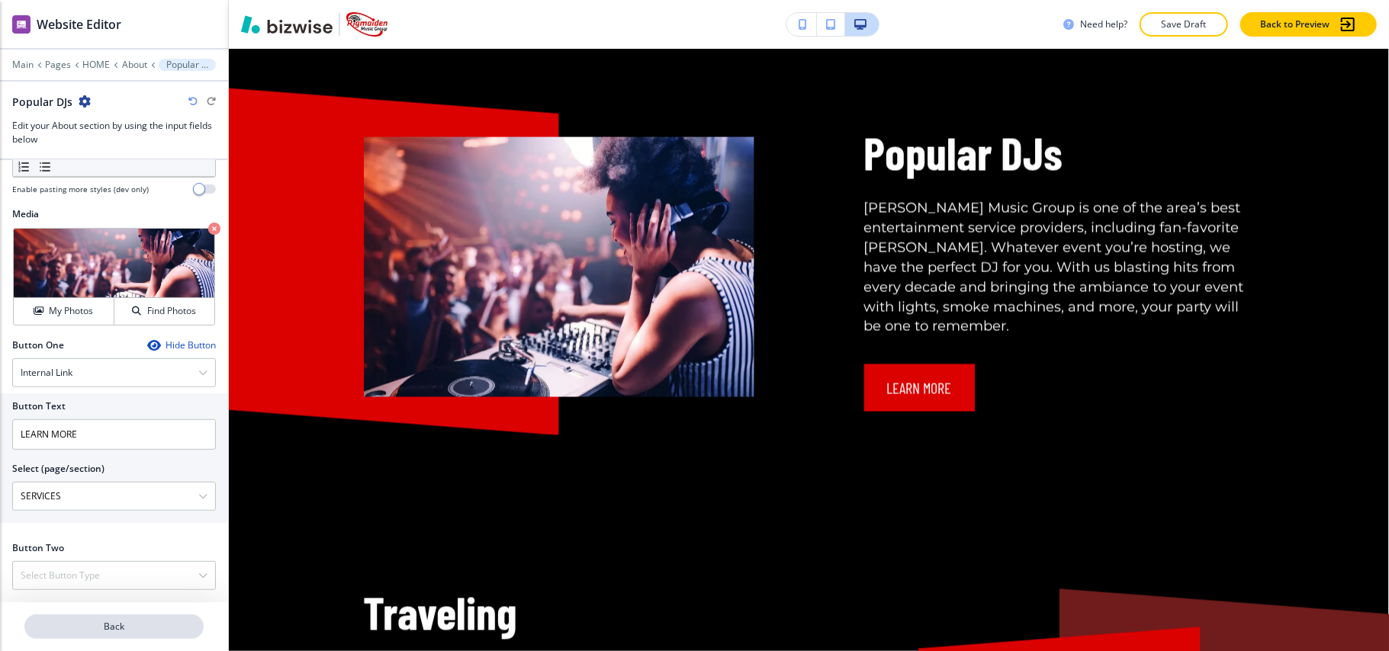
click at [92, 619] on button "Back" at bounding box center [113, 627] width 179 height 24
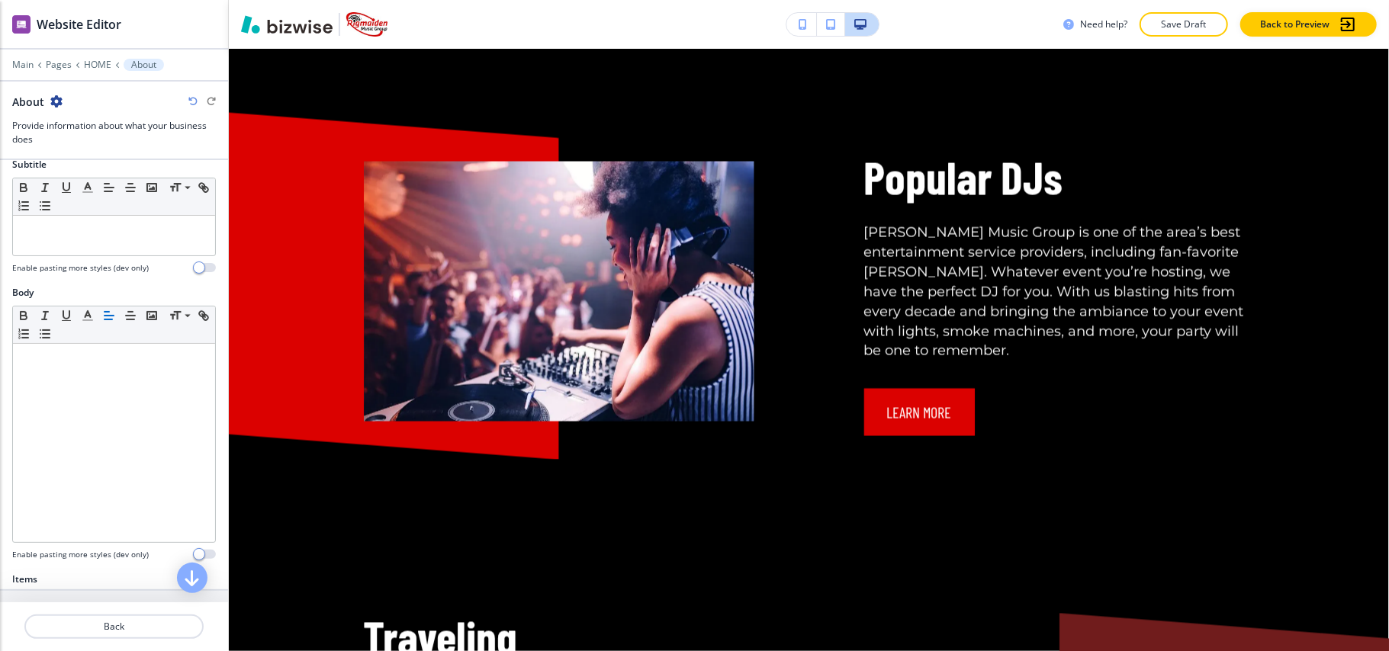
scroll to position [508, 0]
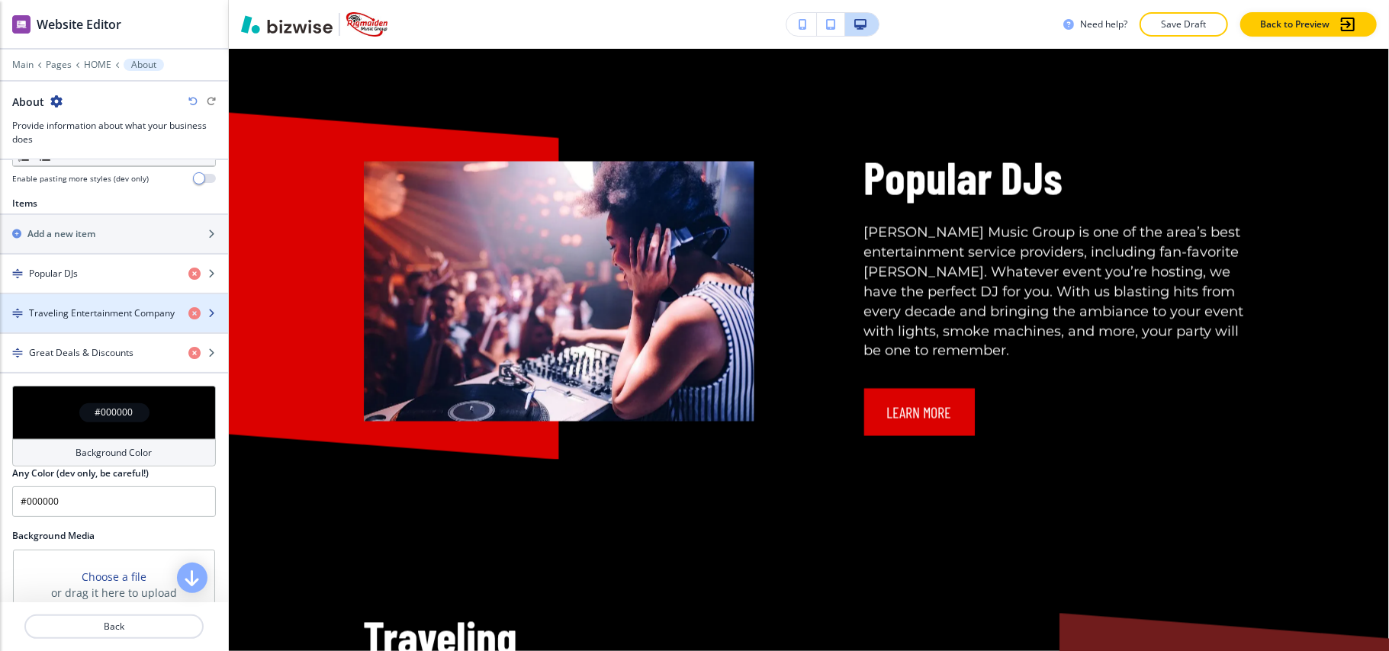
click at [117, 307] on div "button" at bounding box center [114, 300] width 228 height 12
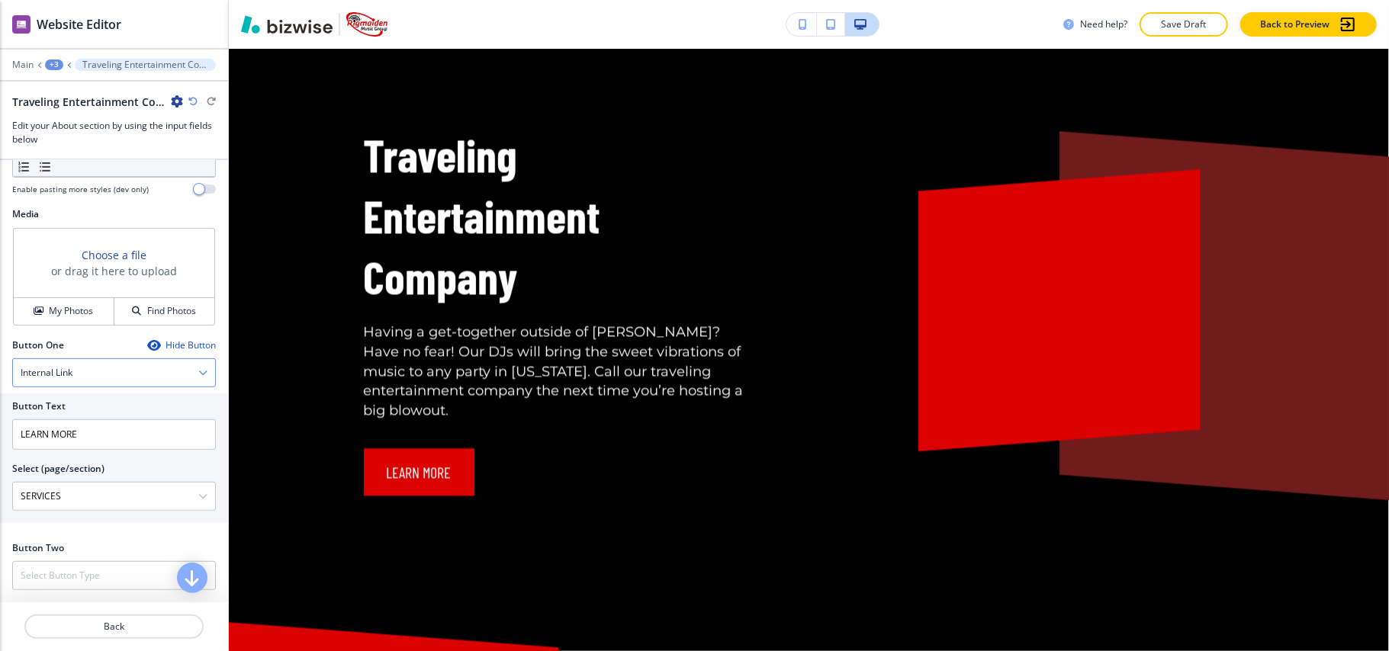
scroll to position [503, 0]
click at [64, 317] on button "My Photos" at bounding box center [64, 311] width 101 height 27
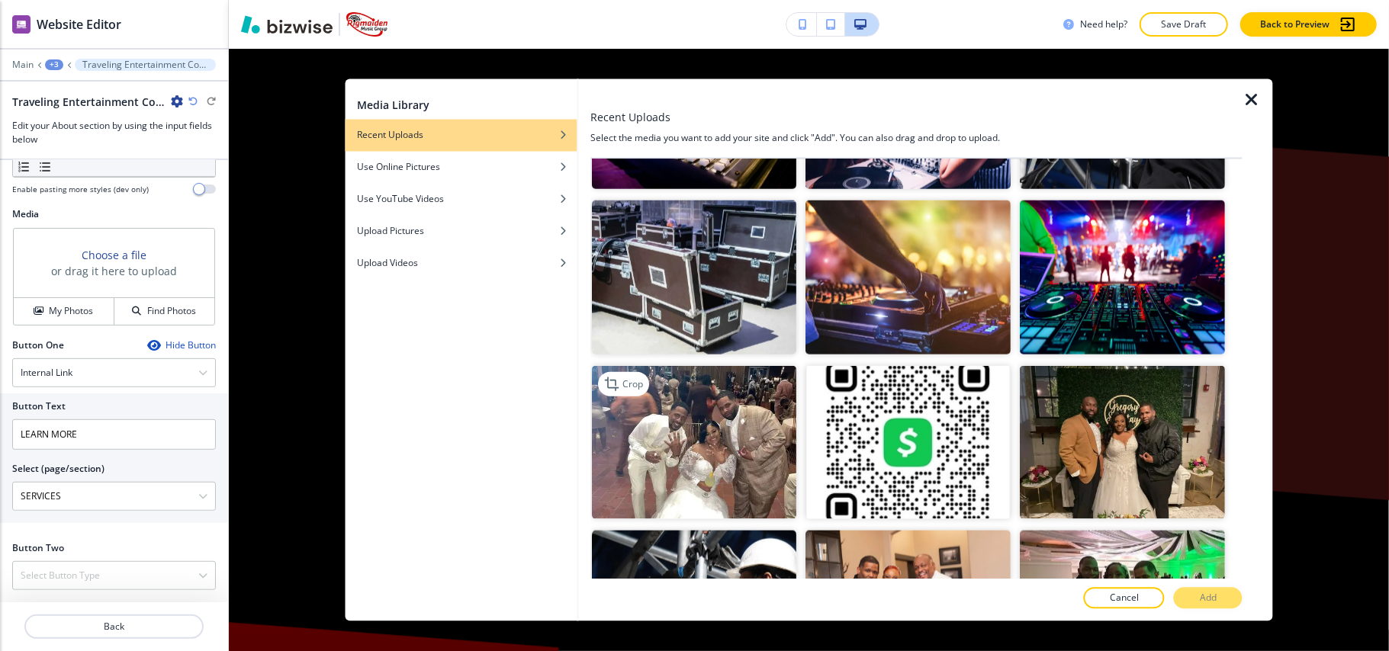
scroll to position [1322, 0]
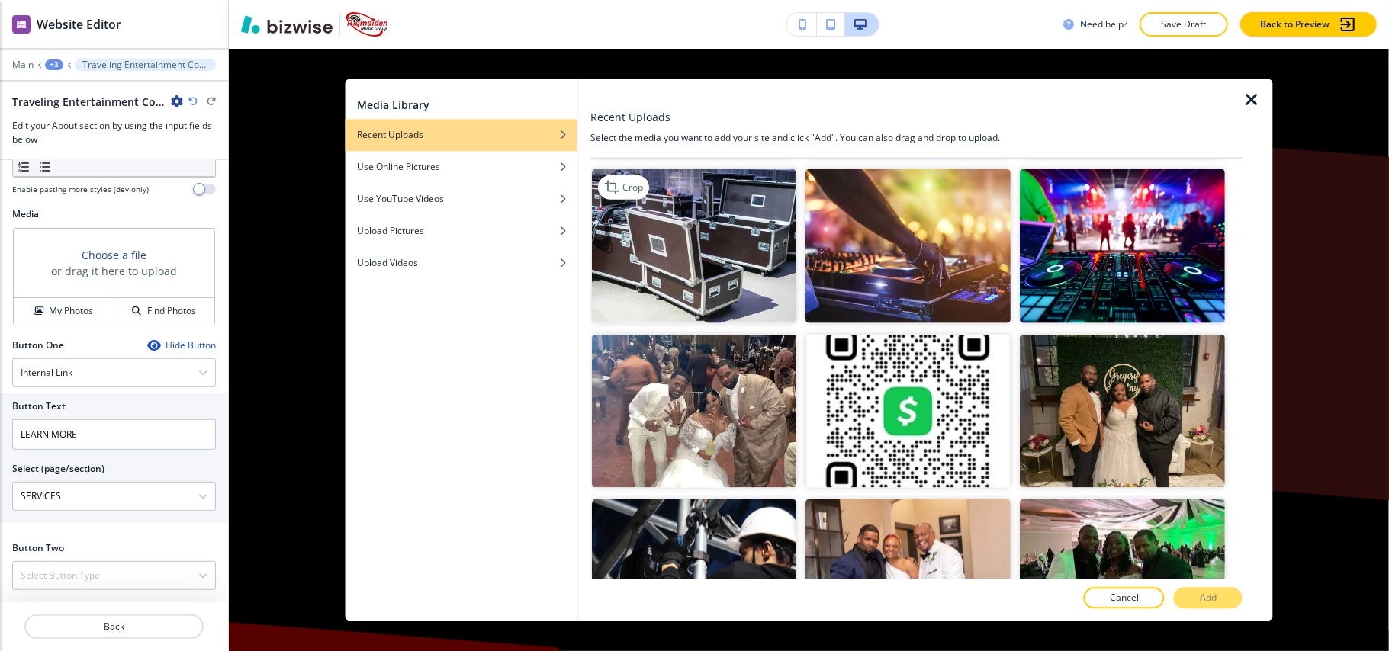
click at [641, 210] on img "button" at bounding box center [694, 246] width 205 height 154
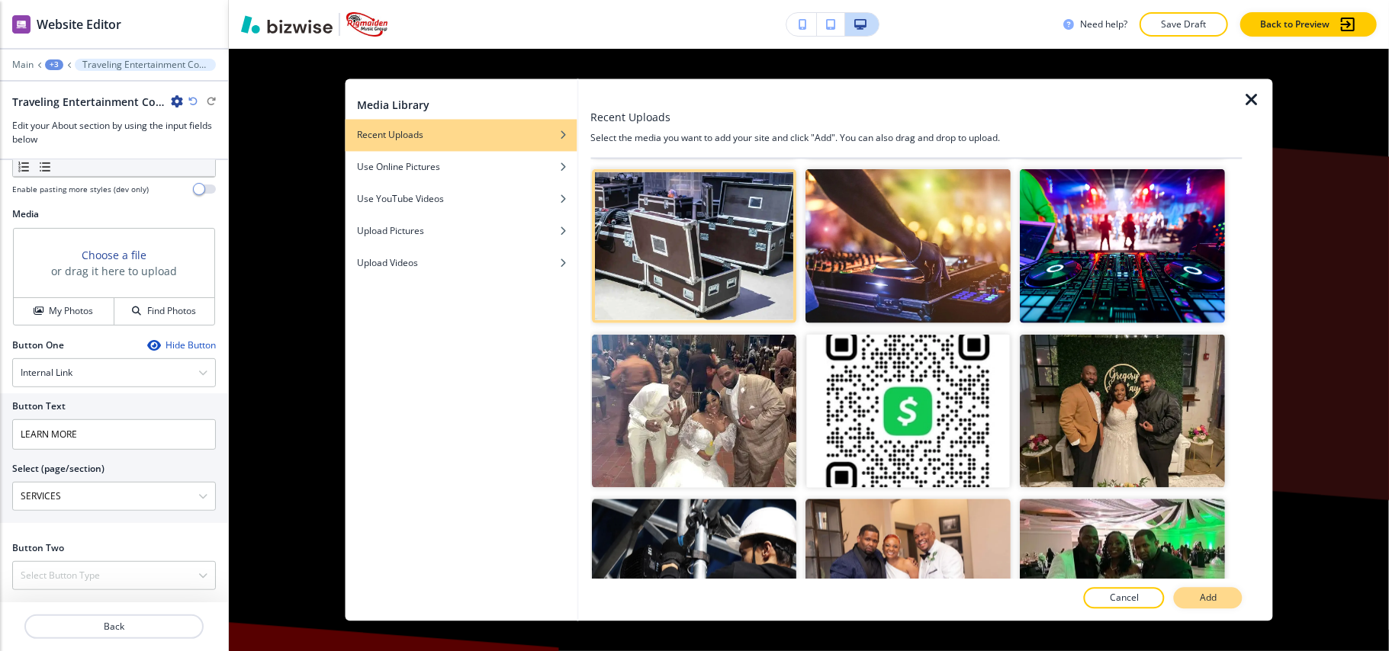
click at [1211, 595] on p "Add" at bounding box center [1208, 599] width 17 height 14
